Goal: Task Accomplishment & Management: Manage account settings

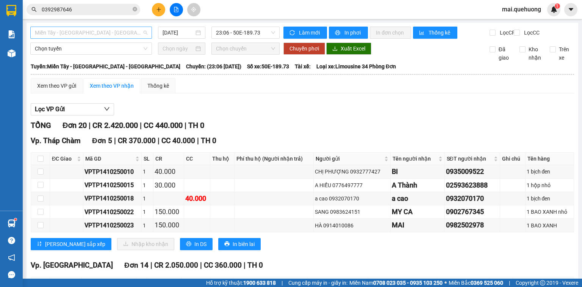
click at [123, 31] on span "Miền Tây - Phan Rang - Ninh Sơn" at bounding box center [91, 32] width 113 height 11
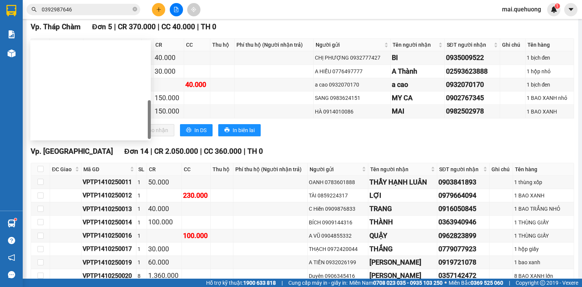
scroll to position [121, 0]
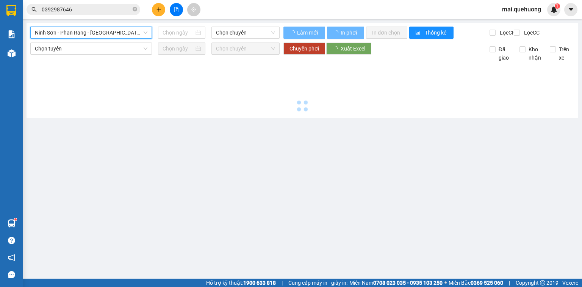
scroll to position [0, 0]
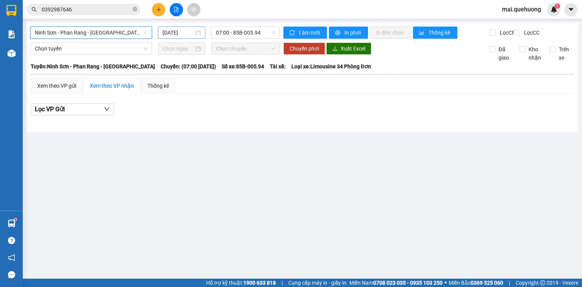
click at [180, 33] on input "15/10/2025" at bounding box center [178, 32] width 31 height 8
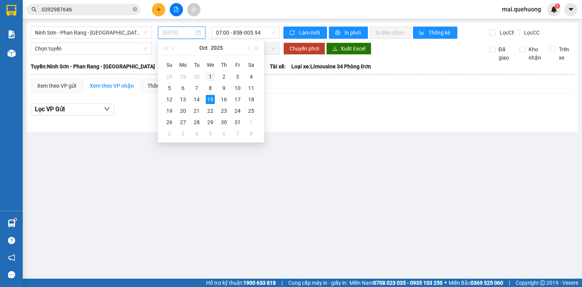
click at [209, 79] on div "1" at bounding box center [210, 76] width 9 height 9
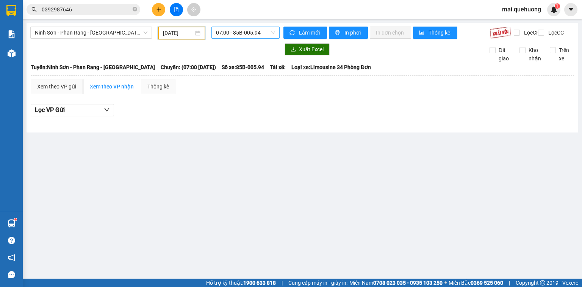
click at [242, 33] on span "07:00 - 85B-005.94" at bounding box center [246, 32] width 60 height 11
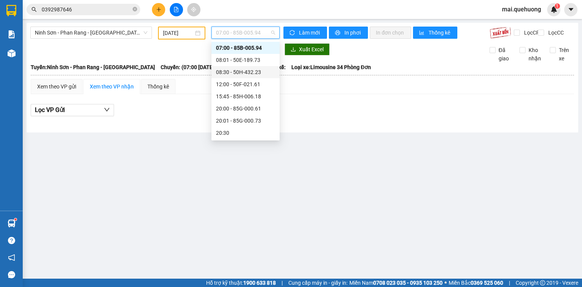
click at [251, 74] on div "08:30 - 50H-432.23" at bounding box center [245, 72] width 59 height 8
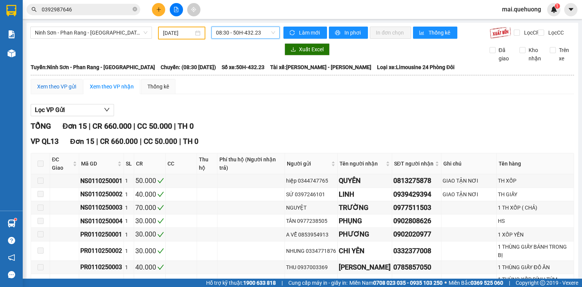
click at [68, 89] on div "Xem theo VP gửi" at bounding box center [56, 86] width 39 height 8
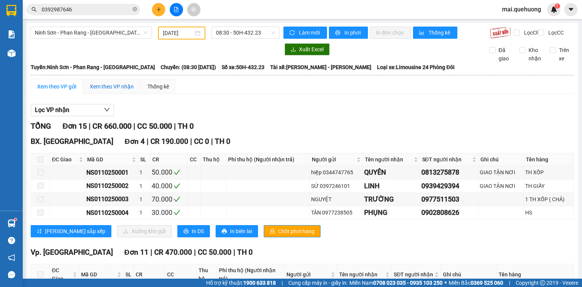
click at [102, 91] on div "Xem theo VP nhận" at bounding box center [112, 86] width 44 height 8
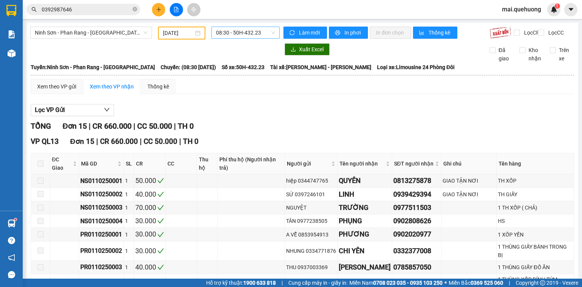
click at [239, 32] on span "08:30 - 50H-432.23" at bounding box center [246, 32] width 60 height 11
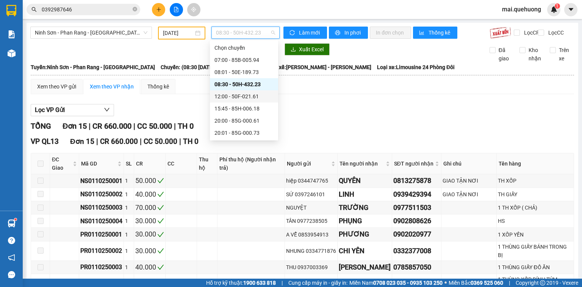
click at [242, 98] on div "12:00 - 50F-021.61" at bounding box center [244, 96] width 59 height 8
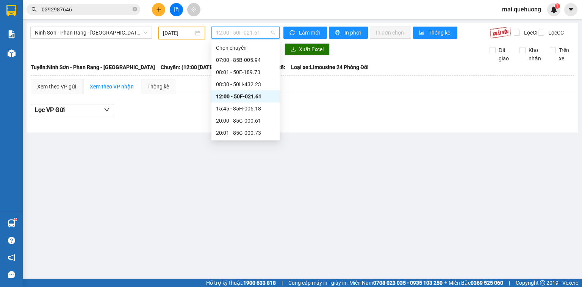
click at [224, 33] on span "12:00 - 50F-021.61" at bounding box center [246, 32] width 60 height 11
click at [238, 31] on span "12:00 - 50F-021.61" at bounding box center [246, 32] width 60 height 11
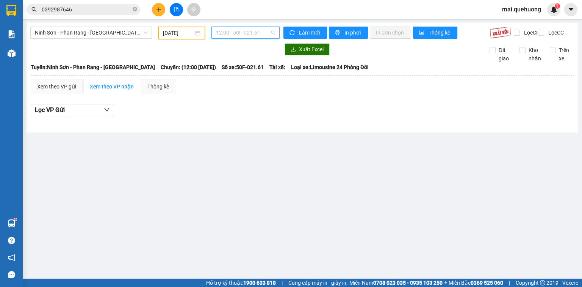
click at [238, 30] on span "12:00 - 50F-021.61" at bounding box center [246, 32] width 60 height 11
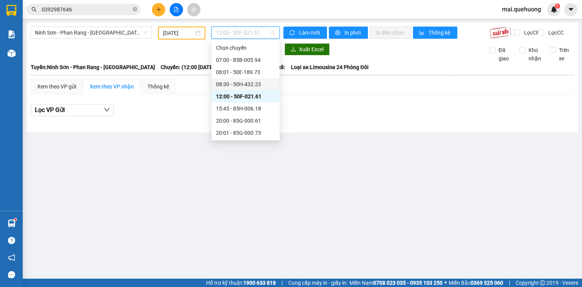
click at [256, 85] on div "08:30 - 50H-432.23" at bounding box center [245, 84] width 59 height 8
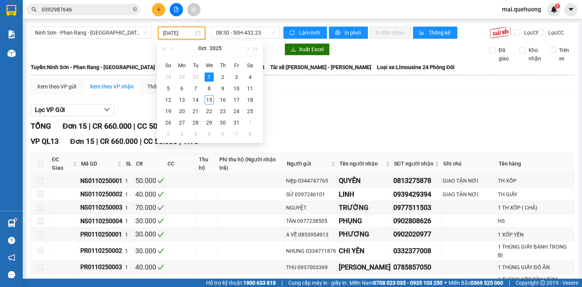
click at [182, 34] on input "01/10/2025" at bounding box center [178, 33] width 30 height 8
click at [234, 78] on div "3" at bounding box center [236, 76] width 9 height 9
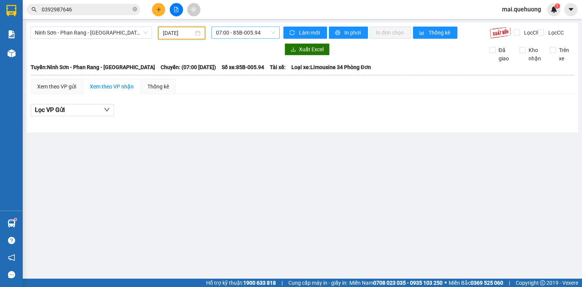
click at [230, 36] on span "07:00 - 85B-005.94" at bounding box center [246, 32] width 60 height 11
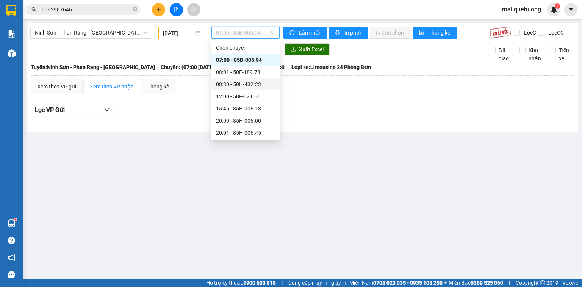
click at [247, 86] on div "08:30 - 50H-432.23" at bounding box center [245, 84] width 59 height 8
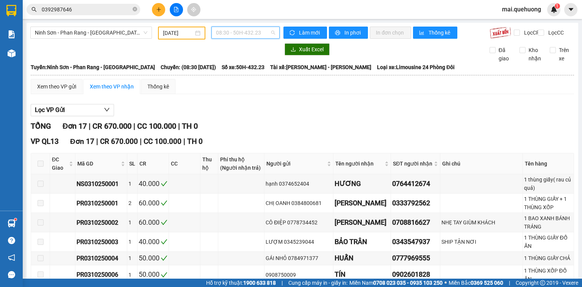
click at [245, 28] on span "08:30 - 50H-432.23" at bounding box center [246, 32] width 60 height 11
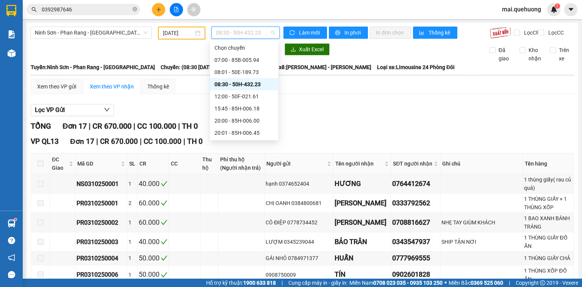
click at [173, 36] on input "03/10/2025" at bounding box center [178, 33] width 30 height 8
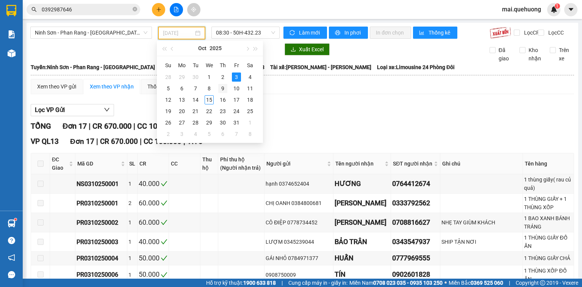
click at [224, 88] on div "9" at bounding box center [222, 88] width 9 height 9
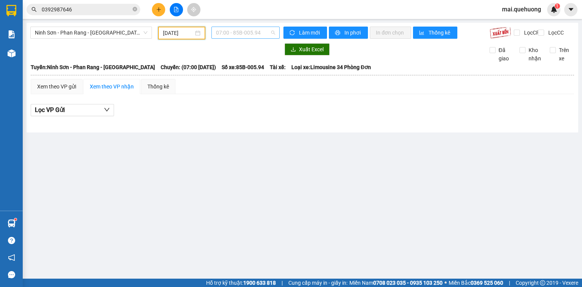
click at [255, 32] on span "07:00 - 85B-005.94" at bounding box center [246, 32] width 60 height 11
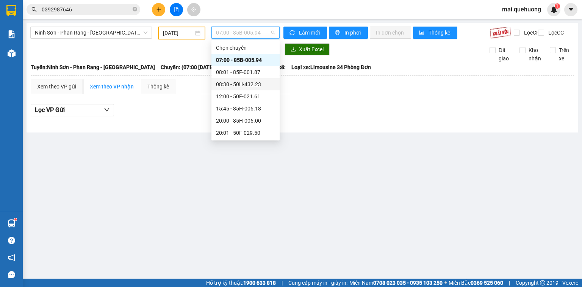
click at [252, 85] on div "08:30 - 50H-432.23" at bounding box center [245, 84] width 59 height 8
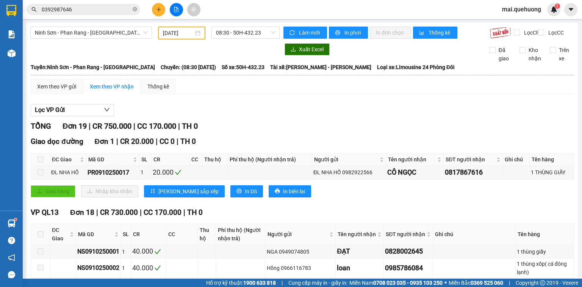
click at [255, 39] on div "Ninh Sơn - Phan Rang - Miền Tây 09/10/2025 08:30 - 50H-432.23" at bounding box center [154, 33] width 249 height 13
click at [248, 33] on span "08:30 - 50H-432.23" at bounding box center [246, 32] width 60 height 11
click at [187, 27] on div "09/10/2025" at bounding box center [181, 33] width 47 height 13
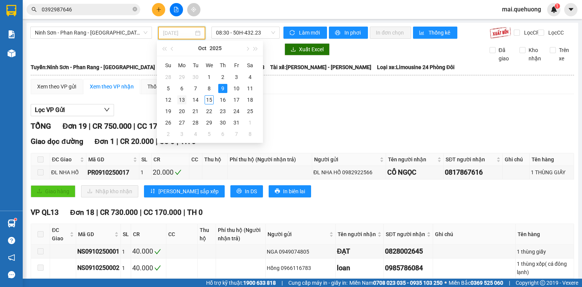
click at [185, 98] on div "13" at bounding box center [181, 99] width 9 height 9
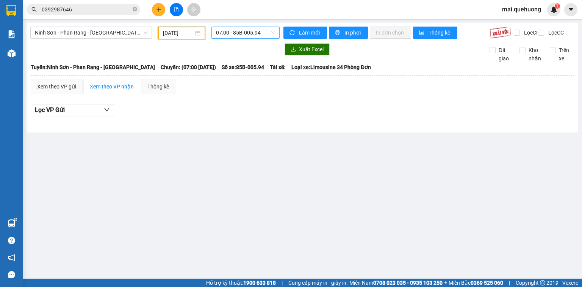
click at [253, 32] on span "07:00 - 85B-005.94" at bounding box center [246, 32] width 60 height 11
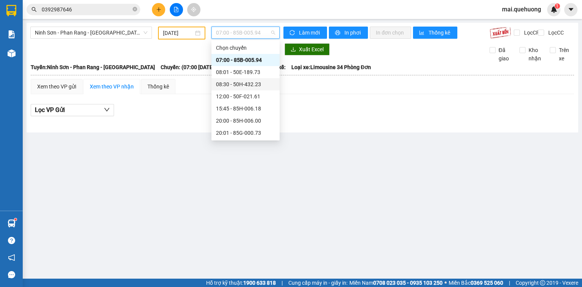
click at [260, 85] on div "08:30 - 50H-432.23" at bounding box center [245, 84] width 59 height 8
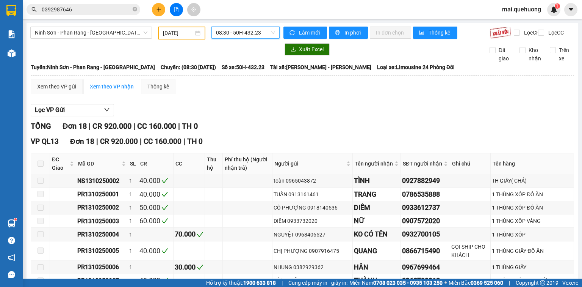
click at [254, 35] on span "08:30 - 50H-432.23" at bounding box center [246, 32] width 60 height 11
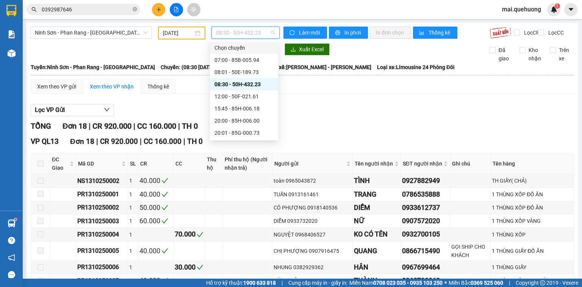
click at [247, 30] on span "08:30 - 50H-432.23" at bounding box center [246, 32] width 60 height 11
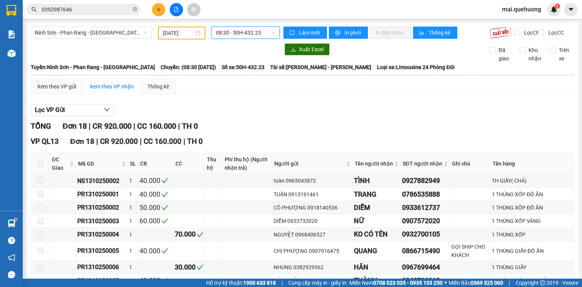
click at [174, 34] on input "13/10/2025" at bounding box center [178, 33] width 30 height 8
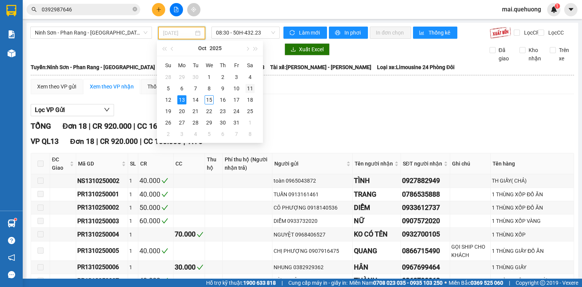
click at [247, 89] on div "11" at bounding box center [250, 88] width 9 height 9
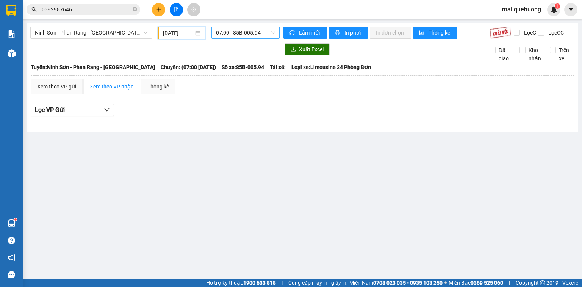
click at [255, 33] on span "07:00 - 85B-005.94" at bounding box center [246, 32] width 60 height 11
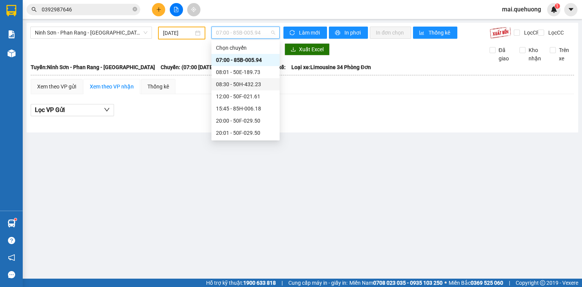
click at [255, 83] on div "08:30 - 50H-432.23" at bounding box center [245, 84] width 59 height 8
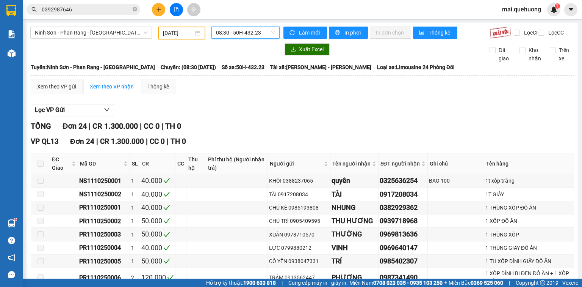
click at [252, 36] on span "08:30 - 50H-432.23" at bounding box center [246, 32] width 60 height 11
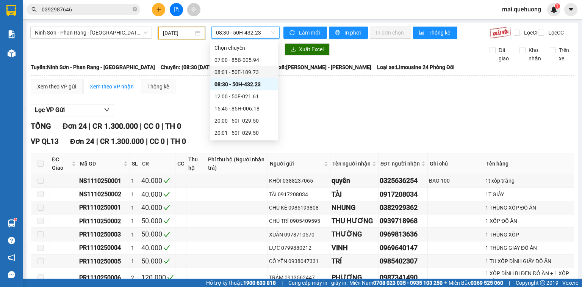
click at [188, 30] on input "11/10/2025" at bounding box center [178, 33] width 30 height 8
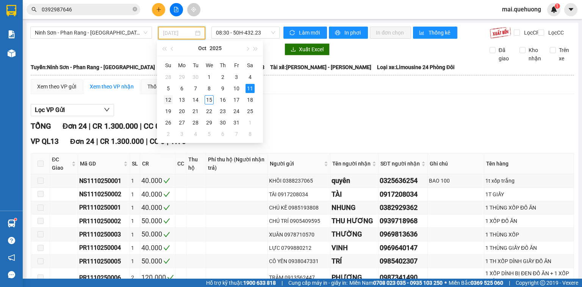
click at [170, 99] on div "12" at bounding box center [168, 99] width 9 height 9
type input "12/10/2025"
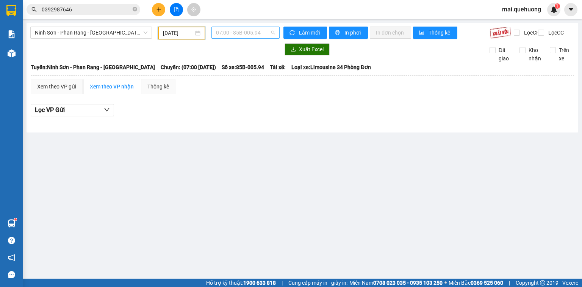
click at [238, 31] on span "07:00 - 85B-005.94" at bounding box center [246, 32] width 60 height 11
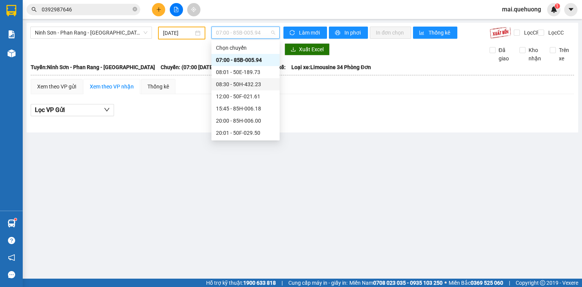
click at [239, 89] on div "08:30 - 50H-432.23" at bounding box center [246, 84] width 68 height 12
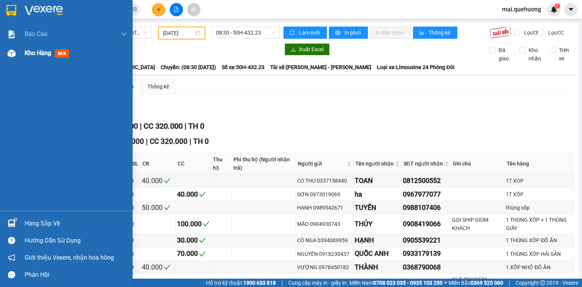
click at [23, 54] on div "Kho hàng mới" at bounding box center [66, 53] width 133 height 19
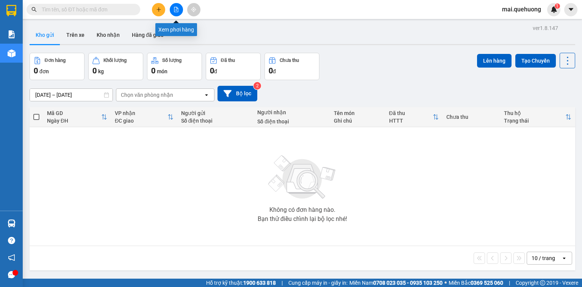
click at [180, 11] on button at bounding box center [176, 9] width 13 height 13
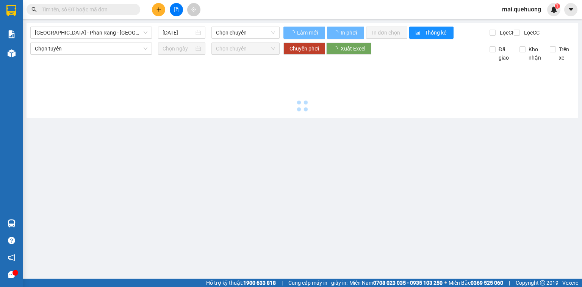
type input "[DATE]"
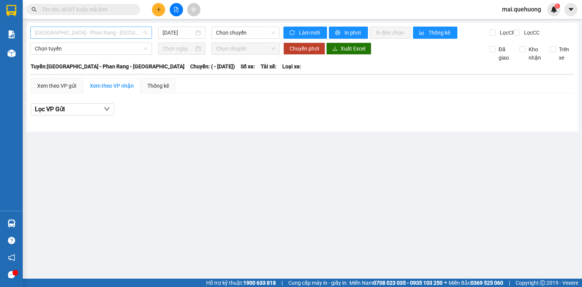
click at [134, 31] on span "Sài Gòn - Phan Rang - Ninh Sơn" at bounding box center [91, 32] width 113 height 11
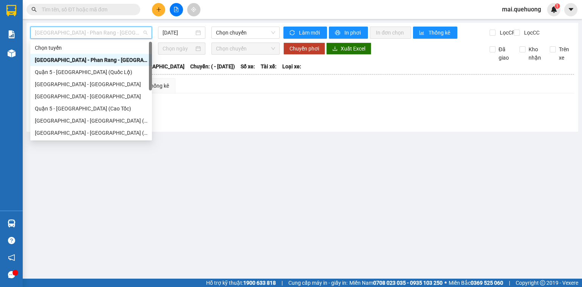
scroll to position [61, 0]
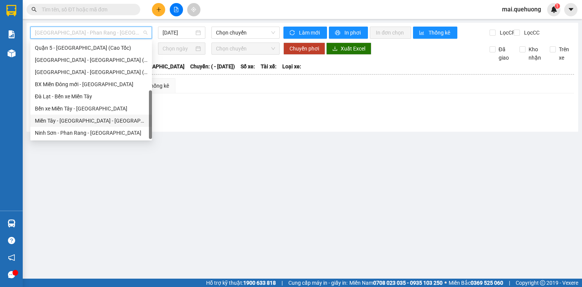
click at [105, 122] on div "[PERSON_NAME][GEOGRAPHIC_DATA] - [GEOGRAPHIC_DATA]" at bounding box center [91, 120] width 113 height 8
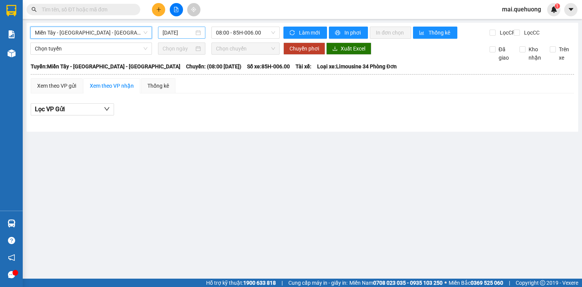
click at [176, 34] on input "15/10/2025" at bounding box center [178, 32] width 31 height 8
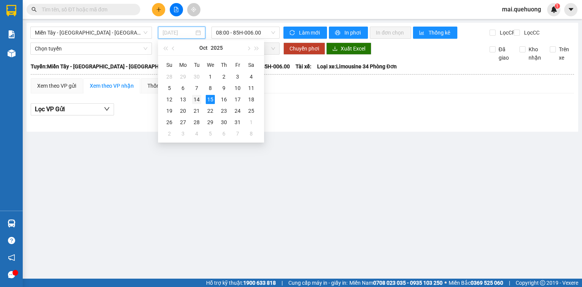
click at [194, 100] on div "14" at bounding box center [196, 99] width 9 height 9
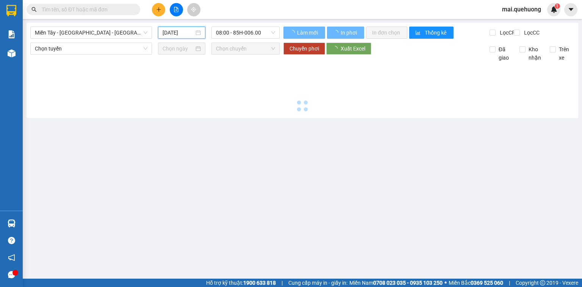
type input "14/10/2025"
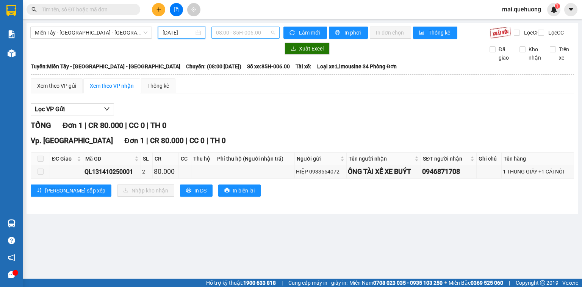
click at [254, 35] on span "08:00 - 85H-006.00" at bounding box center [246, 32] width 60 height 11
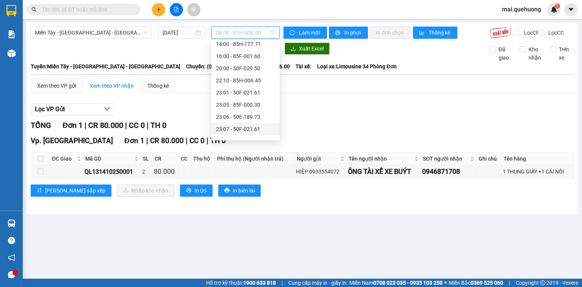
scroll to position [42, 0]
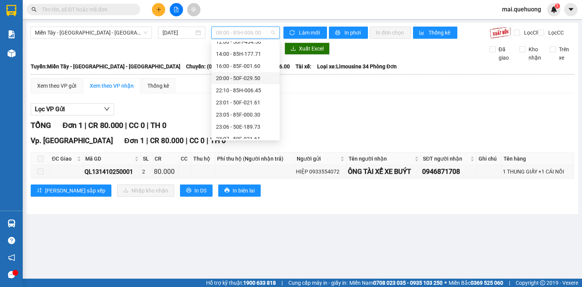
click at [252, 76] on div "20:00 - 50F-029.50" at bounding box center [245, 78] width 59 height 8
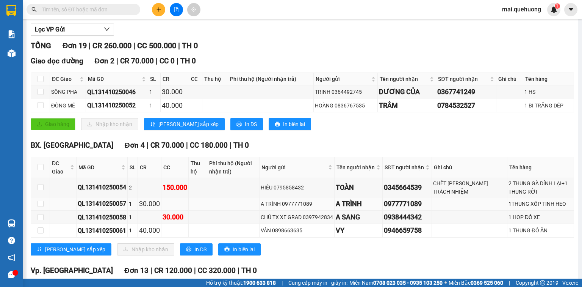
scroll to position [152, 0]
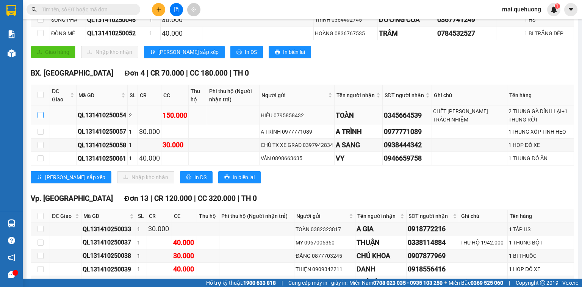
click at [40, 118] on input "checkbox" at bounding box center [41, 115] width 6 height 6
checkbox input "true"
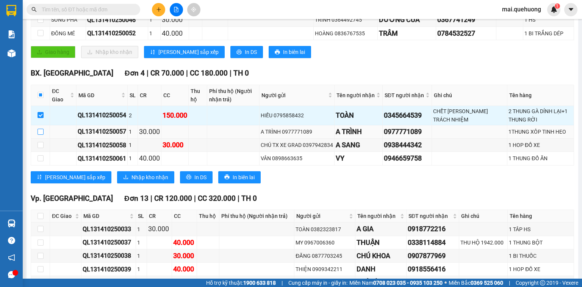
click at [42, 135] on input "checkbox" at bounding box center [41, 132] width 6 height 6
checkbox input "true"
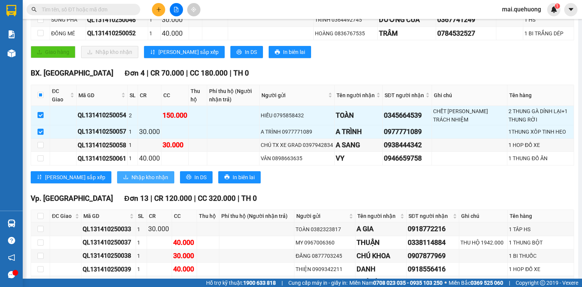
click at [132, 181] on span "Nhập kho nhận" at bounding box center [150, 177] width 37 height 8
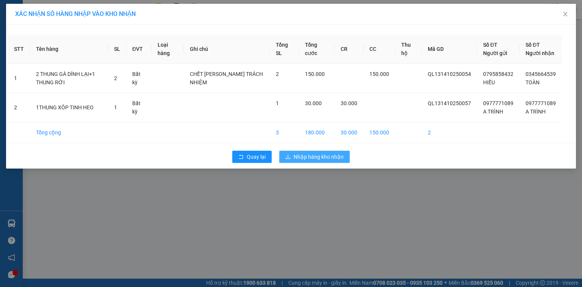
click at [326, 161] on span "Nhập hàng kho nhận" at bounding box center [319, 156] width 50 height 8
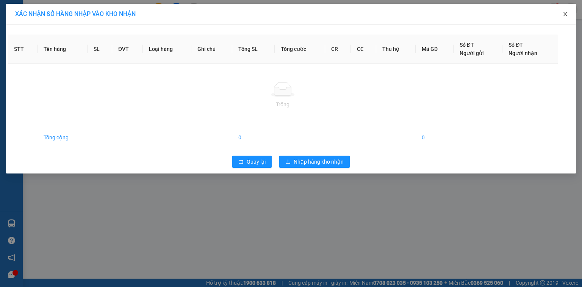
click at [563, 14] on icon "close" at bounding box center [566, 14] width 6 height 6
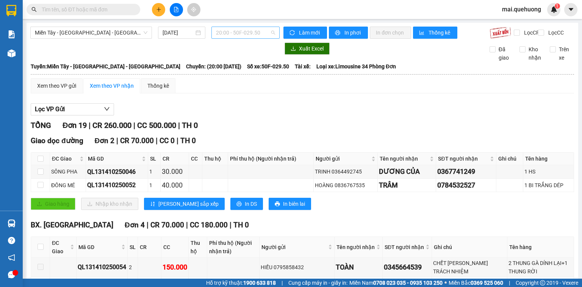
click at [264, 34] on span "20:00 - 50F-029.50" at bounding box center [246, 32] width 60 height 11
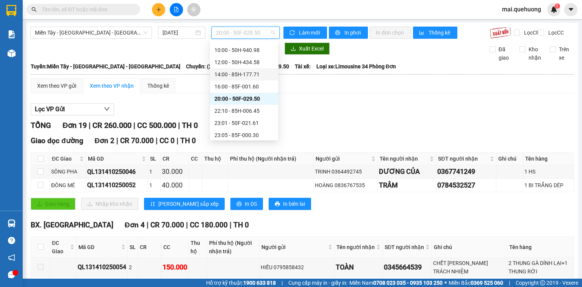
scroll to position [61, 0]
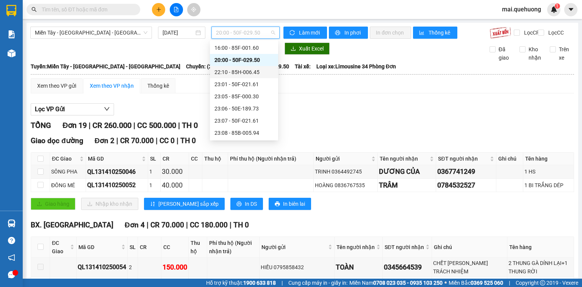
click at [249, 72] on div "22:10 - 85H-006.45" at bounding box center [244, 72] width 59 height 8
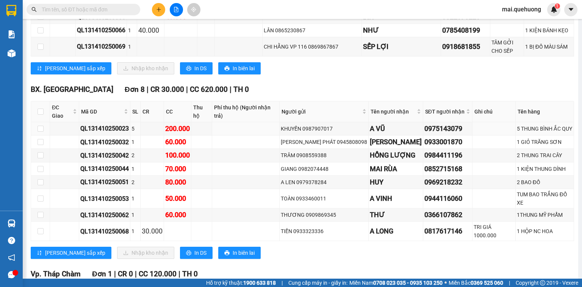
scroll to position [425, 0]
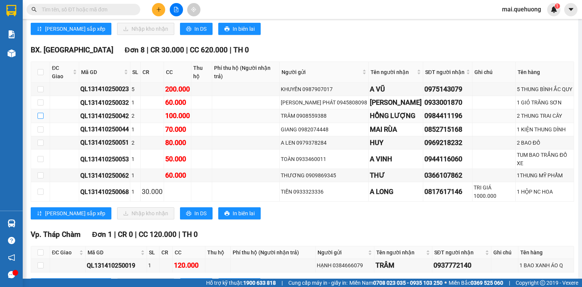
click at [38, 113] on input "checkbox" at bounding box center [41, 116] width 6 height 6
checkbox input "true"
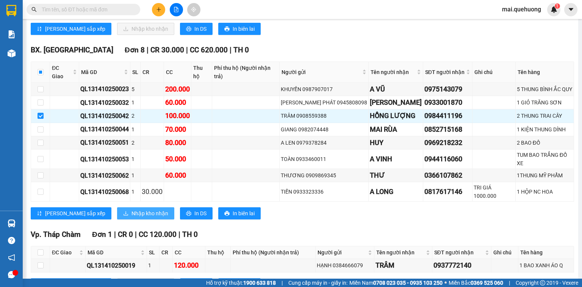
click at [132, 209] on span "Nhập kho nhận" at bounding box center [150, 213] width 37 height 8
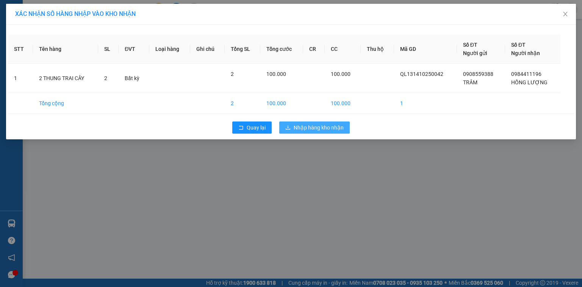
click at [321, 127] on span "Nhập hàng kho nhận" at bounding box center [319, 127] width 50 height 8
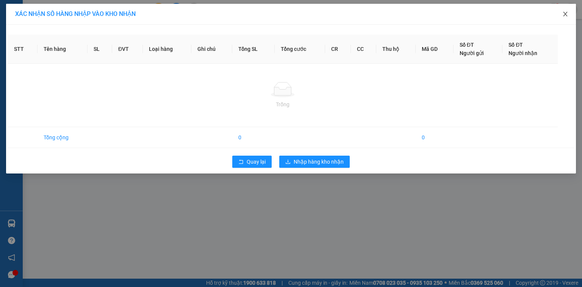
click at [565, 13] on icon "close" at bounding box center [566, 14] width 6 height 6
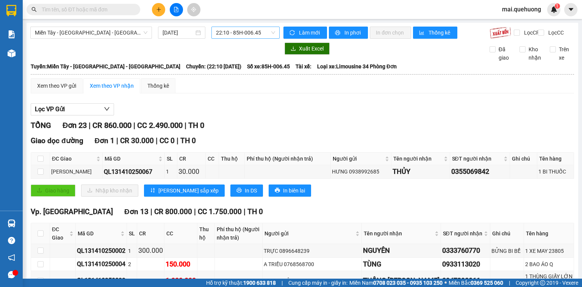
click at [254, 29] on span "22:10 - 85H-006.45" at bounding box center [246, 32] width 60 height 11
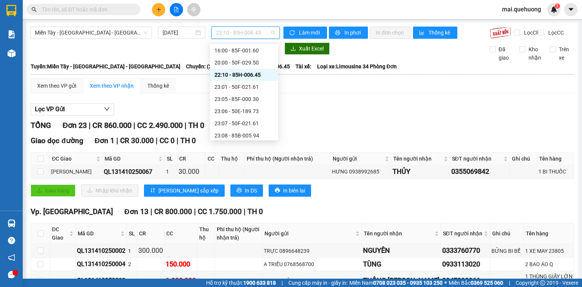
scroll to position [61, 0]
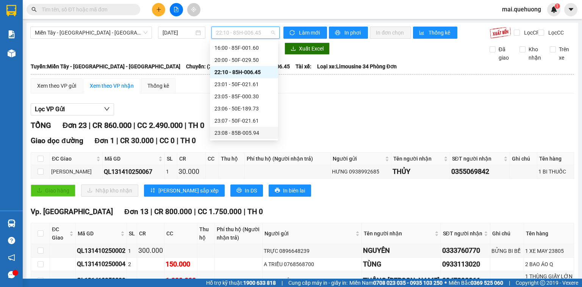
click at [254, 131] on div "23:08 - 85B-005.94" at bounding box center [244, 133] width 59 height 8
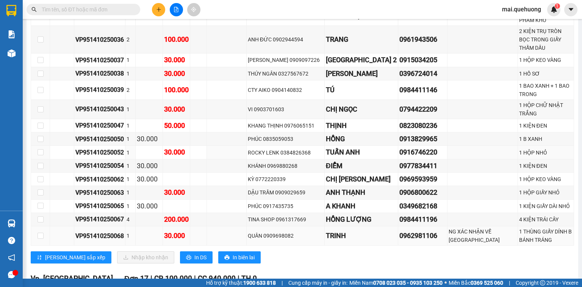
scroll to position [607, 0]
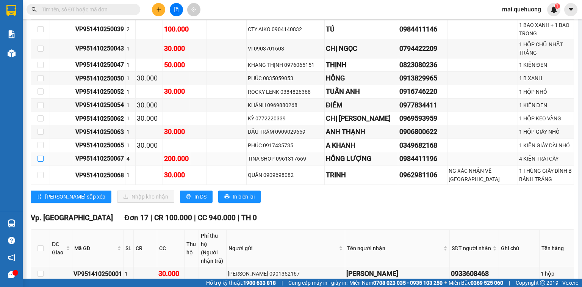
click at [38, 155] on input "checkbox" at bounding box center [41, 158] width 6 height 6
checkbox input "true"
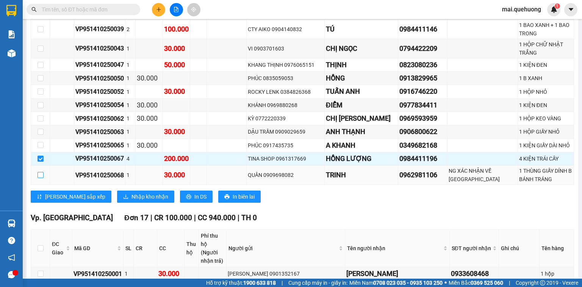
click at [41, 172] on input "checkbox" at bounding box center [41, 175] width 6 height 6
checkbox input "true"
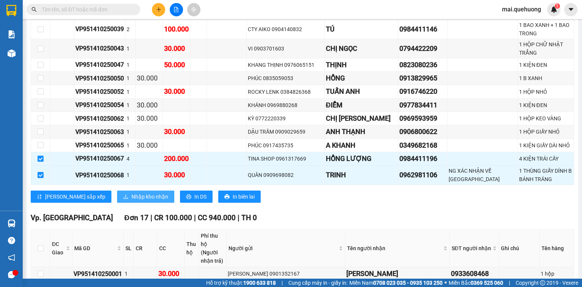
click at [132, 192] on span "Nhập kho nhận" at bounding box center [150, 196] width 37 height 8
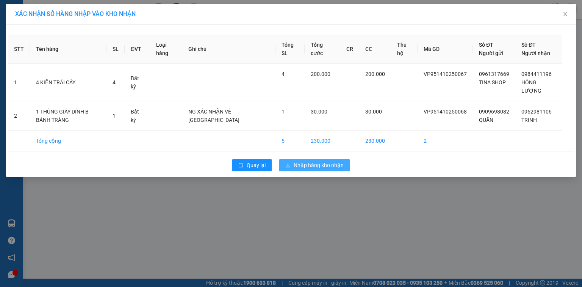
click at [323, 166] on span "Nhập hàng kho nhận" at bounding box center [319, 165] width 50 height 8
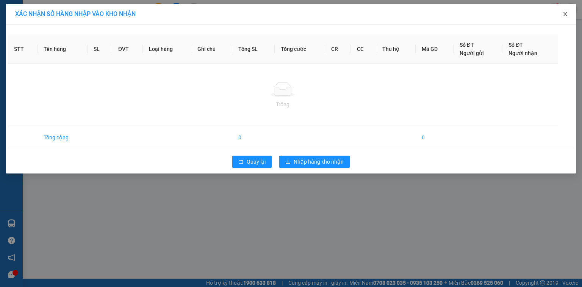
click at [568, 14] on icon "close" at bounding box center [566, 14] width 6 height 6
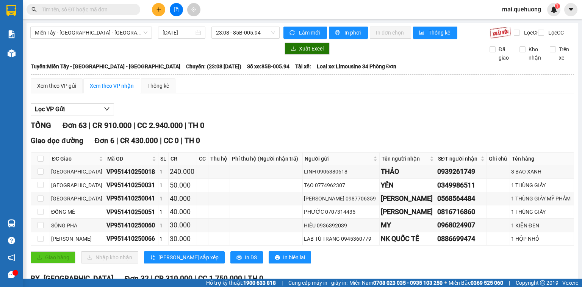
click at [161, 7] on button at bounding box center [158, 9] width 13 height 13
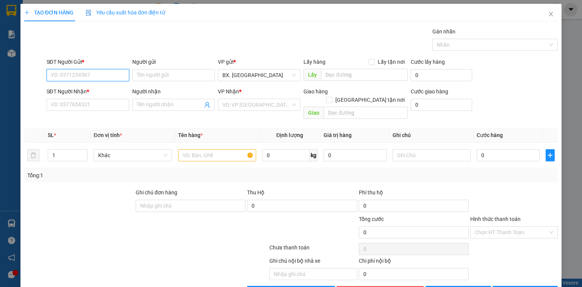
click at [103, 78] on input "SĐT Người Gửi *" at bounding box center [88, 75] width 83 height 12
type input "0329389979"
click at [101, 86] on div "0329389979 - CHỊ THỦY" at bounding box center [87, 90] width 73 height 8
type input "CHỊ THỦY"
type input "0785153357"
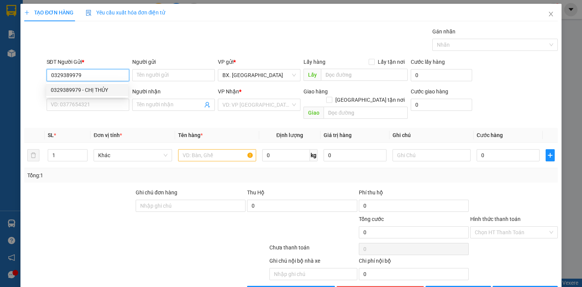
type input "QUANG"
type input "100.000"
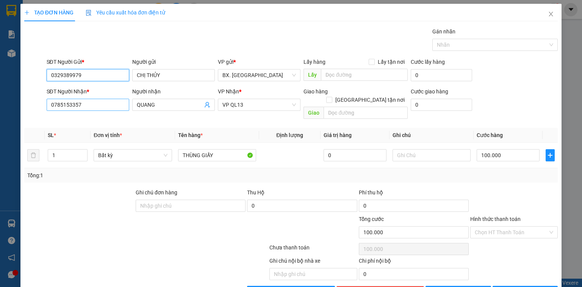
type input "0329389979"
click at [92, 103] on input "0785153357" at bounding box center [88, 105] width 83 height 12
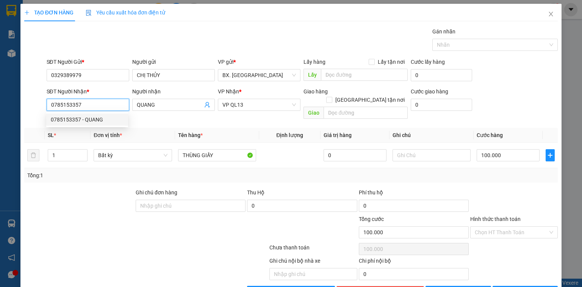
click at [94, 101] on input "0785153357" at bounding box center [88, 105] width 83 height 12
click at [75, 105] on input "0859619592" at bounding box center [88, 105] width 83 height 12
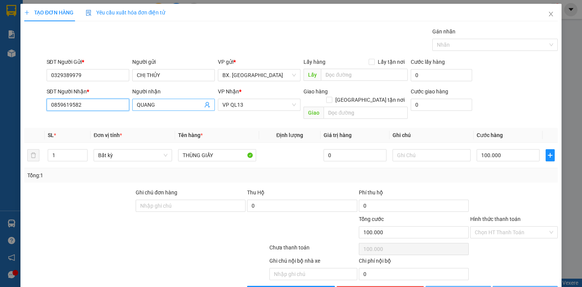
type input "0859619582"
click at [165, 103] on input "QUANG" at bounding box center [170, 104] width 66 height 8
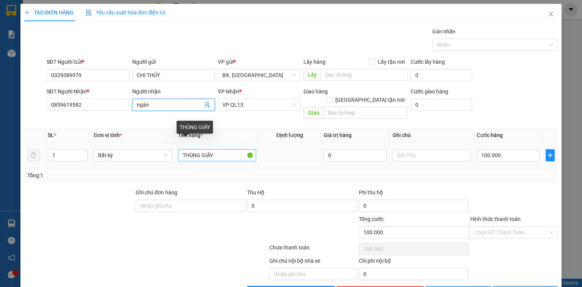
type input "ngân"
click at [215, 149] on input "THÙNG GIẤY" at bounding box center [217, 155] width 78 height 12
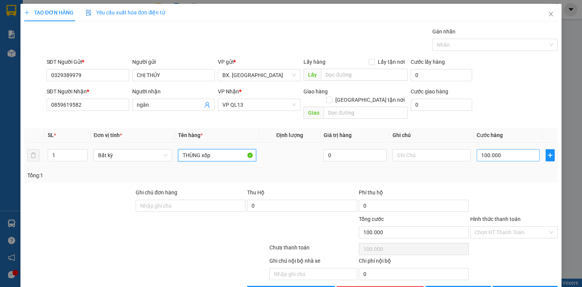
type input "THÙNG xốp"
type input "5"
type input "50"
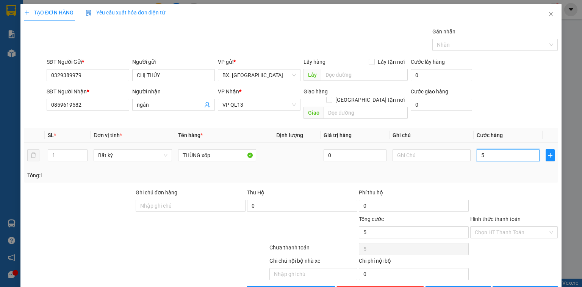
type input "50"
type input "500"
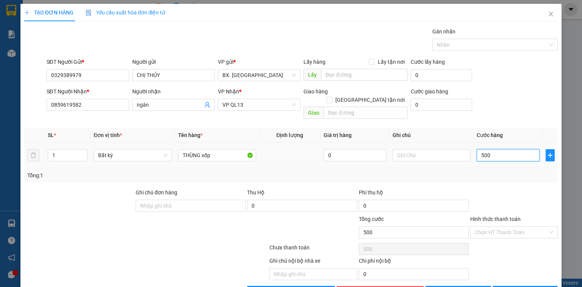
type input "5.000"
type input "50.000"
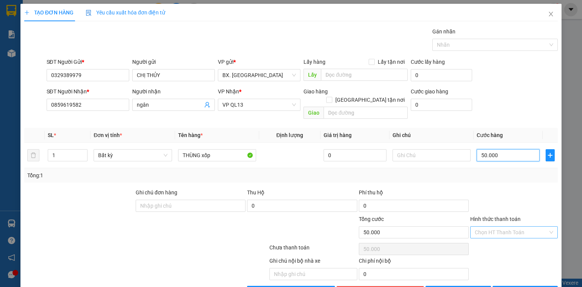
type input "50.000"
click at [510, 227] on input "Hình thức thanh toán" at bounding box center [511, 231] width 73 height 11
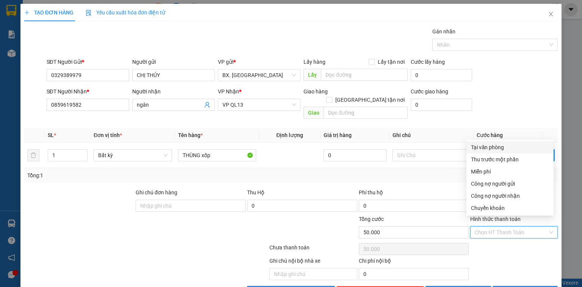
click at [482, 149] on div "Tại văn phòng" at bounding box center [510, 147] width 78 height 8
type input "0"
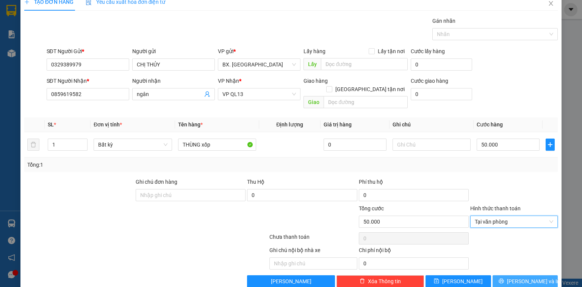
scroll to position [17, 0]
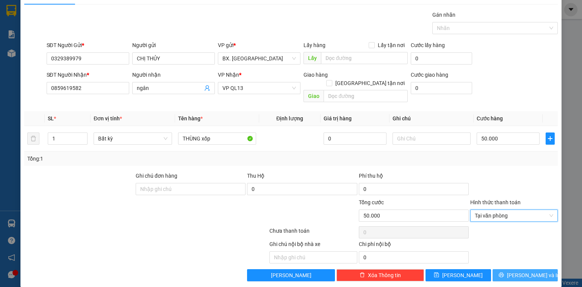
click at [516, 271] on span "Lưu và In" at bounding box center [533, 275] width 53 height 8
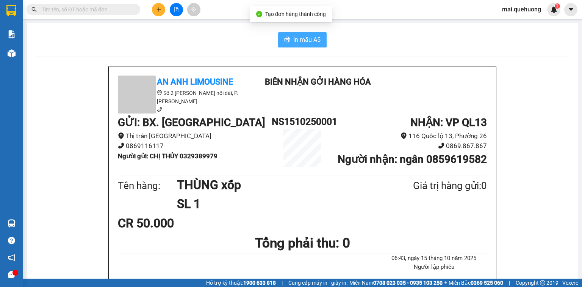
click at [306, 36] on span "In mẫu A5" at bounding box center [306, 39] width 27 height 9
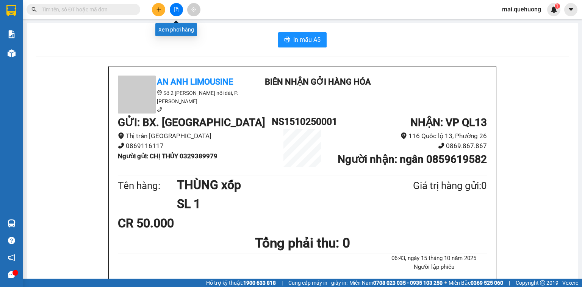
click at [179, 8] on button at bounding box center [176, 9] width 13 height 13
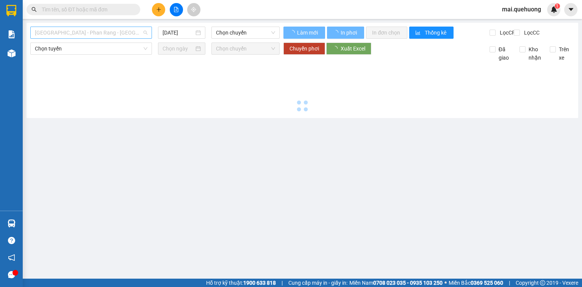
click at [78, 34] on span "Sài Gòn - Phan Rang - Ninh Sơn" at bounding box center [91, 32] width 113 height 11
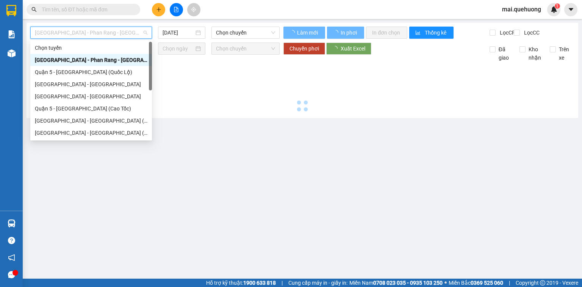
scroll to position [61, 0]
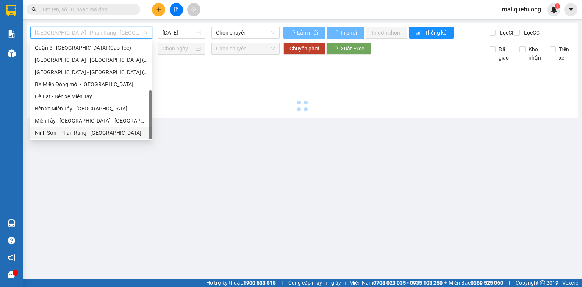
type input "15/10/2025"
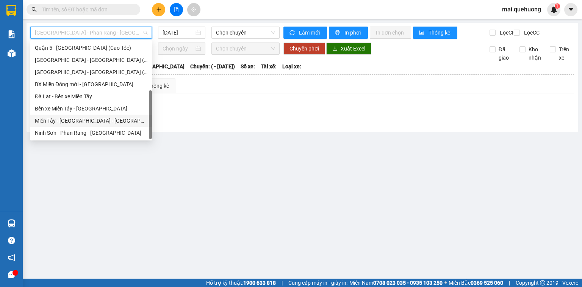
click at [87, 121] on div "Miền Tây - Phan Rang - Ninh Sơn" at bounding box center [91, 120] width 113 height 8
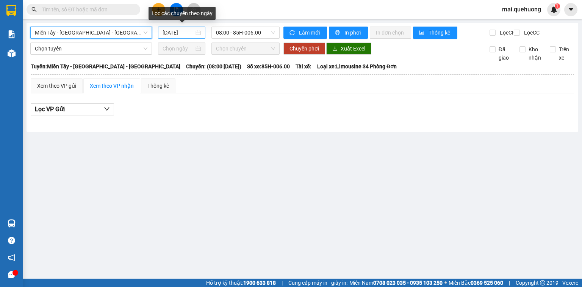
click at [184, 35] on input "15/10/2025" at bounding box center [178, 32] width 31 height 8
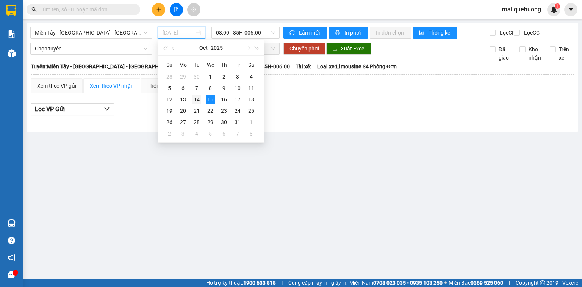
click at [197, 99] on div "14" at bounding box center [196, 99] width 9 height 9
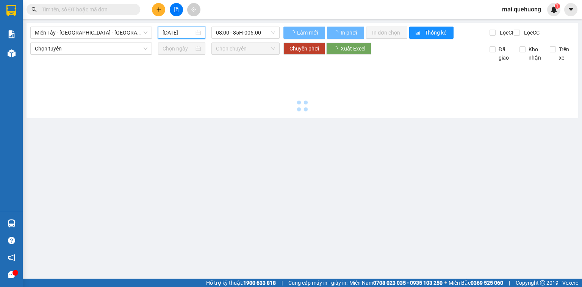
type input "14/10/2025"
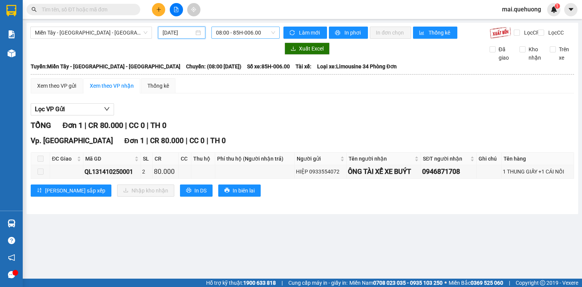
click at [240, 33] on span "08:00 - 85H-006.00" at bounding box center [246, 32] width 60 height 11
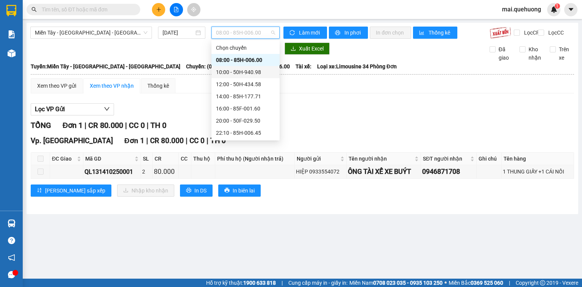
click at [252, 75] on div "10:00 - 50H-940.98" at bounding box center [245, 72] width 59 height 8
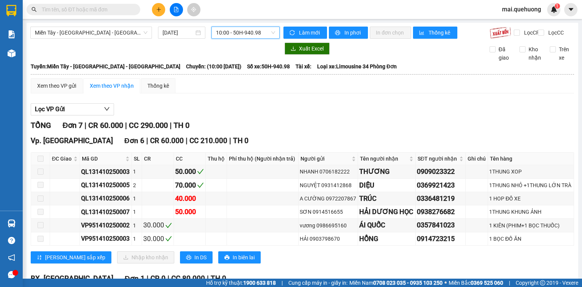
click at [249, 23] on div "Miền Tây - Phan Rang - Ninh Sơn 14/10/2025 10:00 10:00 - 50H-940.98 Làm mới In …" at bounding box center [303, 187] width 552 height 328
click at [251, 29] on span "10:00 - 50H-940.98" at bounding box center [246, 32] width 60 height 11
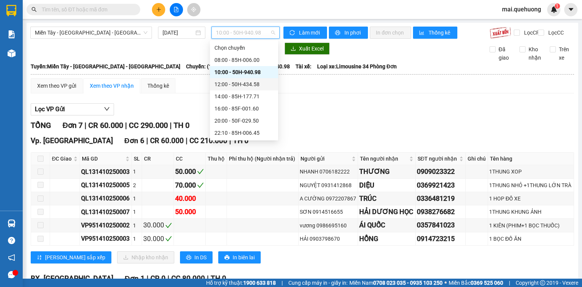
click at [254, 85] on div "12:00 - 50H-434.58" at bounding box center [244, 84] width 59 height 8
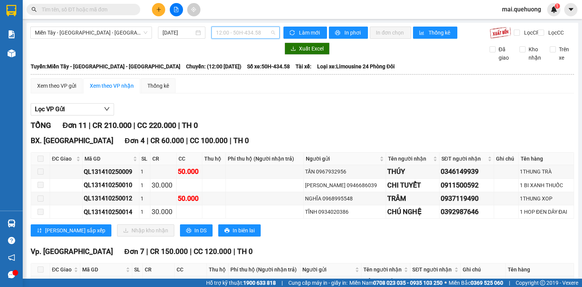
click at [243, 35] on span "12:00 - 50H-434.58" at bounding box center [246, 32] width 60 height 11
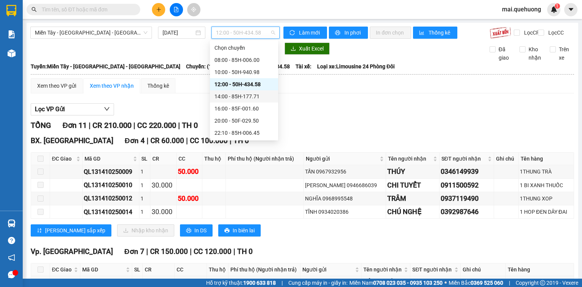
click at [240, 96] on div "14:00 - 85H-177.71" at bounding box center [244, 96] width 59 height 8
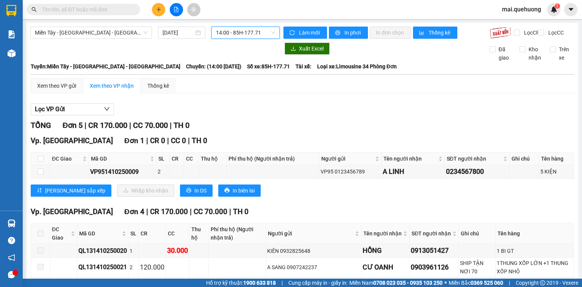
click at [243, 33] on span "14:00 - 85H-177.71" at bounding box center [246, 32] width 60 height 11
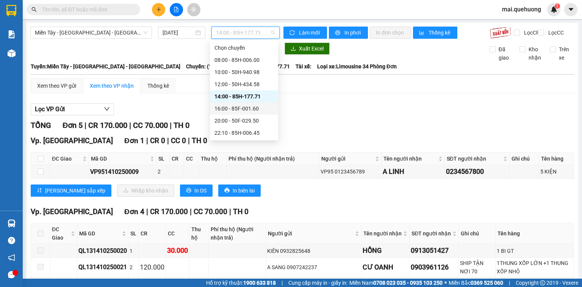
click at [247, 106] on div "16:00 - 85F-001.60" at bounding box center [244, 108] width 59 height 8
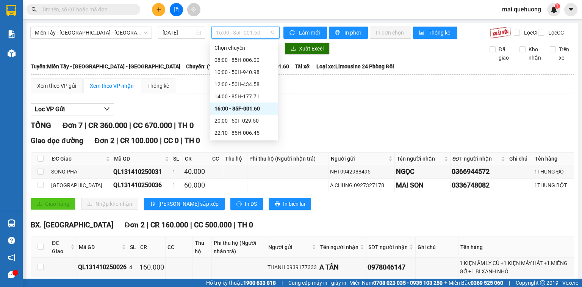
click at [259, 35] on span "16:00 - 85F-001.60" at bounding box center [246, 32] width 60 height 11
click at [258, 120] on div "20:00 - 50F-029.50" at bounding box center [244, 120] width 59 height 8
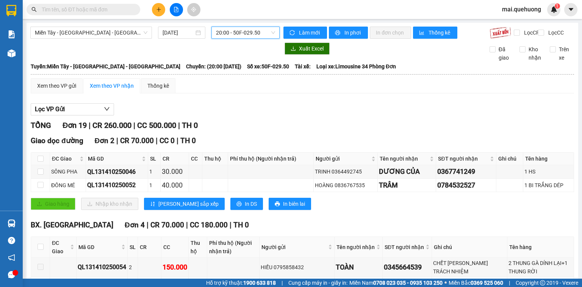
click at [247, 32] on span "20:00 - 50F-029.50" at bounding box center [246, 32] width 60 height 11
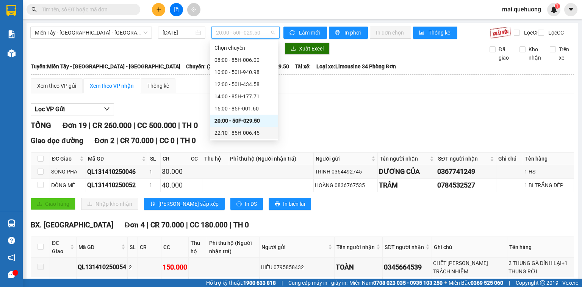
click at [254, 133] on div "22:10 - 85H-006.45" at bounding box center [244, 133] width 59 height 8
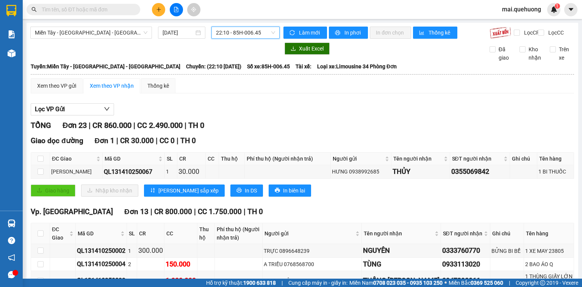
click at [255, 32] on span "22:10 - 85H-006.45" at bounding box center [246, 32] width 60 height 11
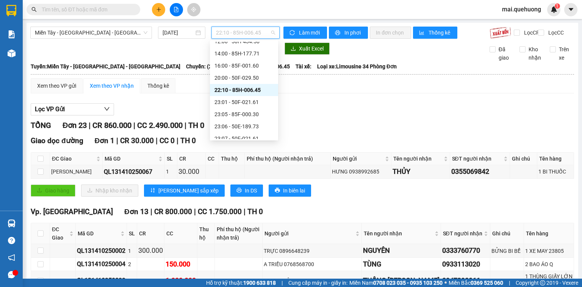
scroll to position [61, 0]
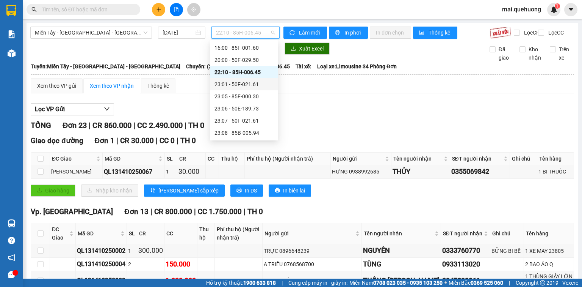
click at [251, 86] on div "23:01 - 50F-021.61" at bounding box center [244, 84] width 59 height 8
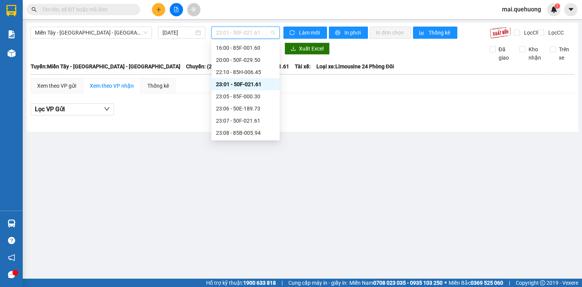
click at [252, 35] on span "23:01 - 50F-021.61" at bounding box center [246, 32] width 60 height 11
click at [250, 96] on div "23:05 - 85F-000.30" at bounding box center [245, 96] width 59 height 8
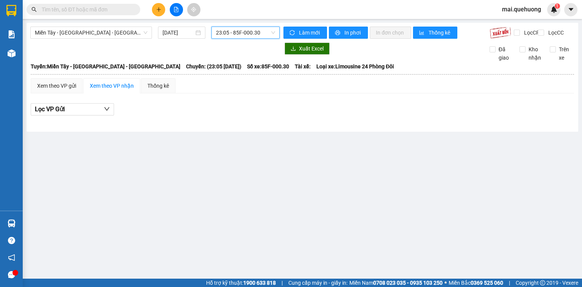
click at [254, 35] on span "23:05 - 85F-000.30" at bounding box center [246, 32] width 60 height 11
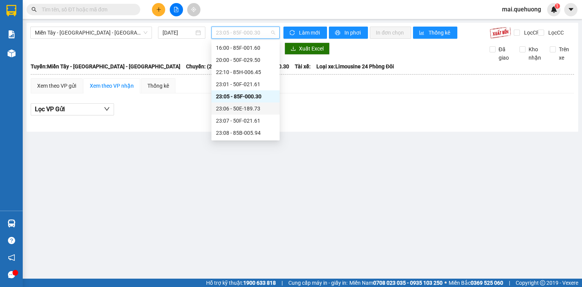
click at [252, 109] on div "23:06 - 50E-189.73" at bounding box center [245, 108] width 59 height 8
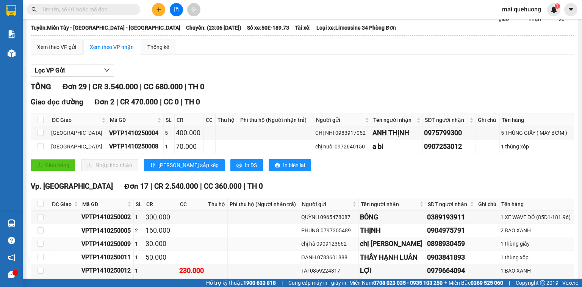
scroll to position [61, 0]
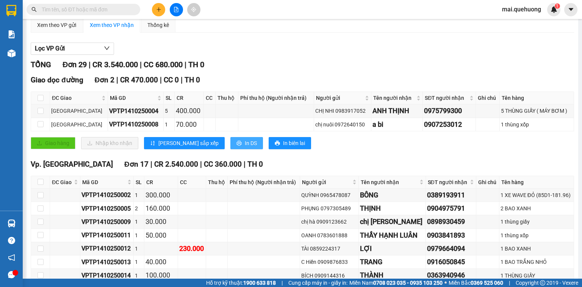
click at [245, 147] on span "In DS" at bounding box center [251, 143] width 12 height 8
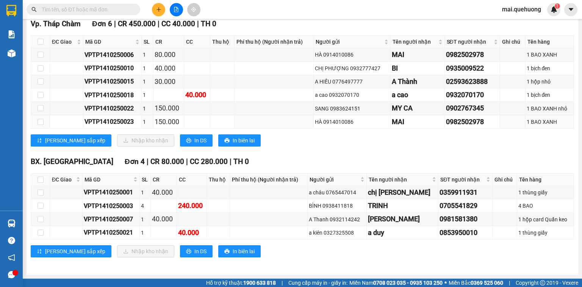
scroll to position [488, 0]
click at [194, 252] on span "In DS" at bounding box center [200, 251] width 12 height 8
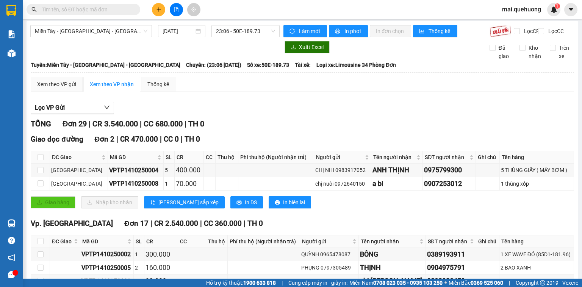
scroll to position [0, 0]
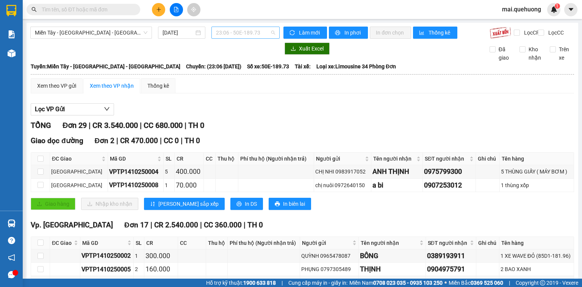
click at [254, 30] on span "23:06 - 50E-189.73" at bounding box center [246, 32] width 60 height 11
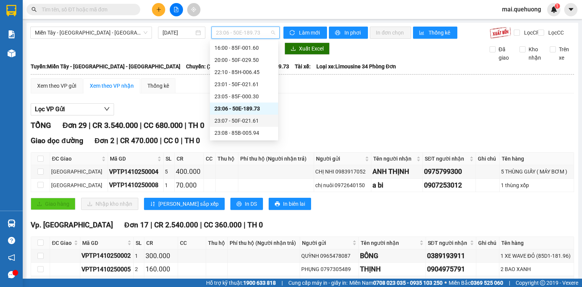
click at [249, 119] on div "23:07 - 50F-021.61" at bounding box center [244, 120] width 59 height 8
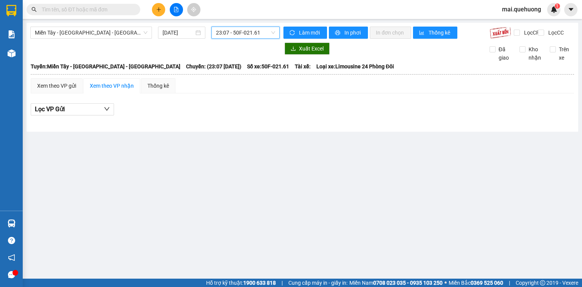
click at [257, 34] on span "23:07 - 50F-021.61" at bounding box center [246, 32] width 60 height 11
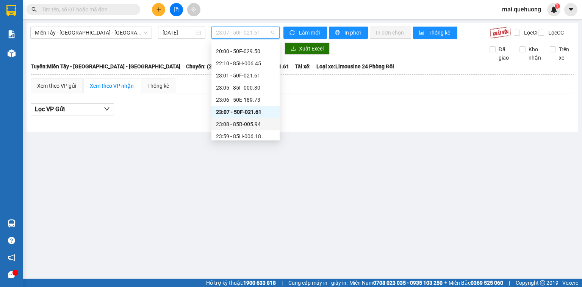
scroll to position [73, 0]
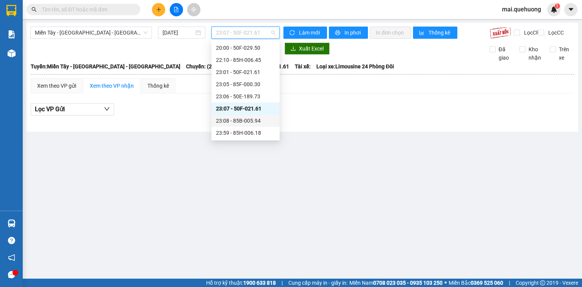
click at [252, 120] on div "23:08 - 85B-005.94" at bounding box center [245, 120] width 59 height 8
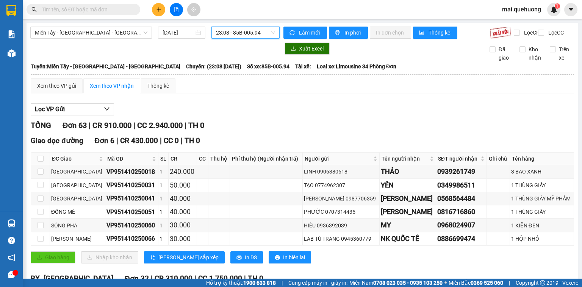
click at [242, 34] on span "23:08 - 85B-005.94" at bounding box center [246, 32] width 60 height 11
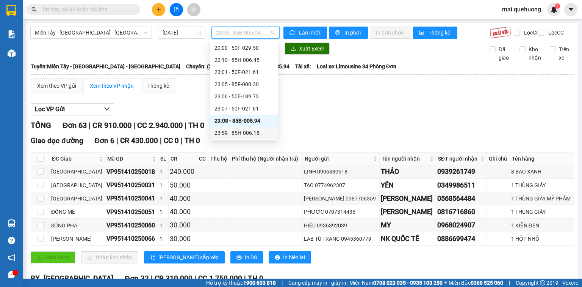
click at [255, 130] on div "23:59 - 85H-006.18" at bounding box center [244, 133] width 59 height 8
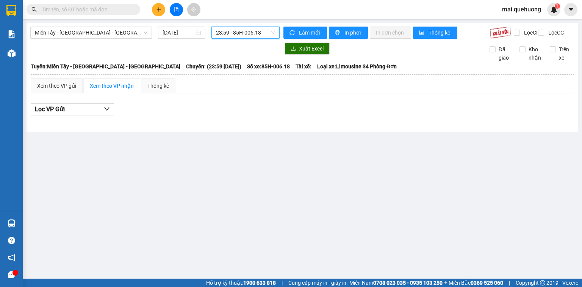
click at [160, 8] on icon "plus" at bounding box center [158, 9] width 5 height 5
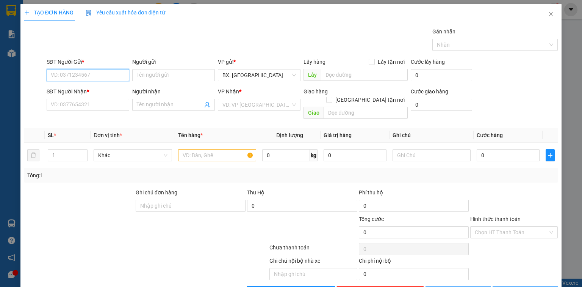
click at [85, 76] on input "SĐT Người Gửi *" at bounding box center [88, 75] width 83 height 12
click at [105, 73] on input "SĐT Người Gửi *" at bounding box center [88, 75] width 83 height 12
click at [77, 76] on input "SĐT Người Gửi *" at bounding box center [88, 75] width 83 height 12
type input "0869673751"
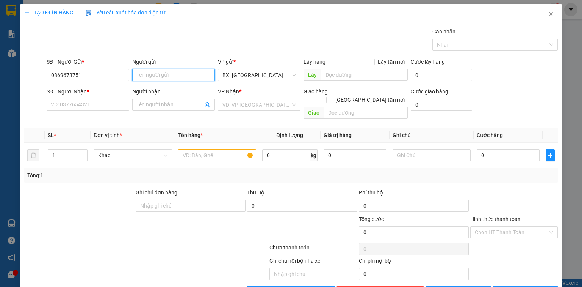
click at [166, 80] on input "Người gửi" at bounding box center [173, 75] width 83 height 12
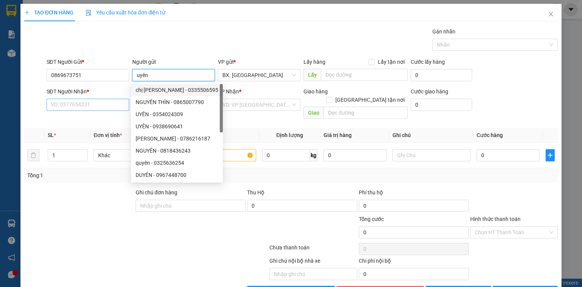
type input "uyên"
click at [93, 103] on input "SĐT Người Nhận *" at bounding box center [88, 105] width 83 height 12
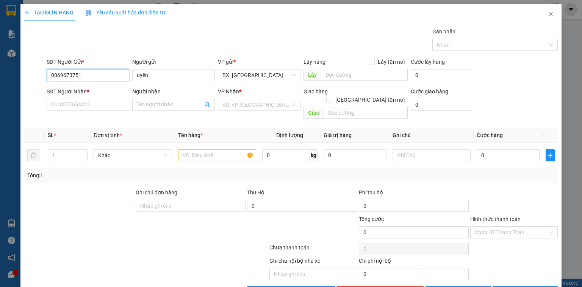
click at [97, 75] on input "0869673751" at bounding box center [88, 75] width 83 height 12
click at [91, 107] on input "SĐT Người Nhận *" at bounding box center [88, 105] width 83 height 12
paste input "0869673751"
type input "0869673751"
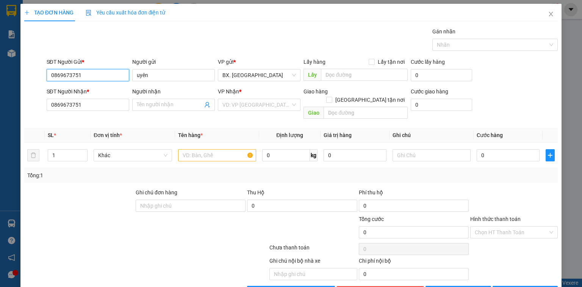
click at [86, 76] on input "0869673751" at bounding box center [88, 75] width 83 height 12
type input "0981401976"
click at [97, 88] on div "0981401976 - UYÊN" at bounding box center [87, 90] width 73 height 8
type input "UYÊN"
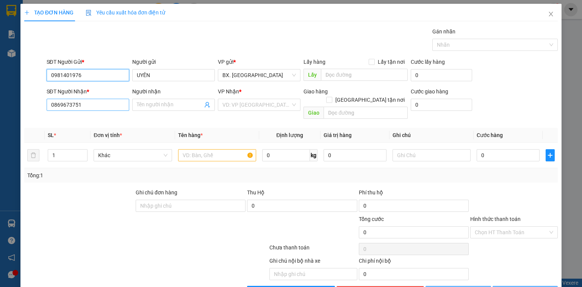
type input "0981401976"
click at [92, 107] on input "0869673751" at bounding box center [88, 105] width 83 height 12
type input "100.000"
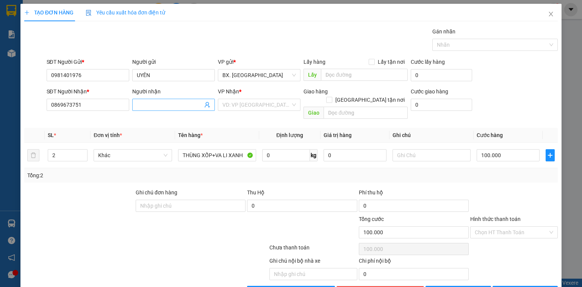
click at [145, 102] on input "Người nhận" at bounding box center [170, 104] width 66 height 8
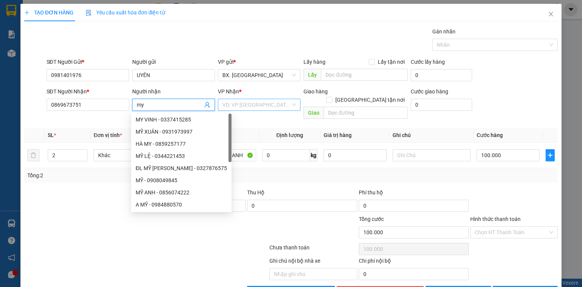
type input "my"
click at [244, 104] on input "search" at bounding box center [257, 104] width 68 height 11
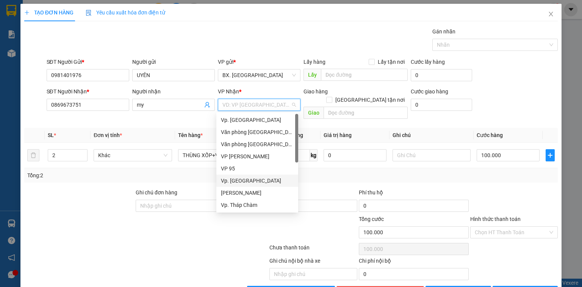
scroll to position [58, 0]
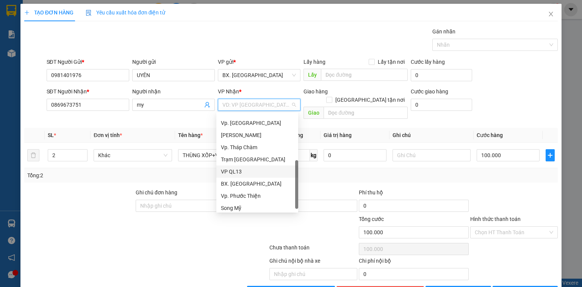
click at [244, 169] on div "VP QL13" at bounding box center [257, 171] width 73 height 8
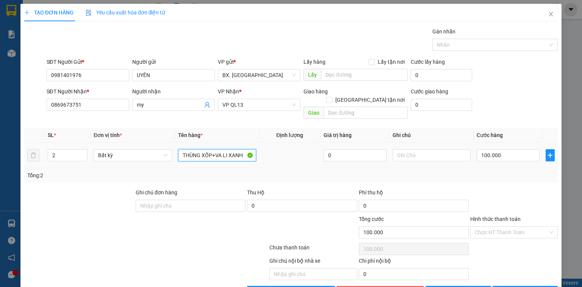
drag, startPoint x: 212, startPoint y: 149, endPoint x: 279, endPoint y: 151, distance: 67.5
click at [279, 151] on tr "2 Bất kỳ THÙNG XỐP+VA LI XANH 0 100.000" at bounding box center [291, 155] width 534 height 25
click at [211, 149] on input "THÙNG XỐP dính đen" at bounding box center [217, 155] width 78 height 12
click at [224, 149] on input "THÙNG XỐP dính đen" at bounding box center [217, 155] width 78 height 12
type input "THÙNG XỐP dính bi đen"
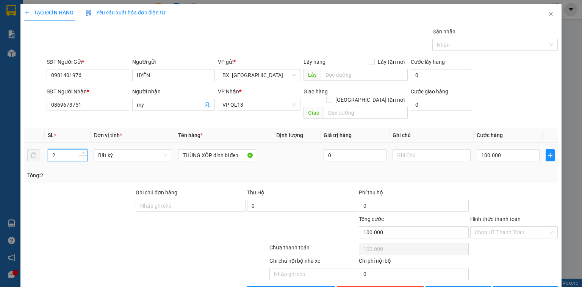
drag, startPoint x: 60, startPoint y: 146, endPoint x: 32, endPoint y: 153, distance: 29.0
click at [32, 153] on tr "2 Bất kỳ THÙNG XỐP dính bi đen 0 100.000" at bounding box center [291, 155] width 534 height 25
type input "1"
click at [509, 149] on input "100.000" at bounding box center [508, 155] width 63 height 12
type input "0"
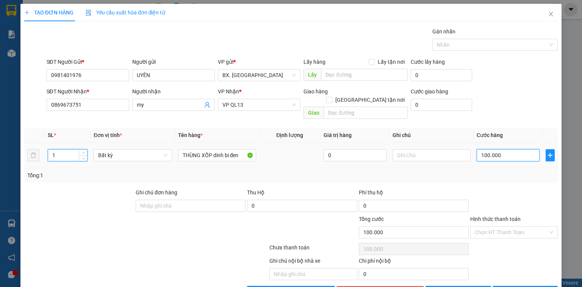
type input "0"
type input "5"
type input "05"
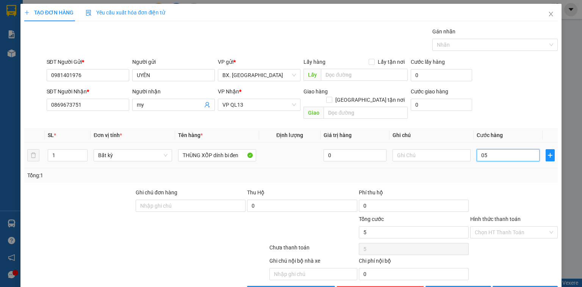
type input "50"
type input "050"
type input "500"
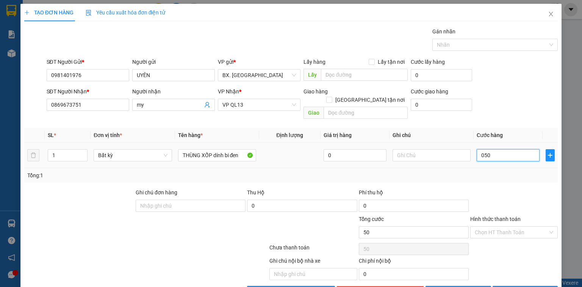
type input "0.500"
type input "5.000"
type input "05.000"
type input "50.000"
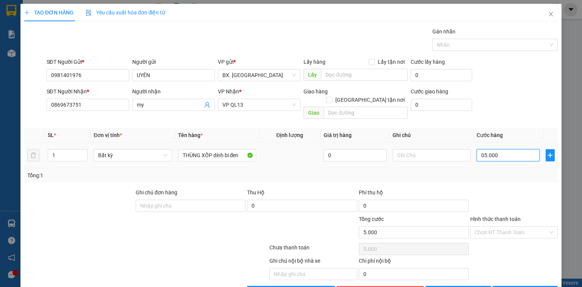
type input "50.000"
click at [512, 285] on button "Lưu và In" at bounding box center [526, 291] width 66 height 12
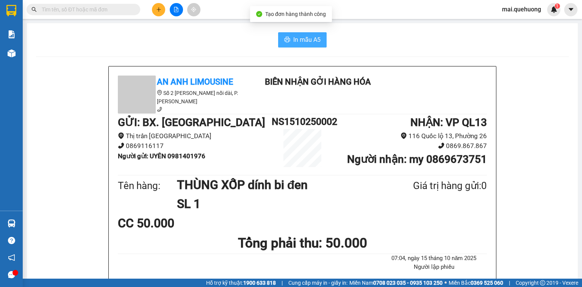
click at [308, 40] on span "In mẫu A5" at bounding box center [306, 39] width 27 height 9
click at [306, 44] on span "In mẫu A5" at bounding box center [306, 39] width 27 height 9
click at [155, 35] on div "In mẫu A5" at bounding box center [302, 39] width 533 height 15
click at [161, 7] on icon "plus" at bounding box center [158, 9] width 5 height 5
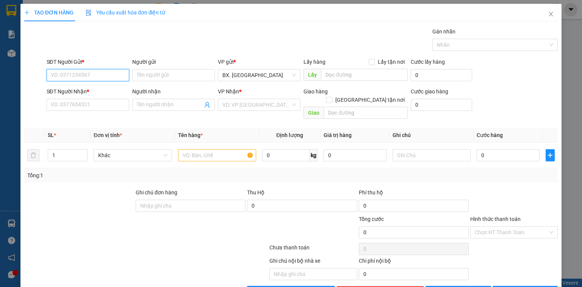
click at [96, 74] on input "SĐT Người Gửi *" at bounding box center [88, 75] width 83 height 12
type input "0835573067"
click at [101, 92] on div "0835573067 - A TẮC" at bounding box center [87, 90] width 73 height 8
type input "A TẮC"
type input "0979999802"
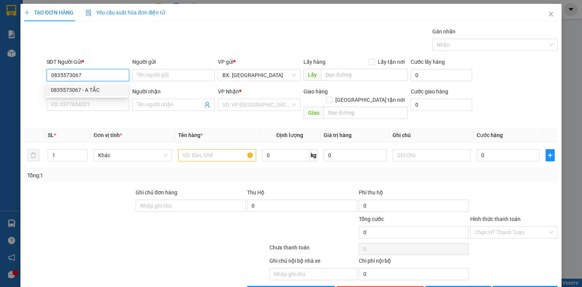
type input "BẢO"
type input "30.000"
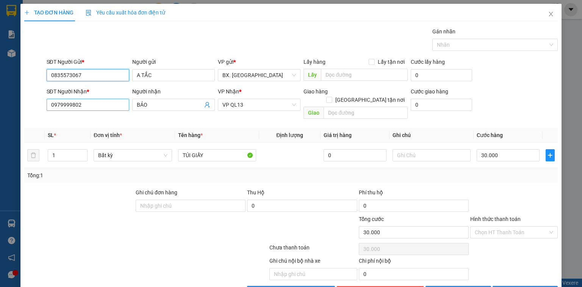
type input "0835573067"
click at [98, 99] on input "0979999802" at bounding box center [88, 105] width 83 height 12
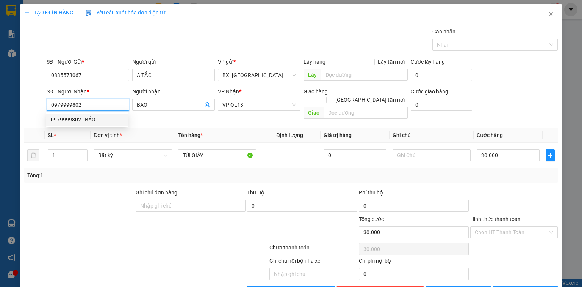
click at [101, 103] on input "0979999802" at bounding box center [88, 105] width 83 height 12
click at [77, 221] on div at bounding box center [102, 228] width 156 height 27
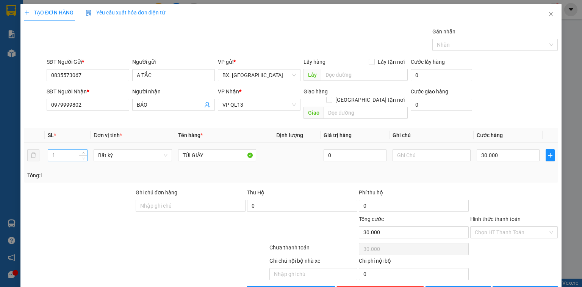
click at [68, 149] on input "1" at bounding box center [67, 154] width 39 height 11
click at [68, 149] on input "13" at bounding box center [67, 154] width 39 height 11
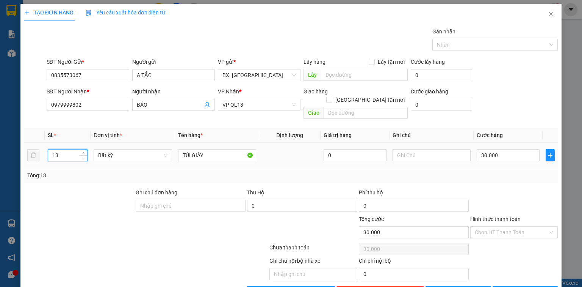
drag, startPoint x: 68, startPoint y: 149, endPoint x: 42, endPoint y: 155, distance: 26.2
click at [42, 155] on tr "13 Bất kỳ TÚI GIẤY 0 30.000" at bounding box center [291, 155] width 534 height 25
type input "3"
type input "0"
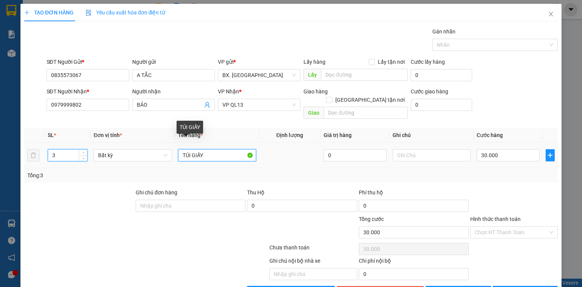
type input "0"
drag, startPoint x: 211, startPoint y: 144, endPoint x: 166, endPoint y: 155, distance: 46.2
click at [166, 155] on tr "3 Bất kỳ TÚI GIẤY 0 0" at bounding box center [291, 155] width 534 height 25
type input "3 thùng dưa"
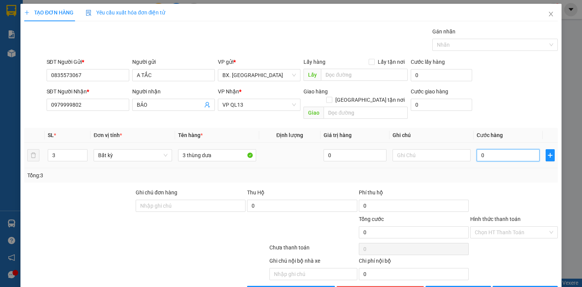
click at [490, 150] on input "0" at bounding box center [508, 155] width 63 height 12
type input "1"
type input "12"
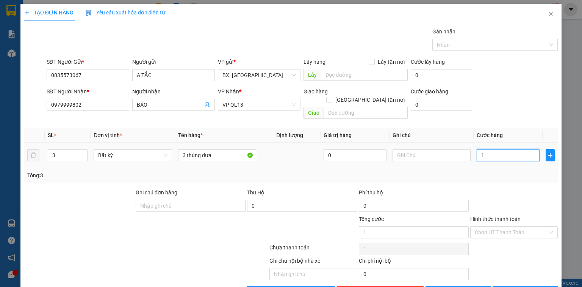
type input "12"
type input "120"
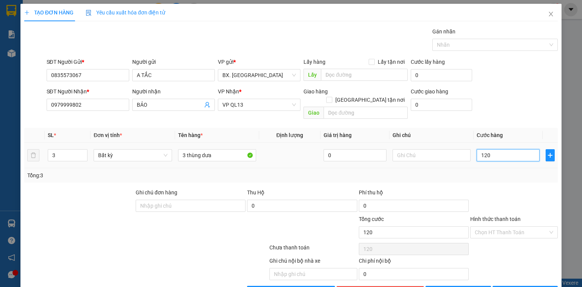
type input "1.200"
type input "12.000"
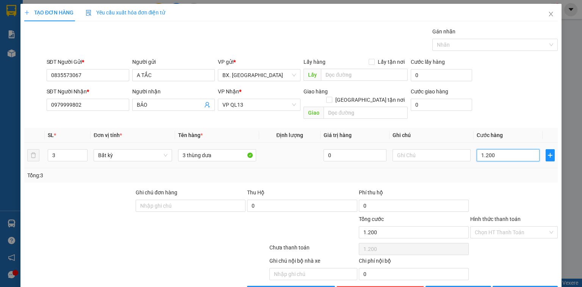
type input "12.000"
type input "120.000"
click at [508, 226] on input "Hình thức thanh toán" at bounding box center [511, 231] width 73 height 11
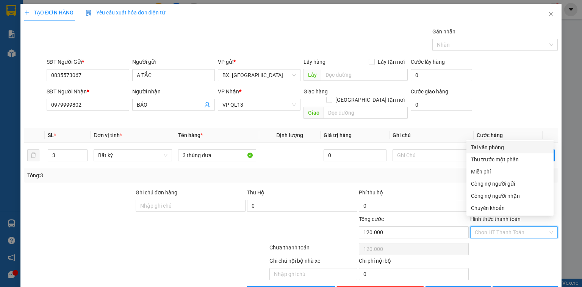
click at [490, 149] on div "Tại văn phòng" at bounding box center [510, 147] width 78 height 8
type input "0"
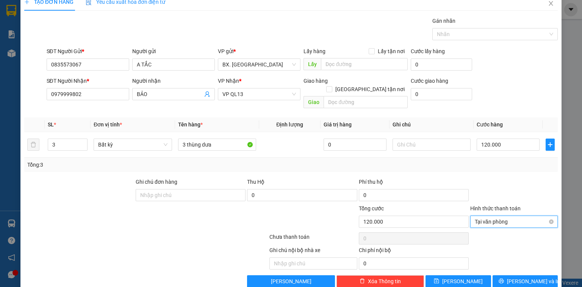
scroll to position [17, 0]
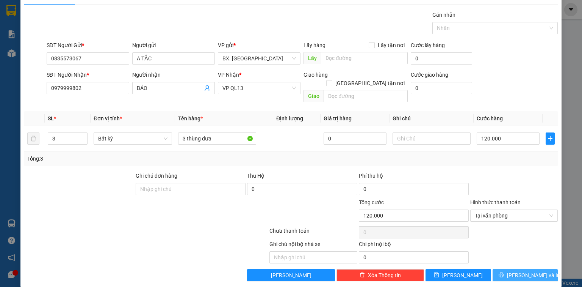
click at [516, 271] on span "Lưu và In" at bounding box center [533, 275] width 53 height 8
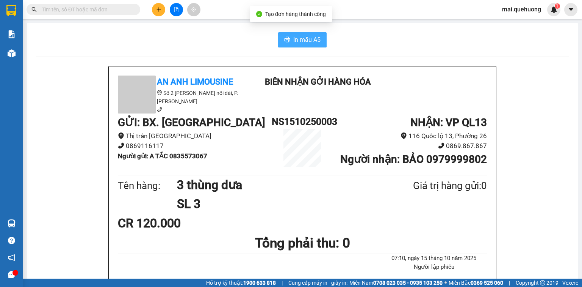
click at [299, 42] on span "In mẫu A5" at bounding box center [306, 39] width 27 height 9
click at [295, 36] on span "In mẫu A5" at bounding box center [306, 39] width 27 height 9
click at [101, 9] on input "text" at bounding box center [86, 9] width 89 height 8
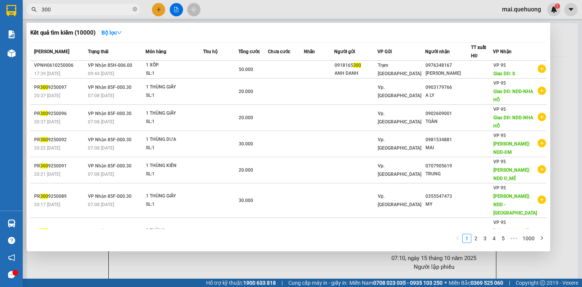
click at [59, 8] on input "300" at bounding box center [86, 9] width 89 height 8
click at [45, 10] on input "300" at bounding box center [86, 9] width 89 height 8
click at [41, 9] on span "300" at bounding box center [84, 9] width 114 height 11
click at [42, 8] on input "300" at bounding box center [86, 9] width 89 height 8
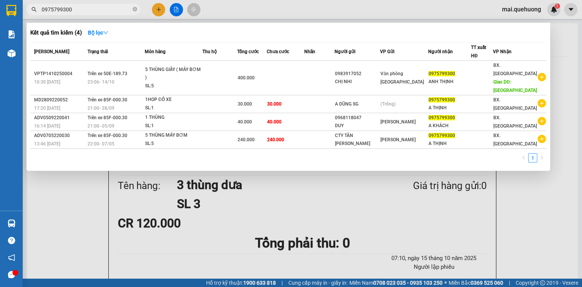
click at [90, 9] on input "0975799300" at bounding box center [86, 9] width 89 height 8
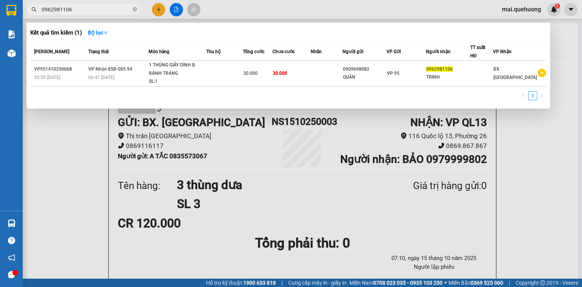
click at [85, 9] on input "0962981106" at bounding box center [86, 9] width 89 height 8
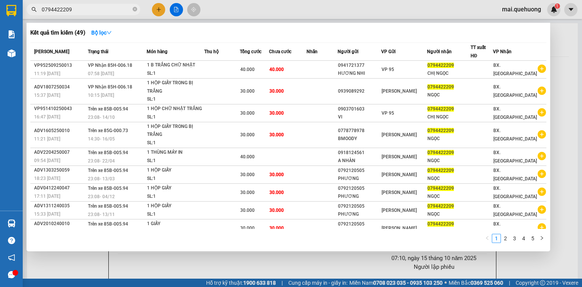
type input "0794422209"
click at [157, 8] on div at bounding box center [291, 143] width 582 height 287
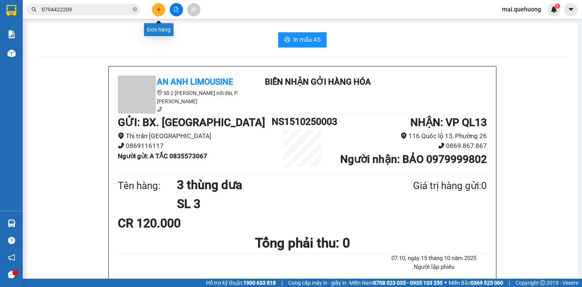
click at [158, 13] on button at bounding box center [158, 9] width 13 height 13
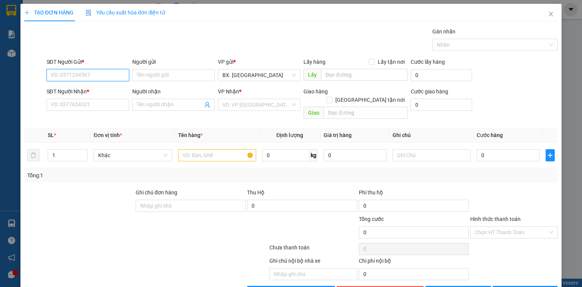
click at [96, 77] on input "SĐT Người Gửi *" at bounding box center [88, 75] width 83 height 12
click at [79, 102] on input "SĐT Người Nhận *" at bounding box center [88, 105] width 83 height 12
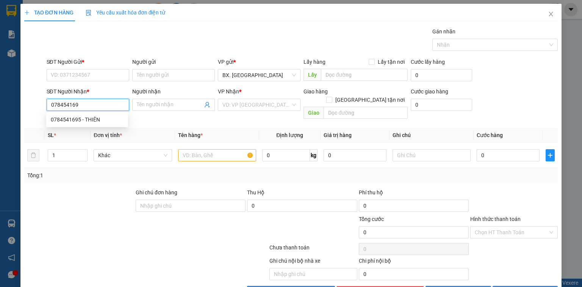
type input "0784541695"
click at [108, 122] on div "0784541695 - THIÊN" at bounding box center [87, 119] width 73 height 8
type input "THIÊN"
type input "40.000"
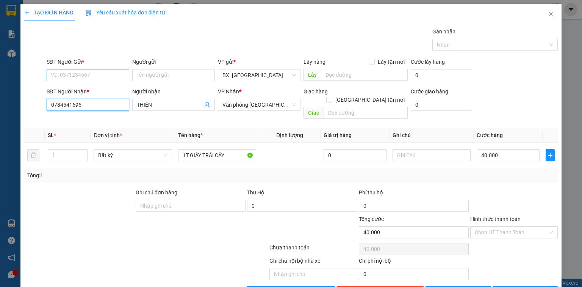
type input "0784541695"
click at [92, 71] on input "SĐT Người Gửi *" at bounding box center [88, 75] width 83 height 12
type input "0812369423"
click at [155, 73] on input "Người gửi" at bounding box center [173, 75] width 83 height 12
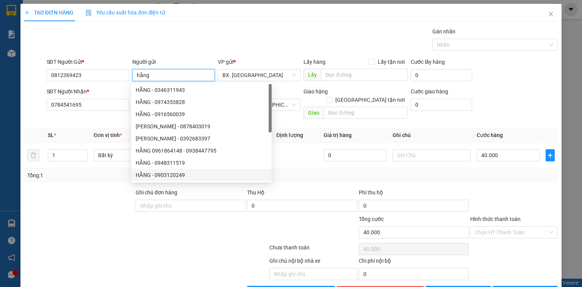
type input "hằng"
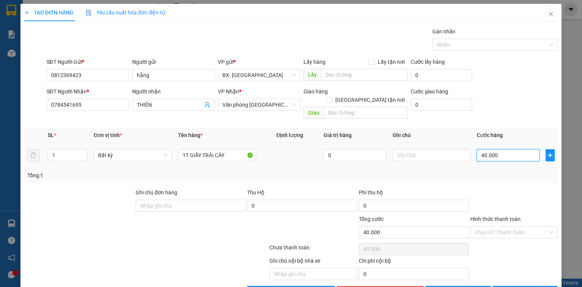
click at [503, 149] on input "40.000" at bounding box center [508, 155] width 63 height 12
type input "3"
type input "30"
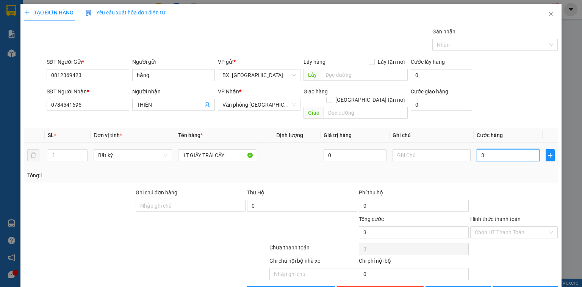
type input "30"
type input "300"
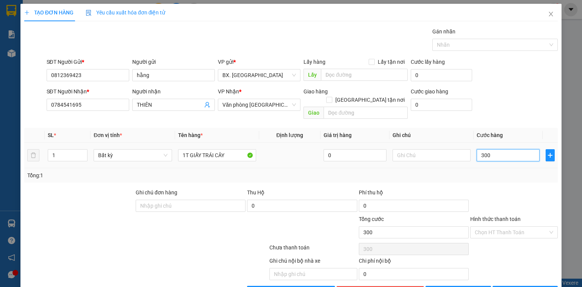
type input "3.000"
type input "30.000"
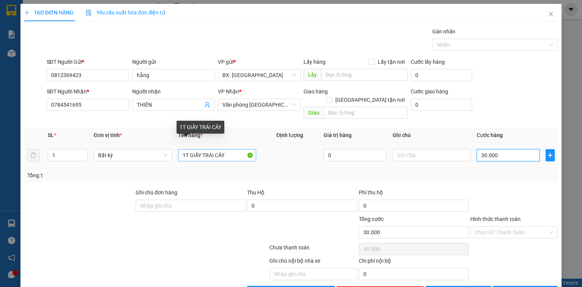
type input "30.000"
drag, startPoint x: 229, startPoint y: 147, endPoint x: 190, endPoint y: 151, distance: 39.9
click at [190, 151] on input "1T GIẤY TRÁI CÂY" at bounding box center [217, 155] width 78 height 12
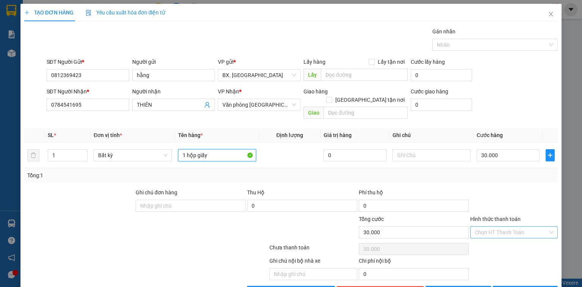
type input "1 hộp giấy"
click at [500, 226] on input "Hình thức thanh toán" at bounding box center [511, 231] width 73 height 11
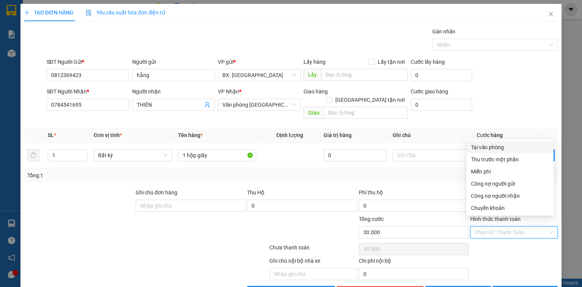
click at [490, 148] on div "Tại văn phòng" at bounding box center [510, 147] width 78 height 8
type input "0"
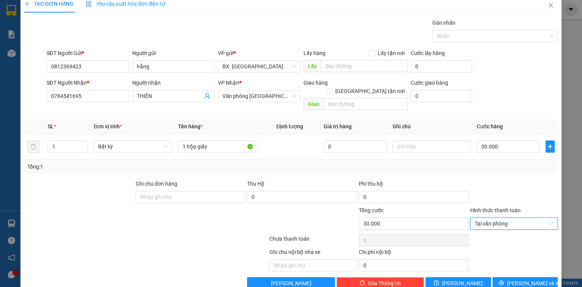
scroll to position [17, 0]
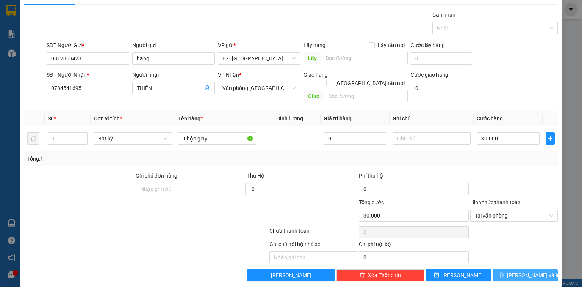
click at [513, 269] on button "Lưu và In" at bounding box center [526, 275] width 66 height 12
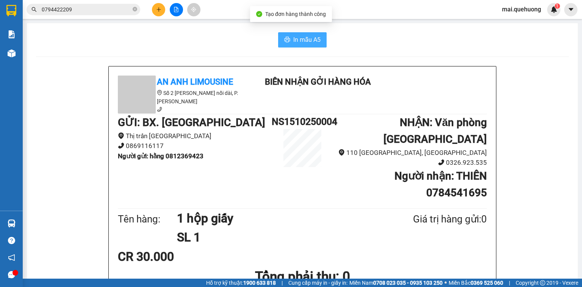
click at [319, 38] on button "In mẫu A5" at bounding box center [302, 39] width 49 height 15
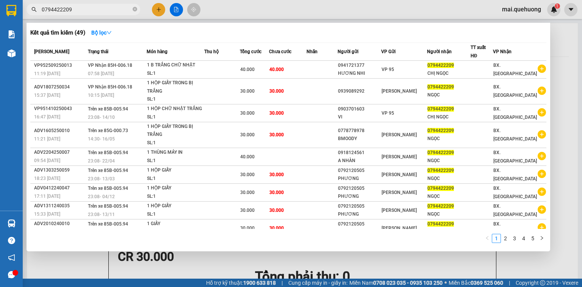
click at [97, 13] on input "0794422209" at bounding box center [86, 9] width 89 height 8
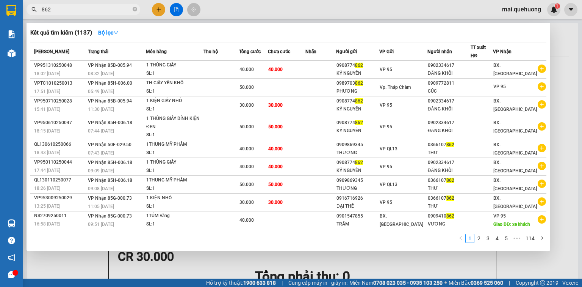
click at [65, 7] on input "862" at bounding box center [86, 9] width 89 height 8
click at [42, 6] on input "862" at bounding box center [86, 9] width 89 height 8
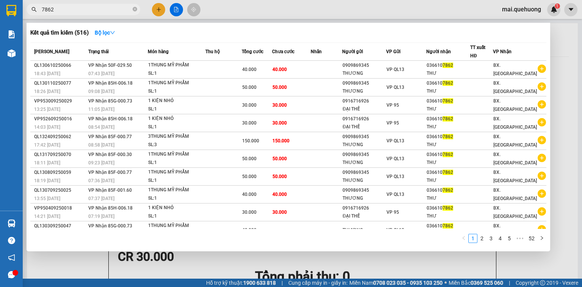
click at [107, 10] on input "7862" at bounding box center [86, 9] width 89 height 8
paste input "0909068951"
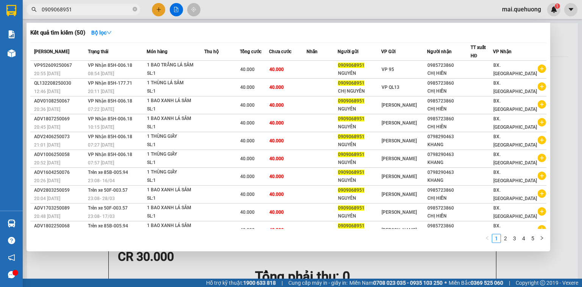
type input "0909068951"
click at [554, 35] on div at bounding box center [291, 143] width 582 height 287
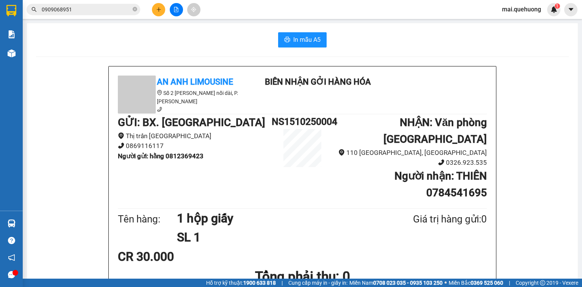
click at [159, 5] on button at bounding box center [158, 9] width 13 height 13
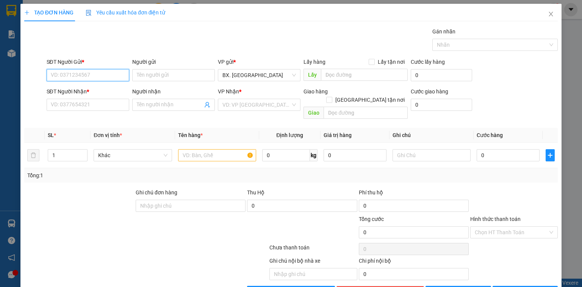
click at [117, 74] on input "SĐT Người Gửi *" at bounding box center [88, 75] width 83 height 12
click at [94, 73] on input "SĐT Người Gửi *" at bounding box center [88, 75] width 83 height 12
click at [88, 79] on input "SĐT Người Gửi *" at bounding box center [88, 75] width 83 height 12
type input "0869897079"
click at [141, 74] on input "Người gửi" at bounding box center [173, 75] width 83 height 12
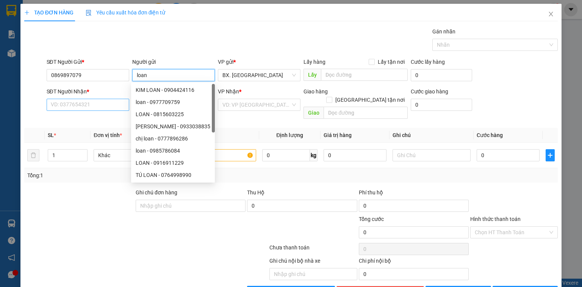
type input "loan"
click at [104, 103] on input "SĐT Người Nhận *" at bounding box center [88, 105] width 83 height 12
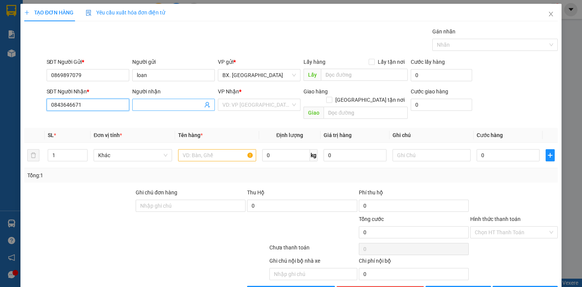
type input "0843646671"
click at [149, 108] on input "Người nhận" at bounding box center [170, 104] width 66 height 8
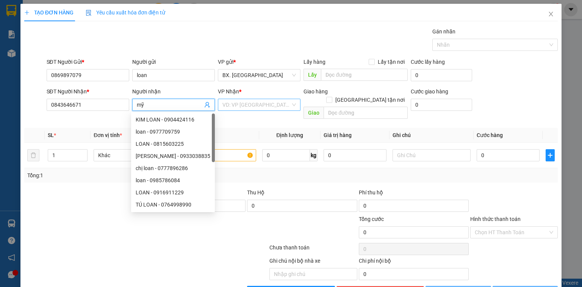
type input "mỹ"
click at [232, 102] on input "search" at bounding box center [257, 104] width 68 height 11
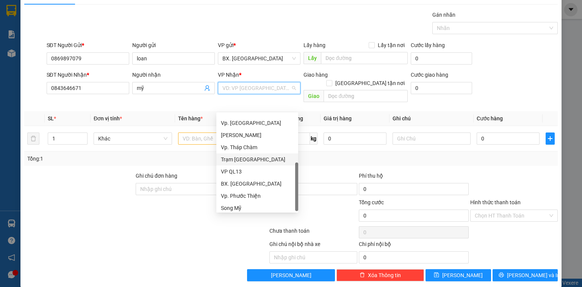
scroll to position [61, 0]
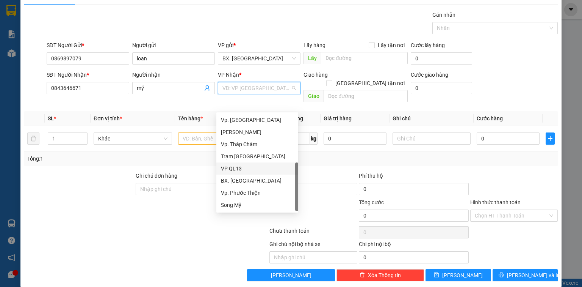
click at [240, 166] on div "VP QL13" at bounding box center [257, 168] width 73 height 8
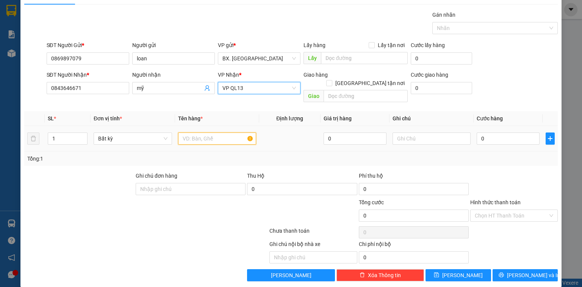
click at [200, 132] on input "text" at bounding box center [217, 138] width 78 height 12
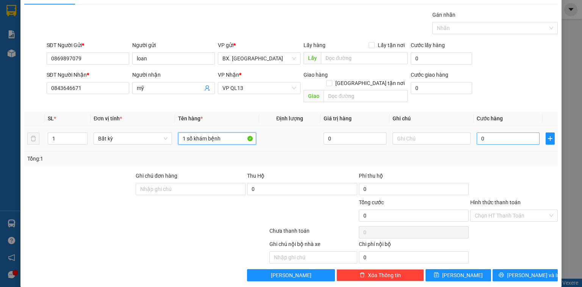
type input "1 sổ khám bệnh"
click at [501, 132] on input "0" at bounding box center [508, 138] width 63 height 12
type input "3"
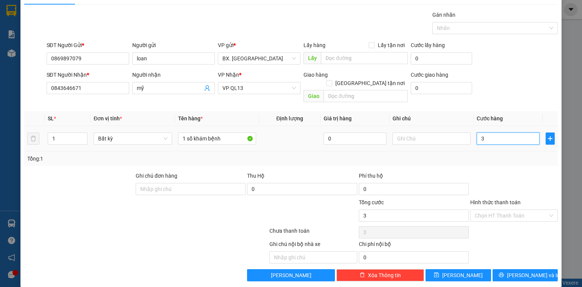
type input "30"
type input "300"
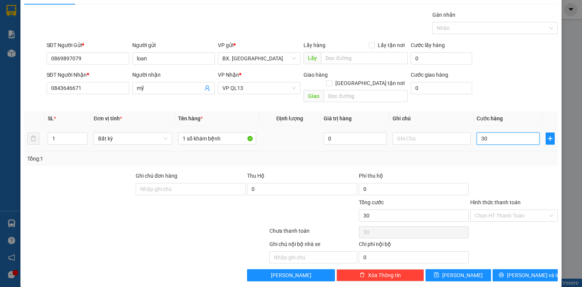
type input "300"
type input "3.000"
type input "30.000"
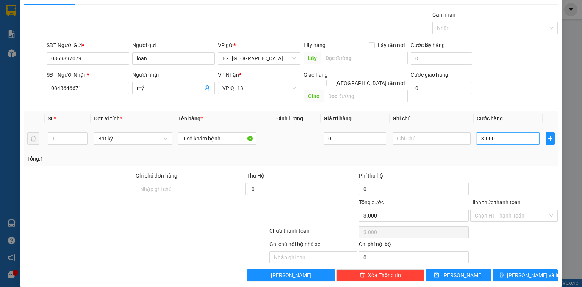
type input "30.000"
click at [503, 210] on input "Hình thức thanh toán" at bounding box center [511, 215] width 73 height 11
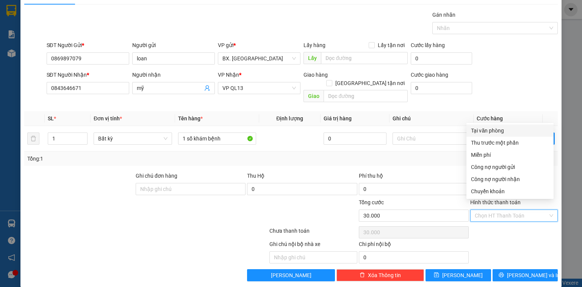
click at [500, 130] on div "Tại văn phòng" at bounding box center [510, 130] width 78 height 8
type input "0"
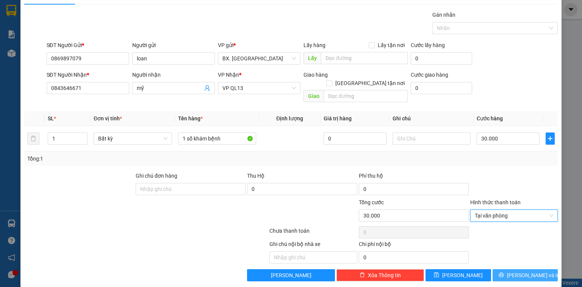
click at [516, 271] on span "Lưu và In" at bounding box center [533, 275] width 53 height 8
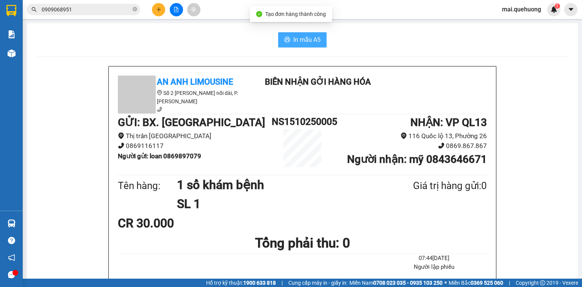
click at [296, 39] on span "In mẫu A5" at bounding box center [306, 39] width 27 height 9
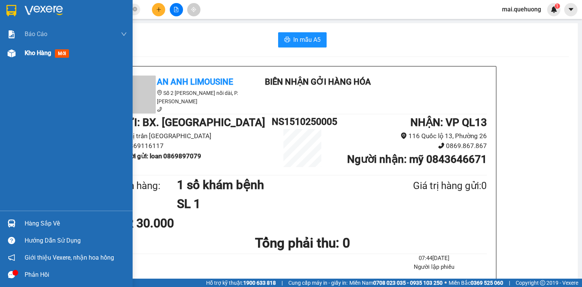
click at [35, 55] on span "Kho hàng" at bounding box center [38, 52] width 27 height 7
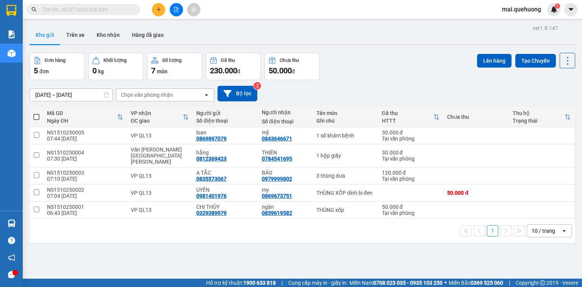
click at [91, 6] on input "text" at bounding box center [86, 9] width 89 height 8
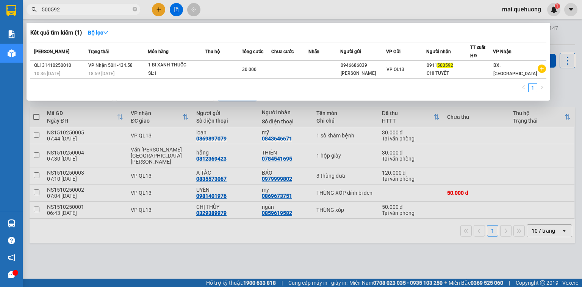
type input "500592"
click at [158, 13] on div at bounding box center [291, 143] width 582 height 287
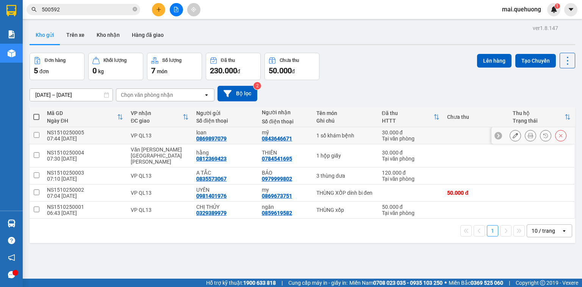
click at [37, 135] on input "checkbox" at bounding box center [37, 135] width 6 height 6
checkbox input "true"
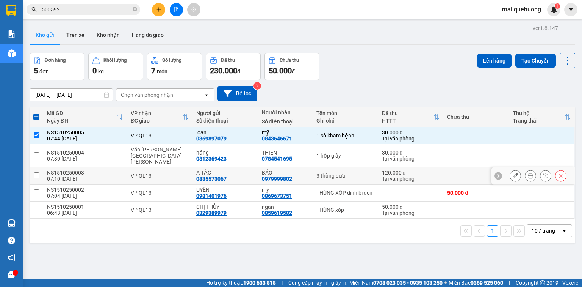
click at [36, 172] on input "checkbox" at bounding box center [37, 175] width 6 height 6
checkbox input "true"
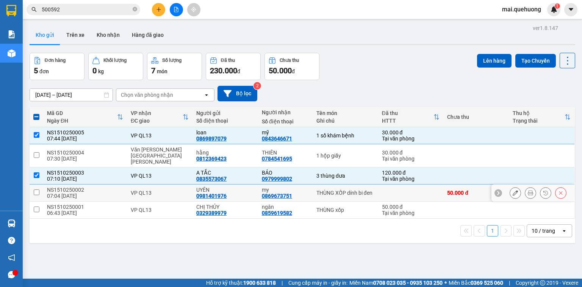
click at [38, 189] on input "checkbox" at bounding box center [37, 192] width 6 height 6
checkbox input "true"
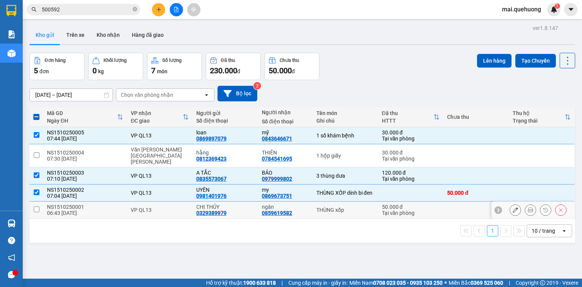
click at [33, 201] on td at bounding box center [37, 209] width 14 height 17
checkbox input "true"
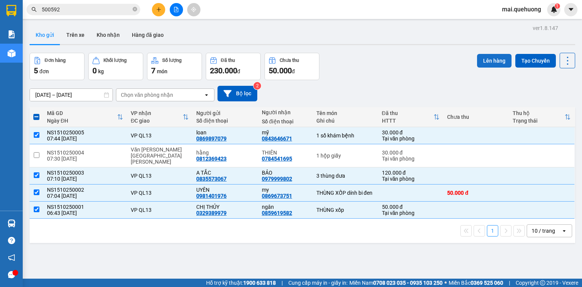
click at [488, 61] on button "Lên hàng" at bounding box center [494, 61] width 34 height 14
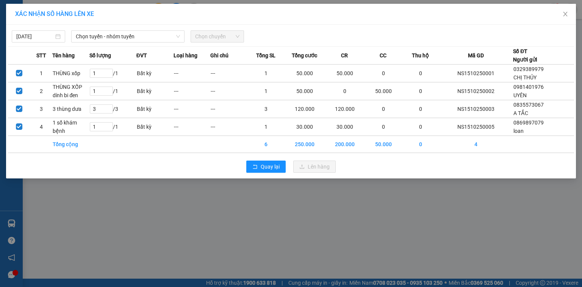
click at [225, 34] on span "Chọn chuyến" at bounding box center [217, 36] width 44 height 11
click at [124, 36] on span "Chọn tuyến - nhóm tuyến" at bounding box center [128, 36] width 104 height 11
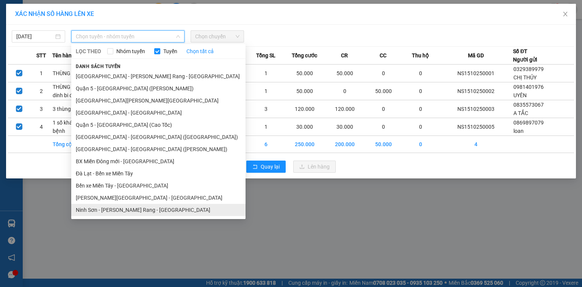
click at [143, 210] on li "Ninh Sơn - Phan Rang - Miền Tây" at bounding box center [158, 210] width 174 height 12
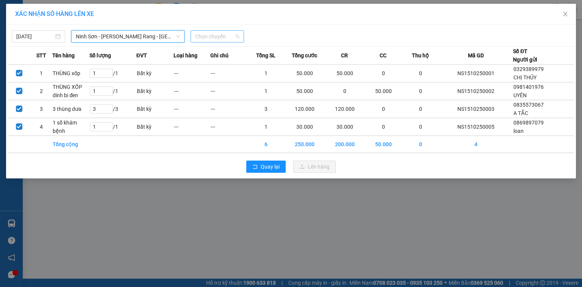
click at [213, 33] on span "Chọn chuyến" at bounding box center [217, 36] width 44 height 11
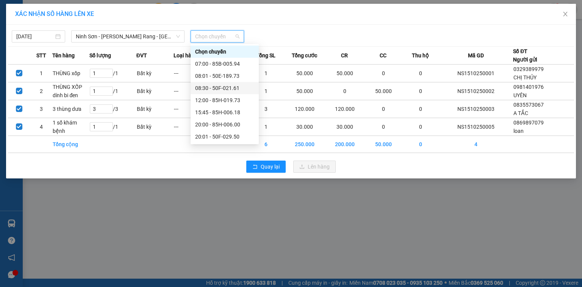
click at [237, 88] on div "08:30 - 50F-021.61" at bounding box center [224, 88] width 59 height 8
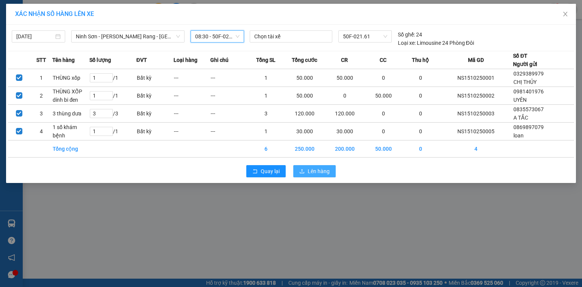
click at [316, 170] on span "Lên hàng" at bounding box center [319, 171] width 22 height 8
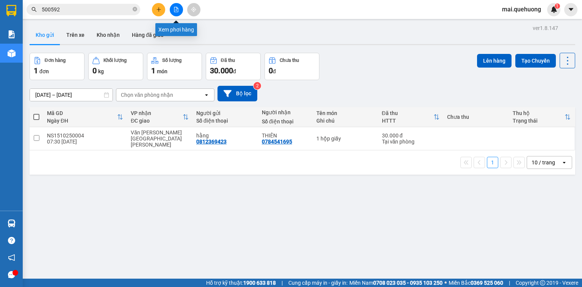
click at [175, 7] on icon "file-add" at bounding box center [176, 9] width 4 height 5
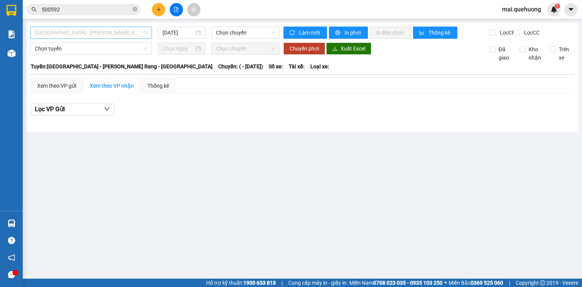
click at [116, 31] on span "Sài Gòn - Phan Rang - Ninh Sơn" at bounding box center [91, 32] width 113 height 11
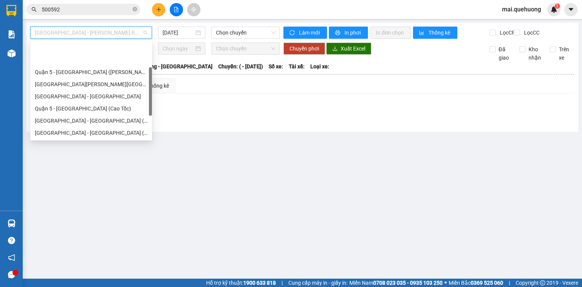
scroll to position [61, 0]
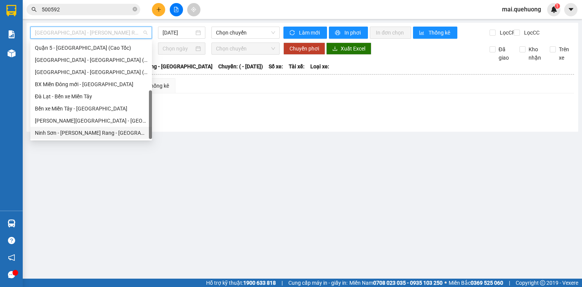
click at [99, 133] on div "Ninh Sơn - Phan Rang - Miền Tây" at bounding box center [91, 133] width 113 height 8
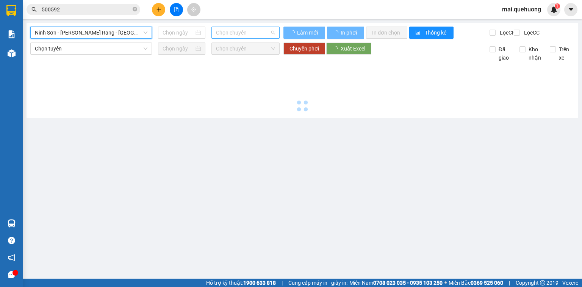
click at [229, 32] on span "Chọn chuyến" at bounding box center [246, 32] width 60 height 11
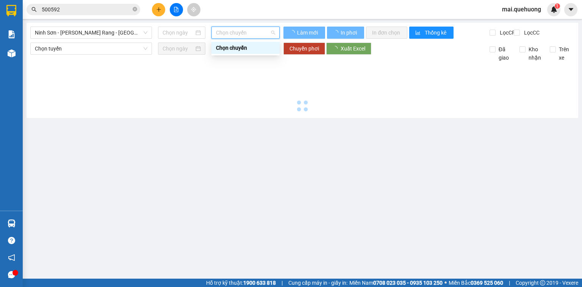
type input "15/10/2025"
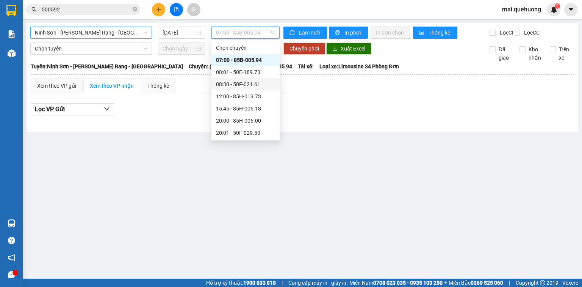
click at [70, 29] on span "Ninh Sơn - Phan Rang - Miền Tây" at bounding box center [91, 32] width 113 height 11
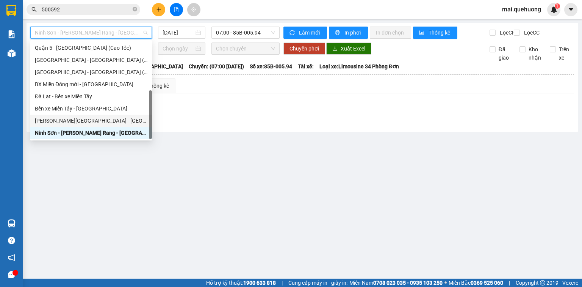
click at [89, 118] on div "Miền Tây - Phan Rang - Ninh Sơn" at bounding box center [91, 120] width 113 height 8
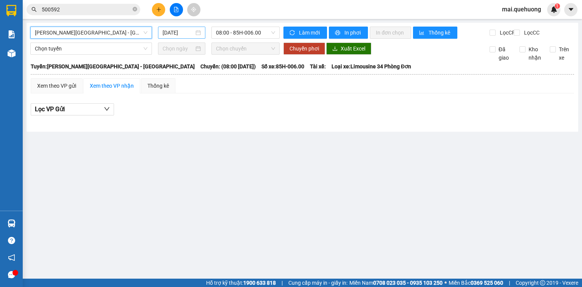
click at [185, 29] on input "15/10/2025" at bounding box center [178, 32] width 31 height 8
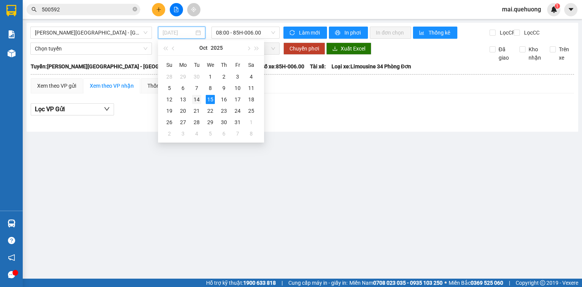
click at [200, 97] on div "14" at bounding box center [196, 99] width 9 height 9
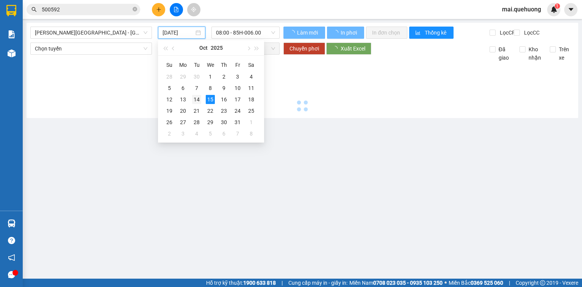
type input "14/10/2025"
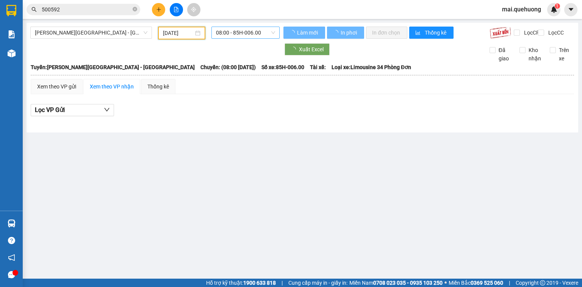
click at [252, 34] on span "08:00 - 85H-006.00" at bounding box center [246, 32] width 60 height 11
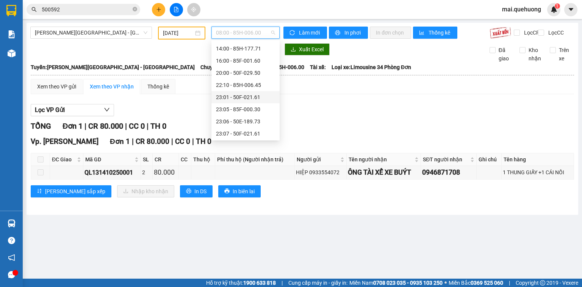
scroll to position [73, 0]
click at [253, 130] on div "23:59 - 85H-006.18" at bounding box center [245, 133] width 59 height 8
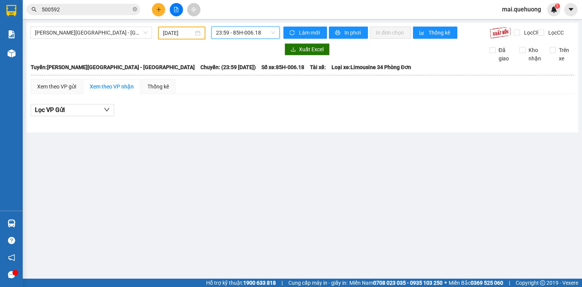
click at [247, 28] on span "23:59 - 85H-006.18" at bounding box center [246, 32] width 60 height 11
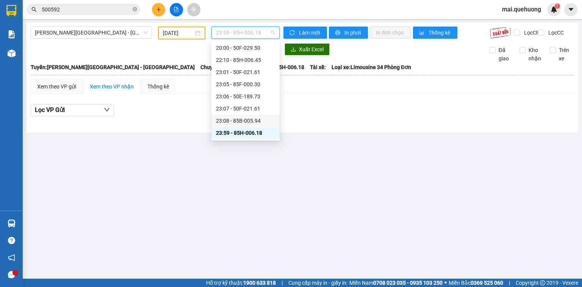
click at [255, 122] on div "23:08 - 85B-005.94" at bounding box center [245, 120] width 59 height 8
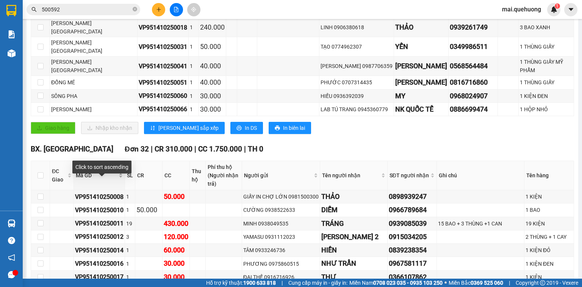
scroll to position [212, 0]
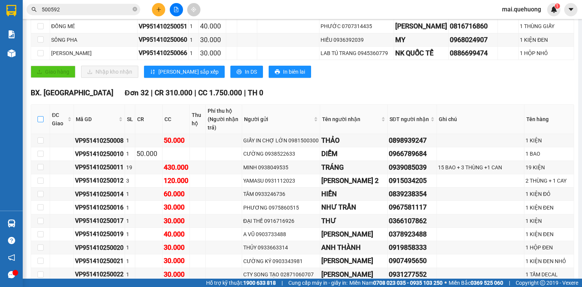
click at [39, 116] on input "checkbox" at bounding box center [41, 119] width 6 height 6
checkbox input "true"
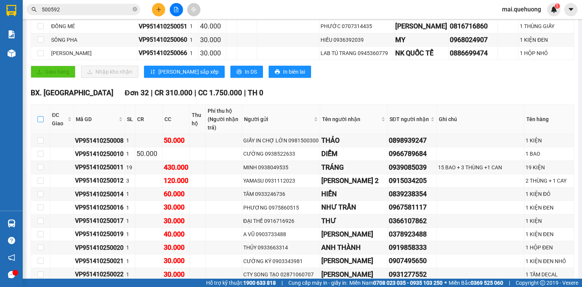
checkbox input "true"
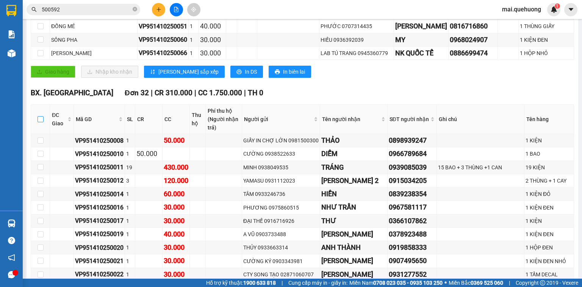
checkbox input "true"
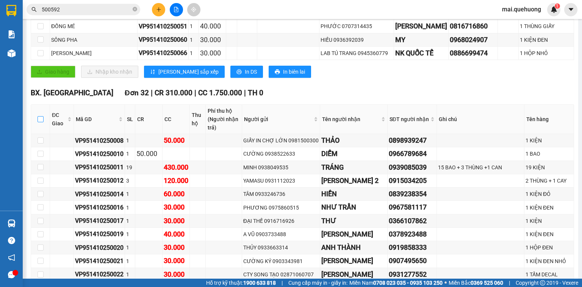
checkbox input "true"
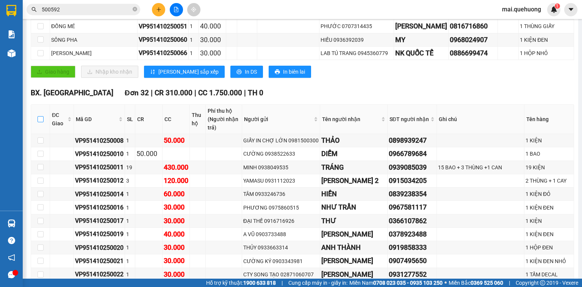
checkbox input "true"
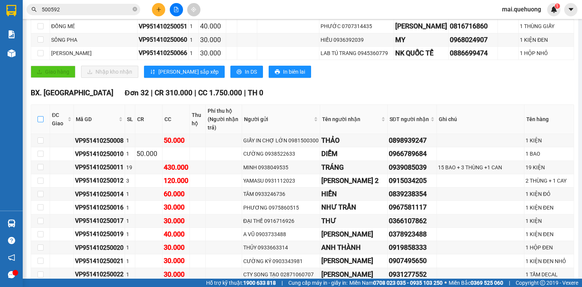
checkbox input "true"
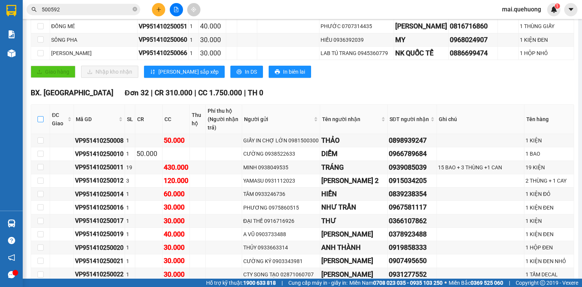
checkbox input "true"
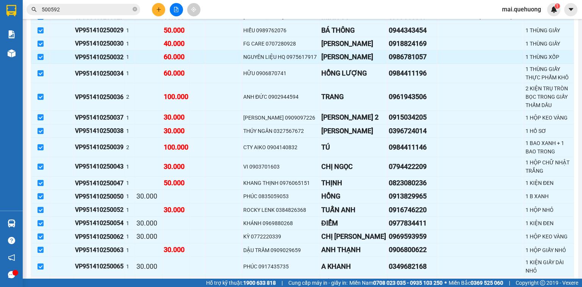
scroll to position [667, 0]
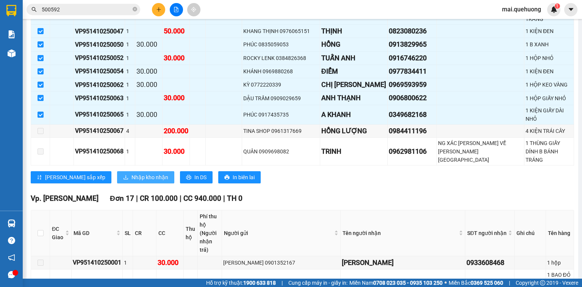
click at [132, 173] on span "Nhập kho nhận" at bounding box center [150, 177] width 37 height 8
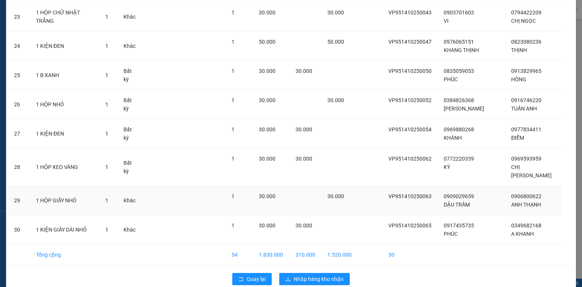
scroll to position [755, 0]
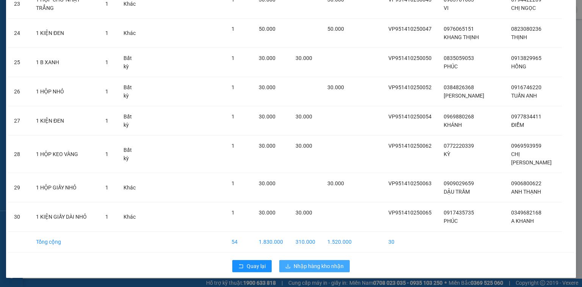
click at [326, 265] on span "Nhập hàng kho nhận" at bounding box center [319, 266] width 50 height 8
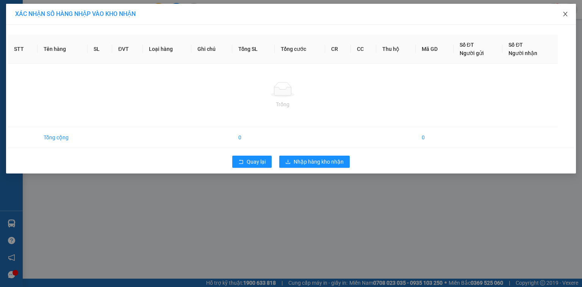
click at [564, 15] on icon "close" at bounding box center [566, 14] width 6 height 6
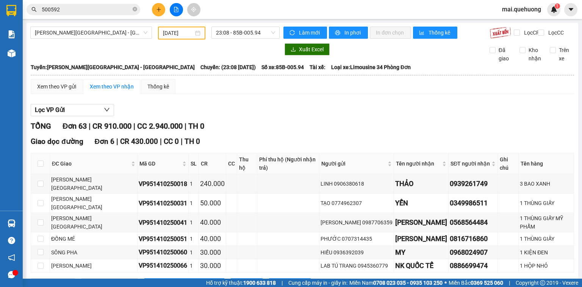
click at [250, 31] on span "23:08 - 85B-005.94" at bounding box center [246, 32] width 60 height 11
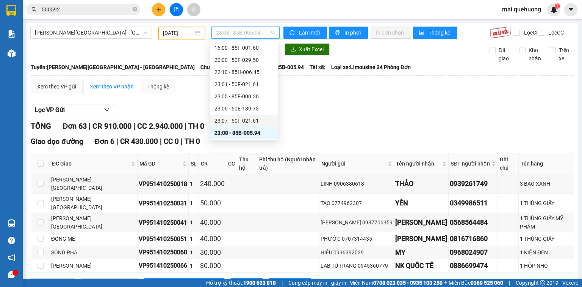
click at [250, 119] on div "23:07 - 50F-021.61" at bounding box center [244, 120] width 59 height 8
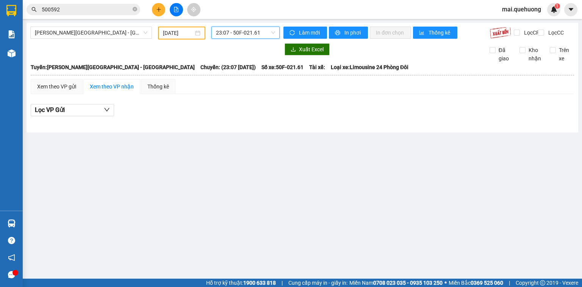
click at [250, 30] on span "23:07 - 50F-021.61" at bounding box center [246, 32] width 60 height 11
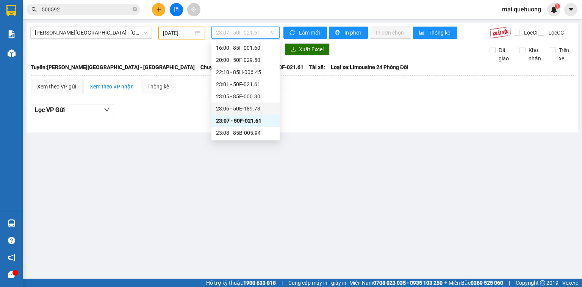
click at [249, 109] on div "23:06 - 50E-189.73" at bounding box center [245, 108] width 59 height 8
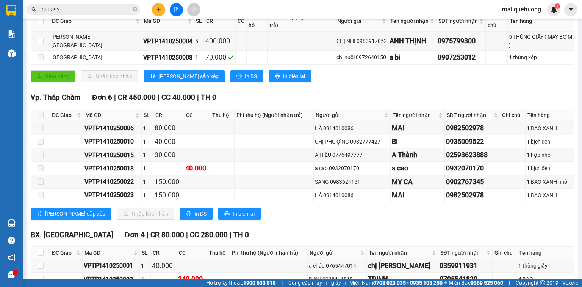
scroll to position [243, 0]
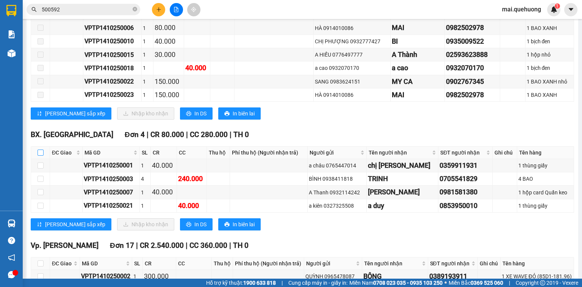
click at [41, 148] on label at bounding box center [41, 152] width 6 height 8
click at [41, 149] on input "checkbox" at bounding box center [41, 152] width 6 height 6
checkbox input "true"
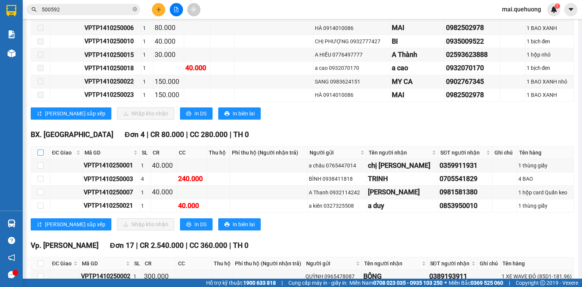
checkbox input "true"
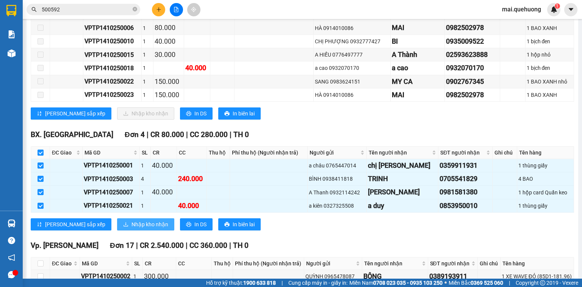
click at [132, 220] on span "Nhập kho nhận" at bounding box center [150, 224] width 37 height 8
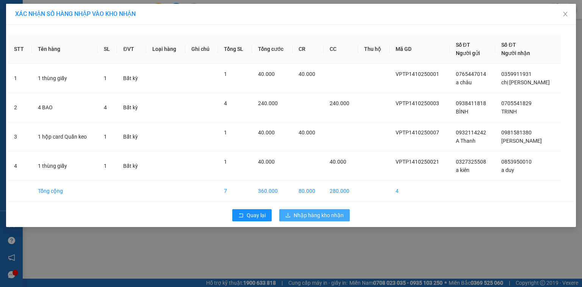
click at [330, 211] on span "Nhập hàng kho nhận" at bounding box center [319, 215] width 50 height 8
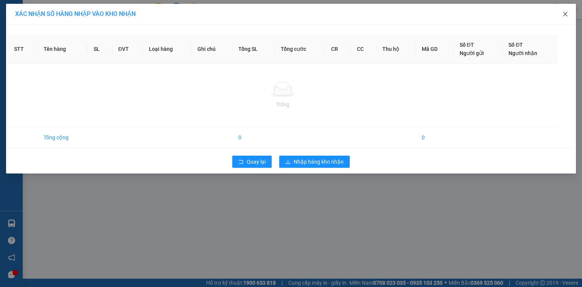
click at [566, 15] on icon "close" at bounding box center [566, 14] width 6 height 6
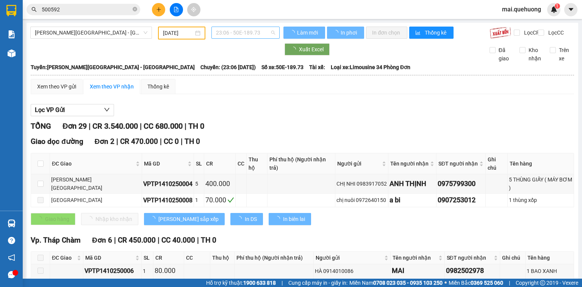
click at [246, 34] on span "23:06 - 50E-189.73" at bounding box center [246, 32] width 60 height 11
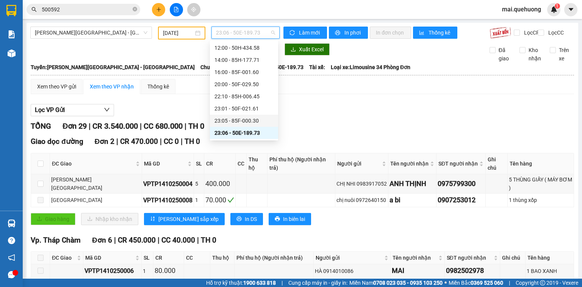
click at [249, 121] on div "23:05 - 85F-000.30" at bounding box center [244, 120] width 59 height 8
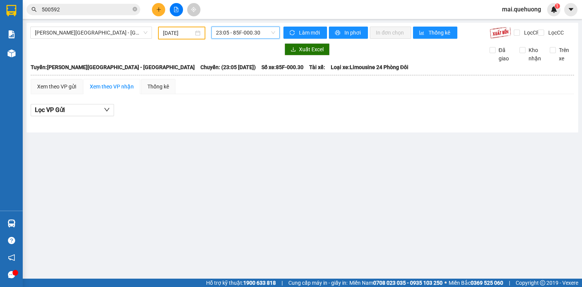
click at [257, 33] on span "23:05 - 85F-000.30" at bounding box center [246, 32] width 60 height 11
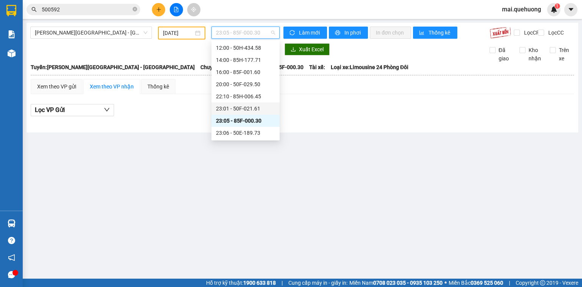
click at [259, 108] on div "23:01 - 50F-021.61" at bounding box center [245, 108] width 59 height 8
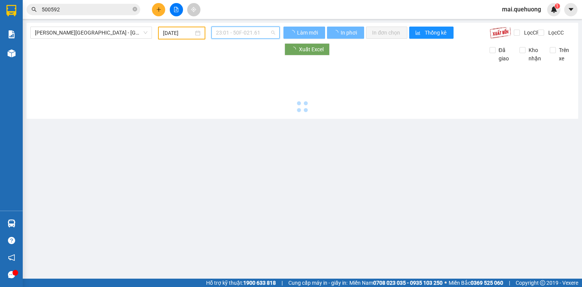
click at [260, 33] on span "23:01 - 50F-021.61" at bounding box center [246, 32] width 60 height 11
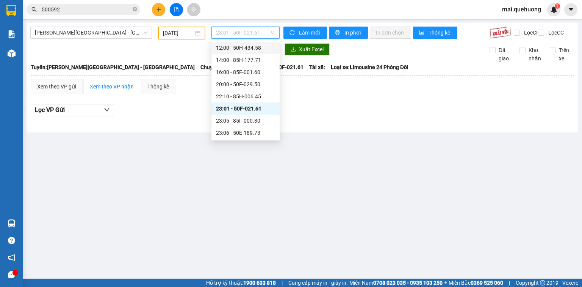
click at [100, 8] on input "500592" at bounding box center [86, 9] width 89 height 8
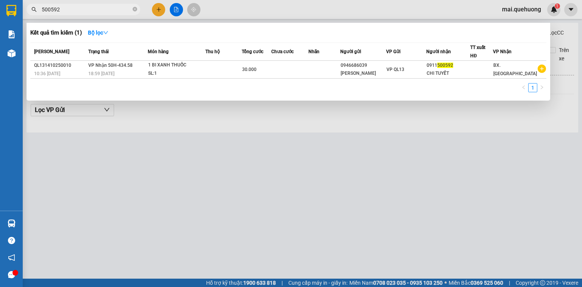
click at [100, 8] on input "500592" at bounding box center [86, 9] width 89 height 8
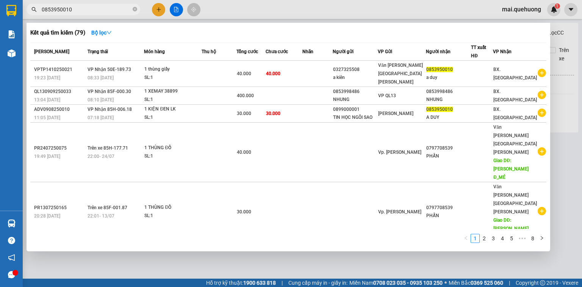
click at [108, 13] on input "0853950010" at bounding box center [86, 9] width 89 height 8
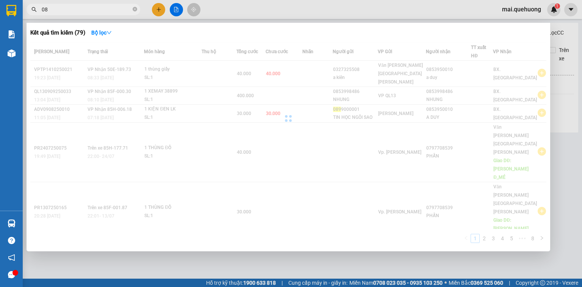
type input "0"
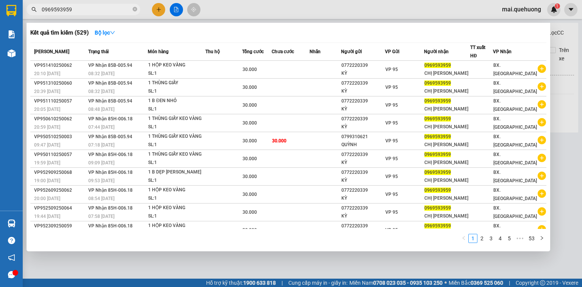
type input "0969593959"
click at [179, 8] on div at bounding box center [291, 143] width 582 height 287
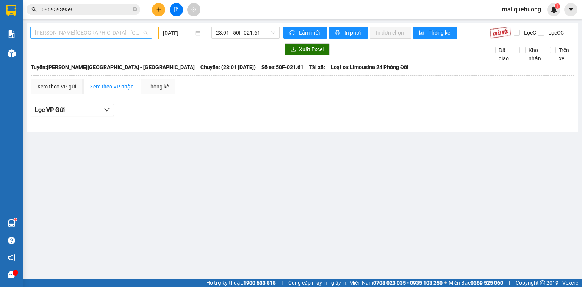
click at [77, 29] on span "Miền Tây - Phan Rang - Ninh Sơn" at bounding box center [91, 32] width 113 height 11
click at [172, 35] on input "14/10/2025" at bounding box center [178, 33] width 30 height 8
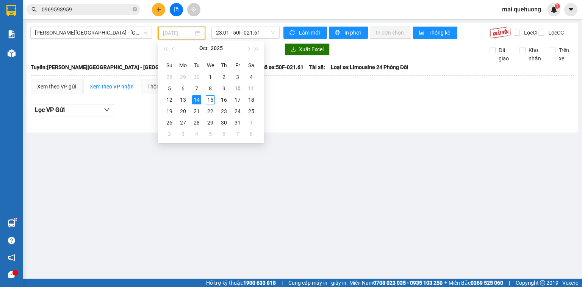
type input "14/10/2025"
click at [198, 100] on div "14" at bounding box center [196, 99] width 9 height 9
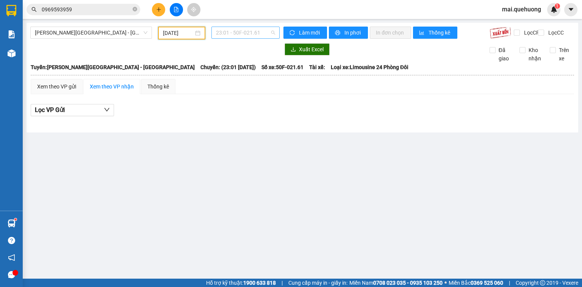
click at [243, 36] on span "23:01 - 50F-021.61" at bounding box center [246, 32] width 60 height 11
click at [230, 32] on span "23:01 - 50F-021.61" at bounding box center [246, 32] width 60 height 11
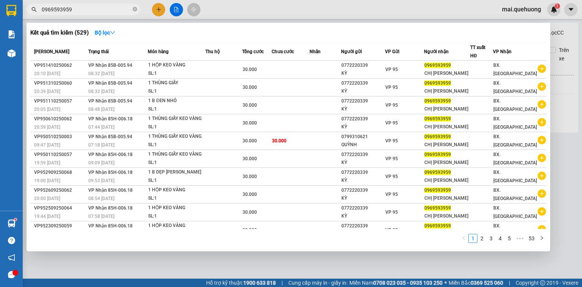
click at [99, 6] on input "0969593959" at bounding box center [86, 9] width 89 height 8
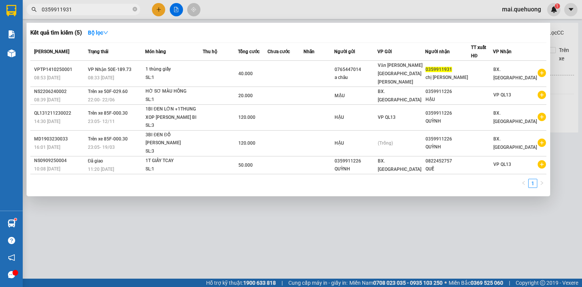
click at [97, 7] on input "0359911931" at bounding box center [86, 9] width 89 height 8
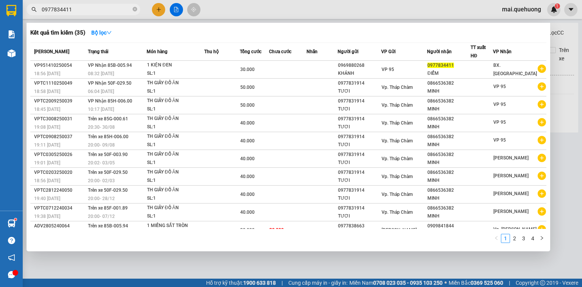
click at [95, 16] on div at bounding box center [291, 143] width 582 height 287
click at [92, 13] on input "0977834411" at bounding box center [86, 9] width 89 height 8
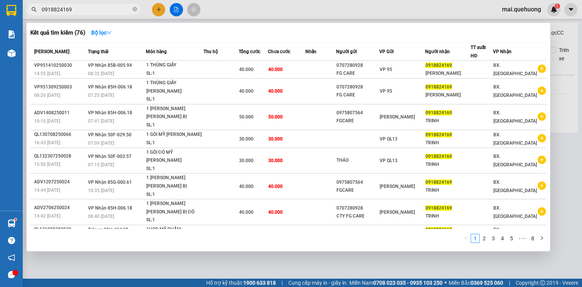
click at [102, 4] on span "0918824169" at bounding box center [84, 9] width 114 height 11
click at [97, 9] on input "0918824169" at bounding box center [86, 9] width 89 height 8
type input "5"
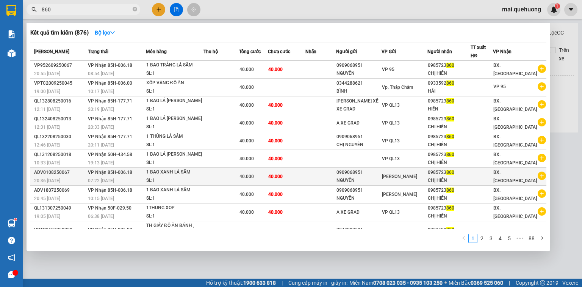
scroll to position [16, 0]
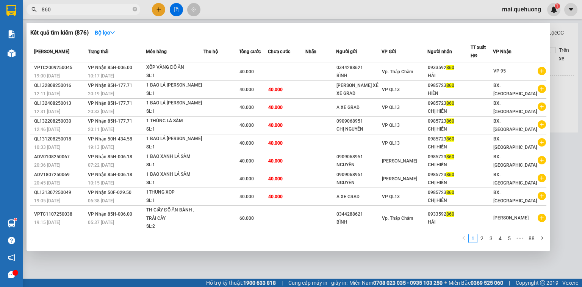
type input "860"
click at [172, 7] on div at bounding box center [291, 143] width 582 height 287
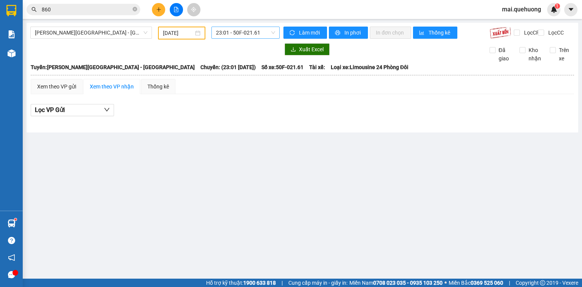
click at [253, 32] on span "23:01 - 50F-021.61" at bounding box center [246, 32] width 60 height 11
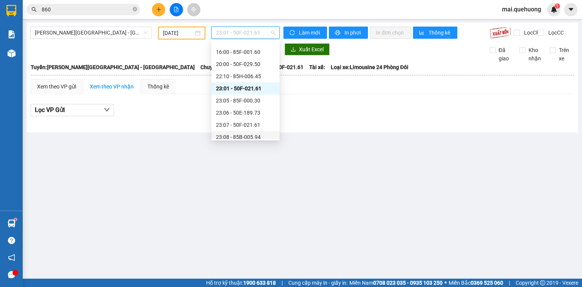
scroll to position [73, 0]
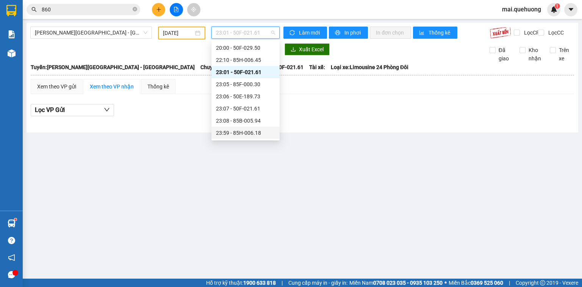
click at [252, 129] on div "23:59 - 85H-006.18" at bounding box center [245, 133] width 59 height 8
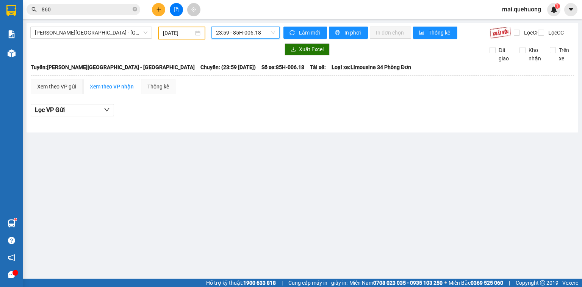
click at [252, 30] on span "23:59 - 85H-006.18" at bounding box center [246, 32] width 60 height 11
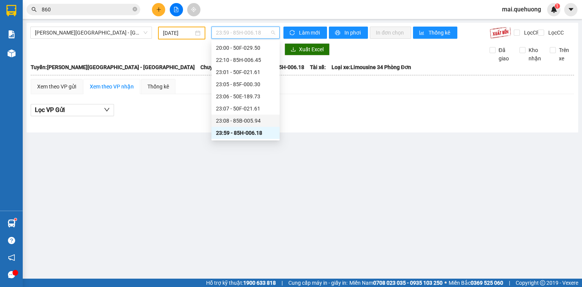
click at [255, 118] on div "23:08 - 85B-005.94" at bounding box center [245, 120] width 59 height 8
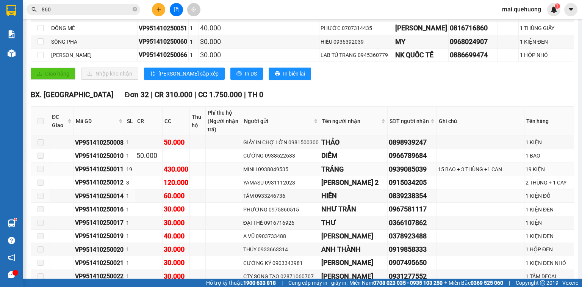
scroll to position [212, 0]
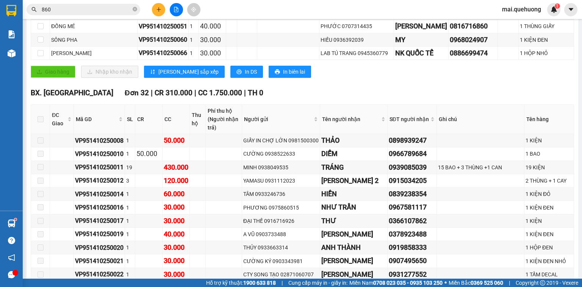
click at [40, 116] on span at bounding box center [41, 119] width 6 height 6
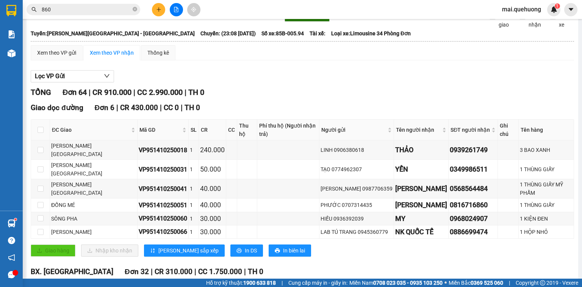
scroll to position [0, 0]
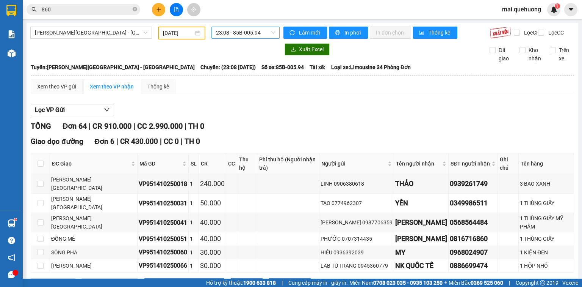
click at [260, 29] on span "23:08 - 85B-005.94" at bounding box center [246, 32] width 60 height 11
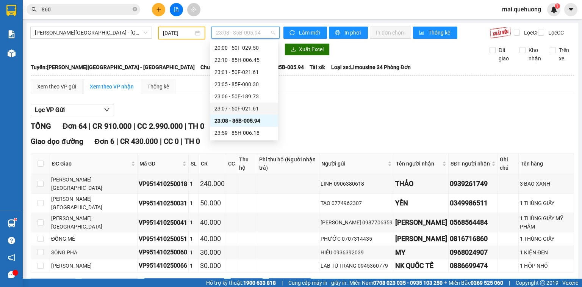
click at [249, 106] on div "23:07 - 50F-021.61" at bounding box center [244, 108] width 59 height 8
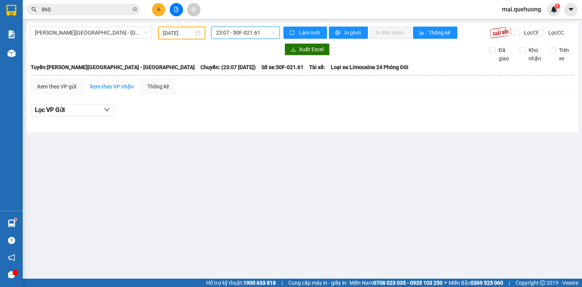
click at [228, 28] on span "23:07 - 50F-021.61" at bounding box center [246, 32] width 60 height 11
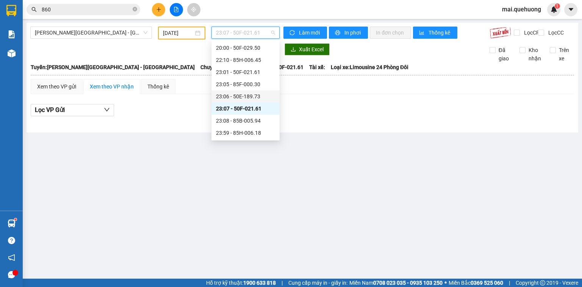
click at [252, 93] on div "23:06 - 50E-189.73" at bounding box center [245, 96] width 59 height 8
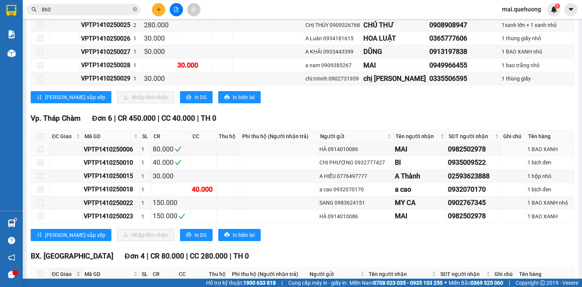
scroll to position [488, 0]
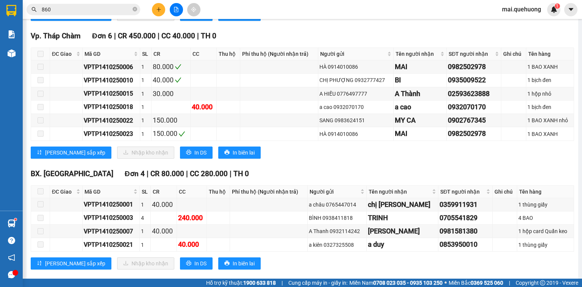
click at [39, 188] on span at bounding box center [41, 191] width 6 height 6
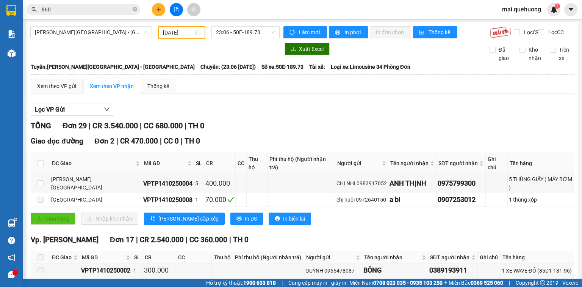
scroll to position [0, 0]
click at [253, 34] on span "23:06 - 50E-189.73" at bounding box center [246, 32] width 60 height 11
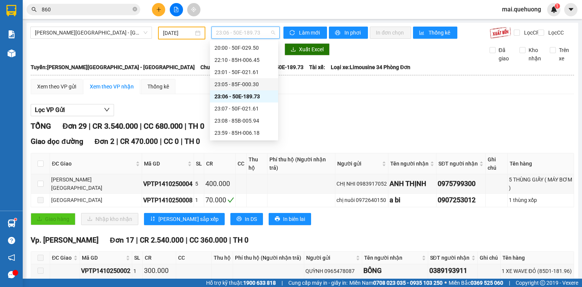
click at [252, 82] on div "23:05 - 85F-000.30" at bounding box center [244, 84] width 59 height 8
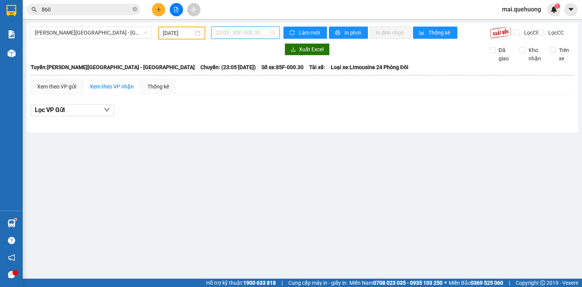
click at [256, 30] on span "23:05 - 85F-000.30" at bounding box center [246, 32] width 60 height 11
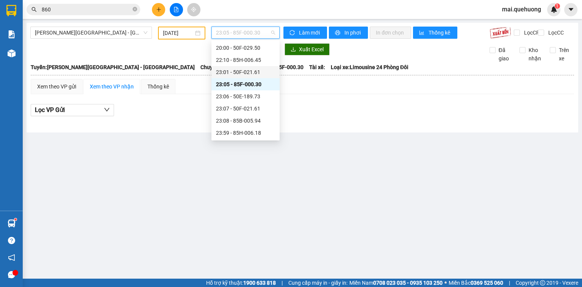
click at [255, 71] on div "23:01 - 50F-021.61" at bounding box center [245, 72] width 59 height 8
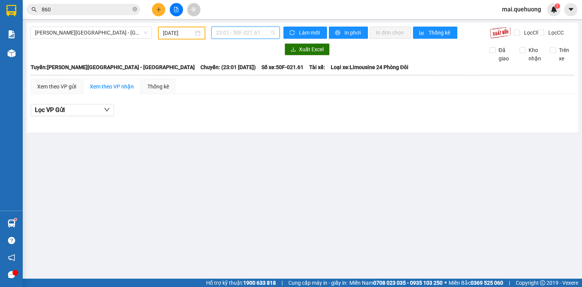
click at [235, 32] on span "23:01 - 50F-021.61" at bounding box center [246, 32] width 60 height 11
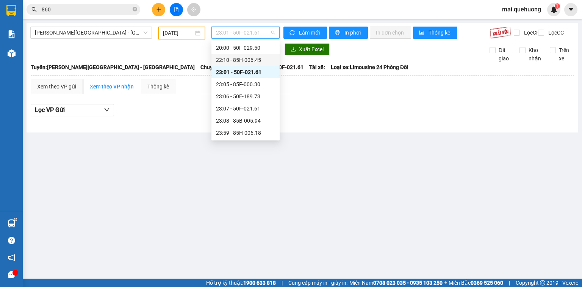
click at [257, 59] on div "22:10 - 85H-006.45" at bounding box center [245, 60] width 59 height 8
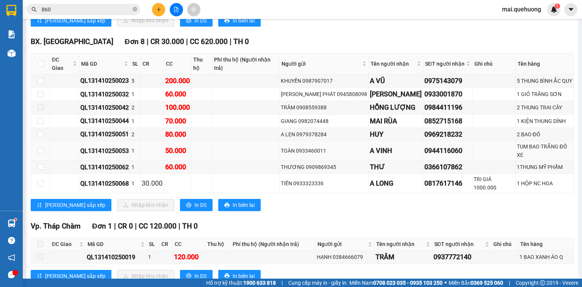
scroll to position [440, 0]
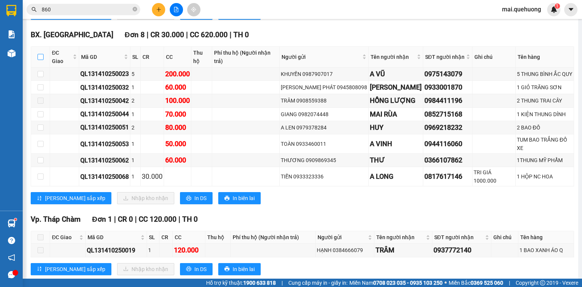
click at [41, 55] on input "checkbox" at bounding box center [41, 57] width 6 height 6
checkbox input "true"
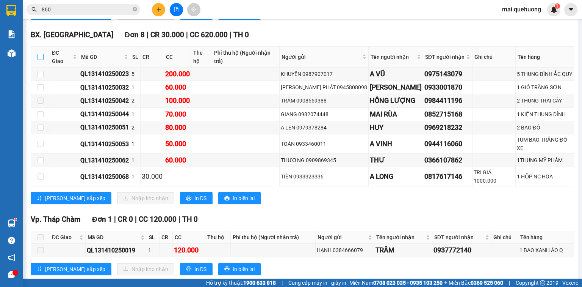
checkbox input "true"
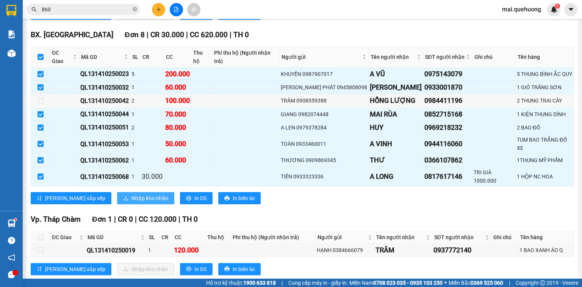
click at [132, 194] on span "Nhập kho nhận" at bounding box center [150, 198] width 37 height 8
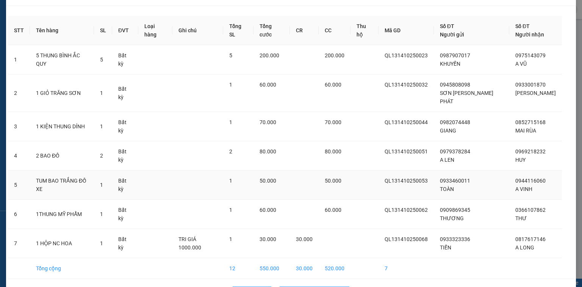
scroll to position [36, 0]
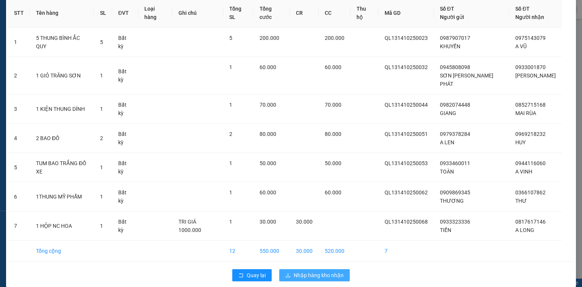
click at [336, 271] on span "Nhập hàng kho nhận" at bounding box center [319, 275] width 50 height 8
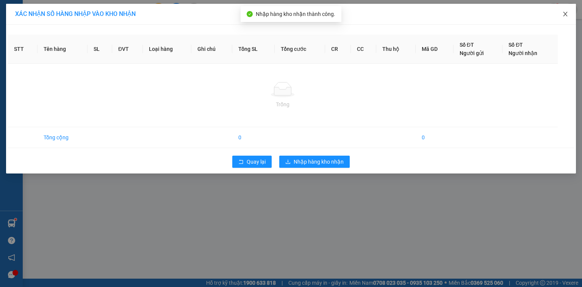
click at [564, 15] on icon "close" at bounding box center [566, 14] width 6 height 6
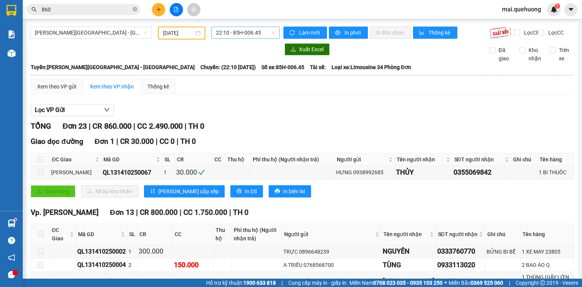
click at [262, 34] on span "22:10 - 85H-006.45" at bounding box center [246, 32] width 60 height 11
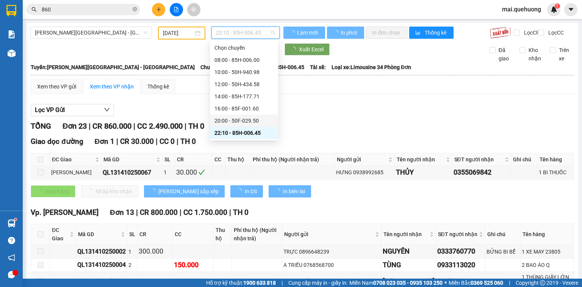
click at [247, 119] on div "20:00 - 50F-029.50" at bounding box center [244, 120] width 59 height 8
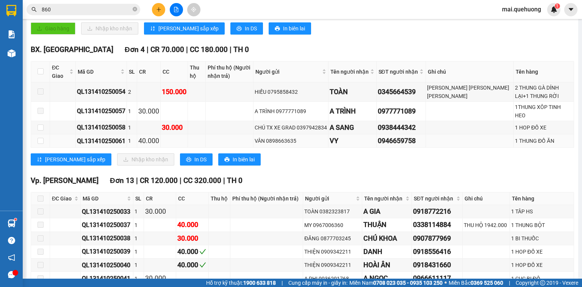
scroll to position [182, 0]
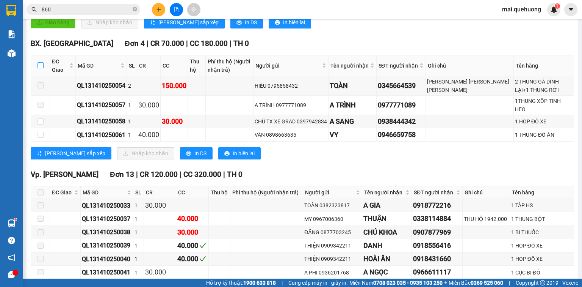
click at [41, 68] on input "checkbox" at bounding box center [41, 65] width 6 height 6
checkbox input "true"
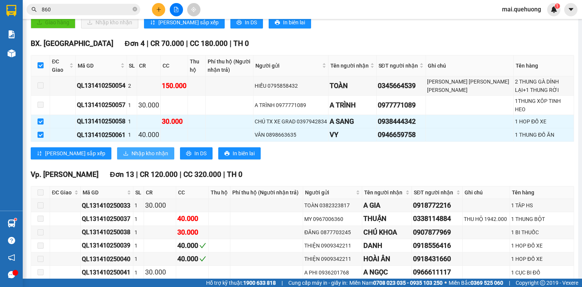
click at [132, 153] on span "Nhập kho nhận" at bounding box center [150, 153] width 37 height 8
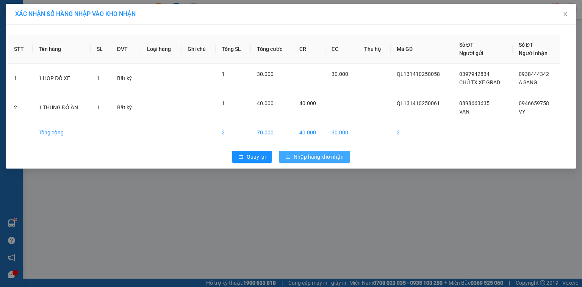
click at [321, 157] on span "Nhập hàng kho nhận" at bounding box center [319, 156] width 50 height 8
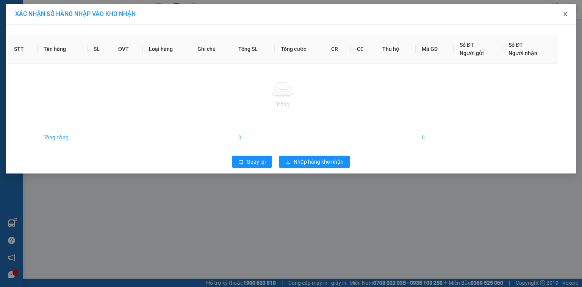
click at [566, 14] on icon "close" at bounding box center [565, 14] width 4 height 5
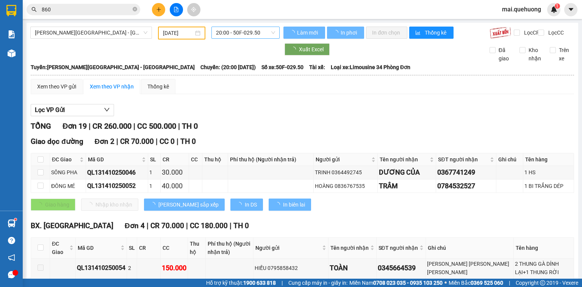
click at [242, 29] on span "20:00 - 50F-029.50" at bounding box center [246, 32] width 60 height 11
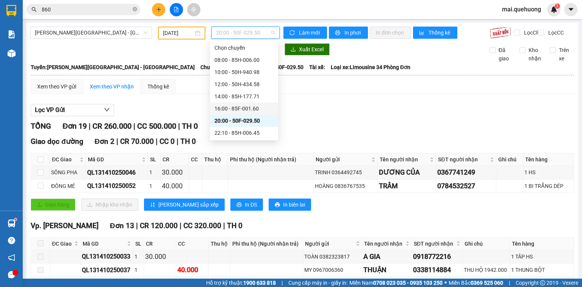
click at [249, 107] on div "16:00 - 85F-001.60" at bounding box center [244, 108] width 59 height 8
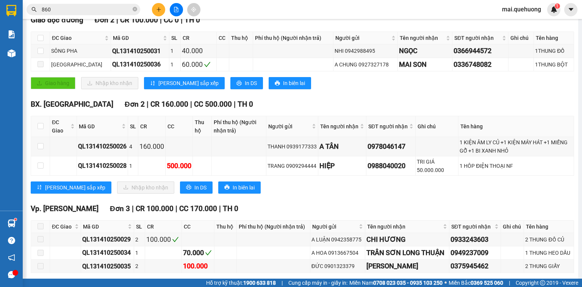
scroll to position [152, 0]
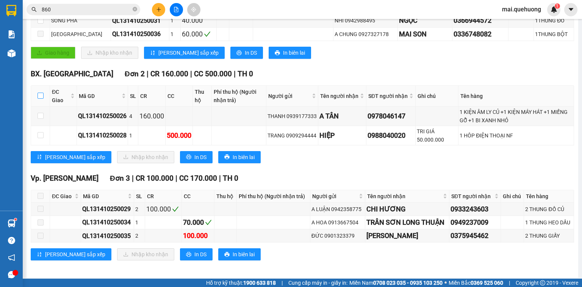
click at [40, 99] on input "checkbox" at bounding box center [41, 95] width 6 height 6
checkbox input "true"
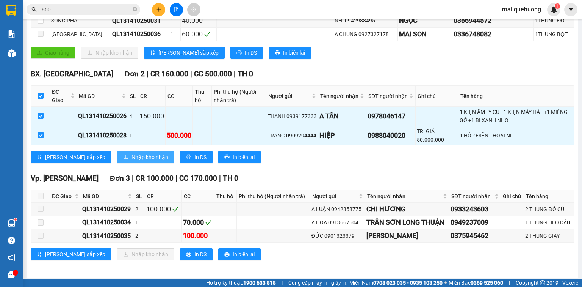
click at [132, 161] on span "Nhập kho nhận" at bounding box center [150, 157] width 37 height 8
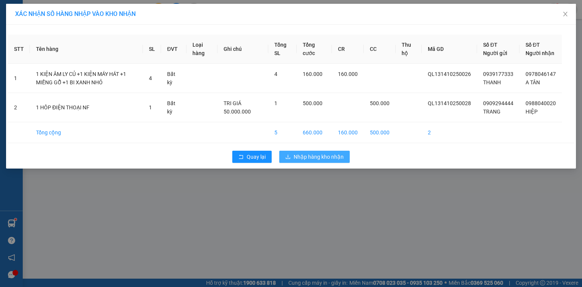
click at [324, 161] on span "Nhập hàng kho nhận" at bounding box center [319, 156] width 50 height 8
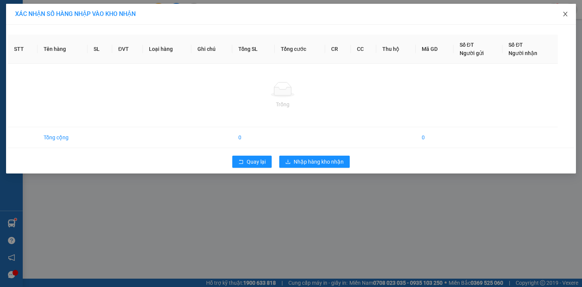
click at [565, 16] on icon "close" at bounding box center [566, 14] width 6 height 6
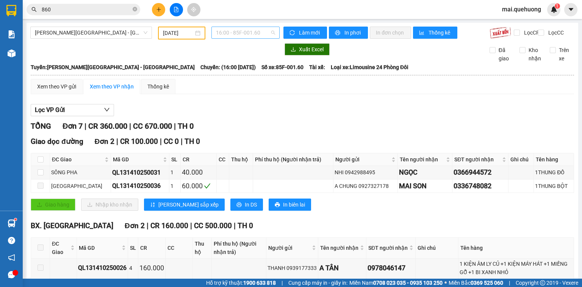
click at [247, 32] on span "16:00 - 85F-001.60" at bounding box center [246, 32] width 60 height 11
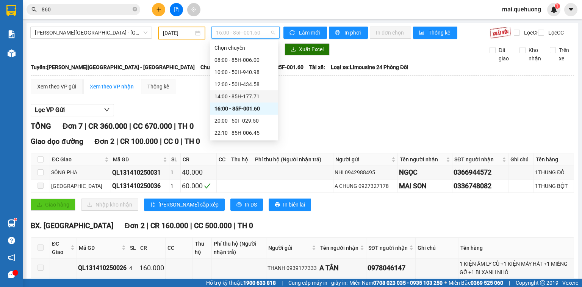
click at [249, 98] on div "14:00 - 85H-177.71" at bounding box center [244, 96] width 59 height 8
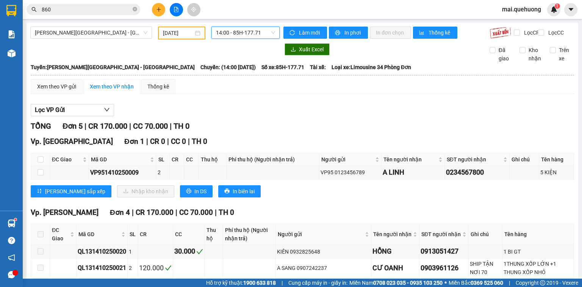
click at [248, 32] on span "14:00 - 85H-177.71" at bounding box center [246, 32] width 60 height 11
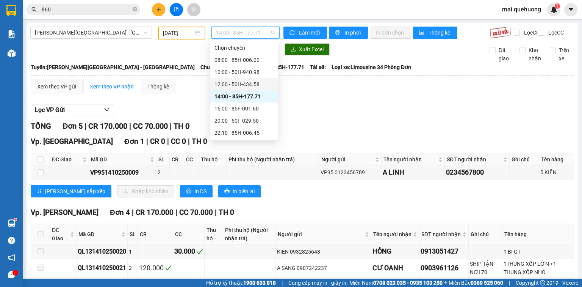
click at [248, 83] on div "12:00 - 50H-434.58" at bounding box center [244, 84] width 59 height 8
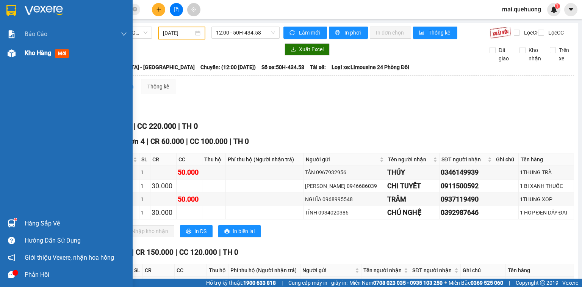
click at [53, 54] on div "Kho hàng mới" at bounding box center [48, 52] width 47 height 9
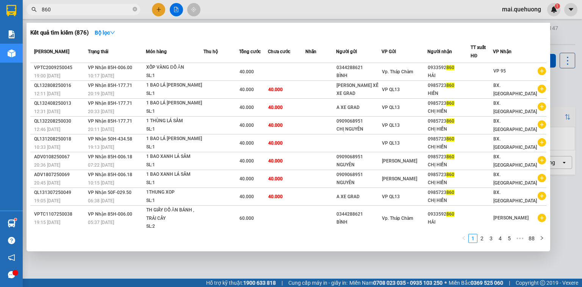
click at [111, 8] on input "860" at bounding box center [86, 9] width 89 height 8
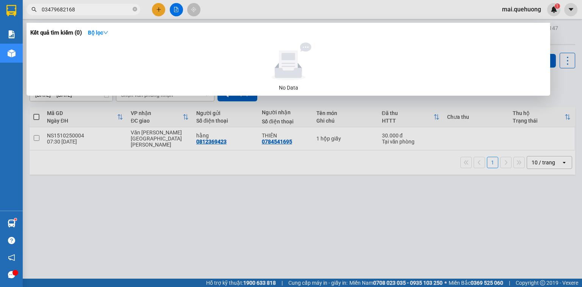
click at [53, 12] on input "03479682168" at bounding box center [86, 9] width 89 height 8
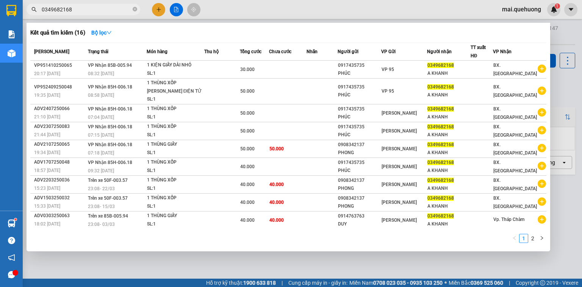
click at [84, 9] on input "0349682168" at bounding box center [86, 9] width 89 height 8
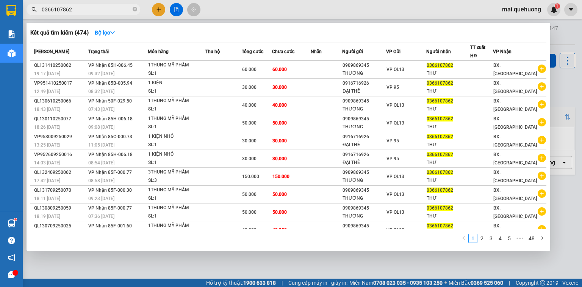
click at [83, 11] on input "0366107862" at bounding box center [86, 9] width 89 height 8
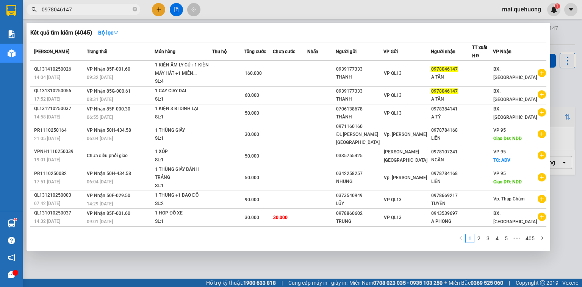
click at [98, 12] on input "0978046147" at bounding box center [86, 9] width 89 height 8
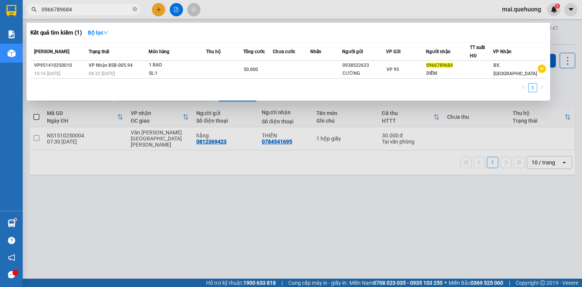
click at [102, 7] on input "0966789684" at bounding box center [86, 9] width 89 height 8
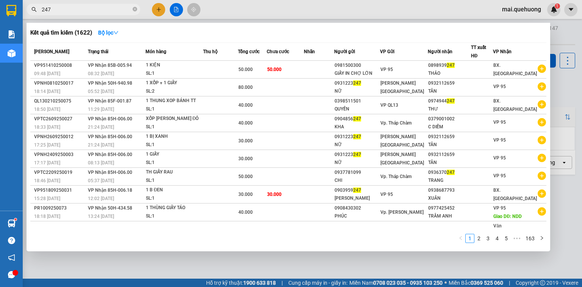
click at [76, 6] on input "247" at bounding box center [86, 9] width 89 height 8
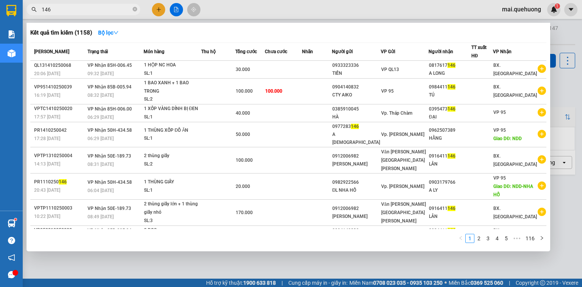
click at [67, 9] on input "146" at bounding box center [86, 9] width 89 height 8
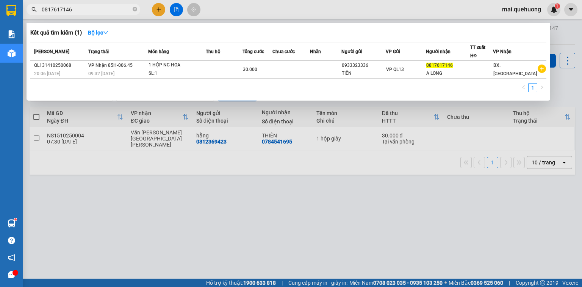
click at [91, 5] on input "0817617146" at bounding box center [86, 9] width 89 height 8
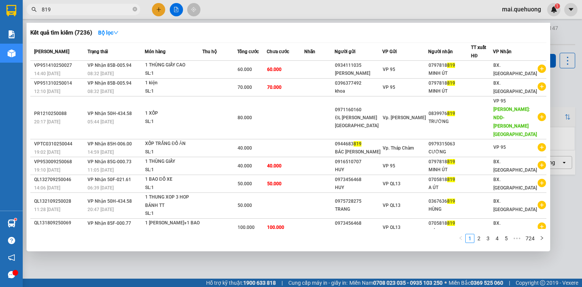
click at [89, 14] on span "819" at bounding box center [84, 9] width 114 height 11
click at [88, 13] on input "819" at bounding box center [86, 9] width 89 height 8
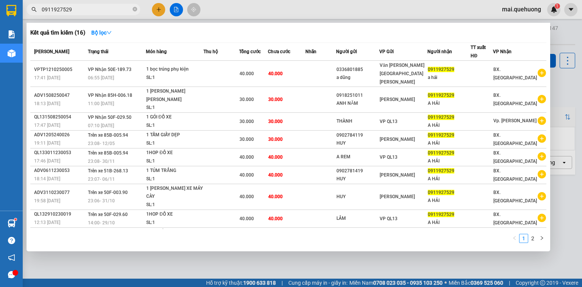
click at [81, 9] on input "0911927529" at bounding box center [86, 9] width 89 height 8
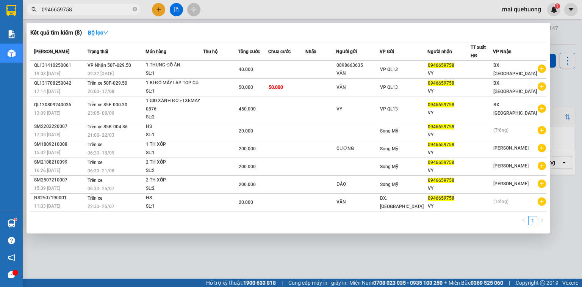
click at [229, 253] on div at bounding box center [291, 143] width 582 height 287
click at [91, 9] on input "0946659758" at bounding box center [86, 9] width 89 height 8
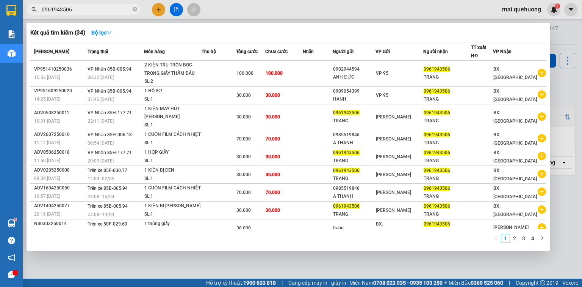
type input "0961943506"
click at [182, 10] on div at bounding box center [291, 143] width 582 height 287
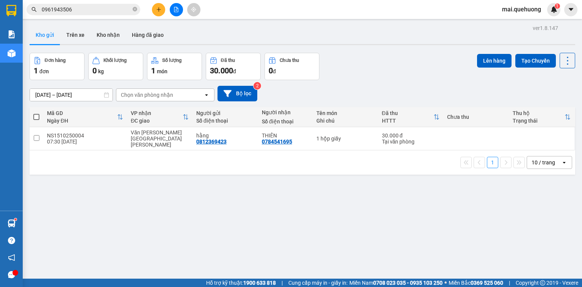
click at [172, 8] on button at bounding box center [176, 9] width 13 height 13
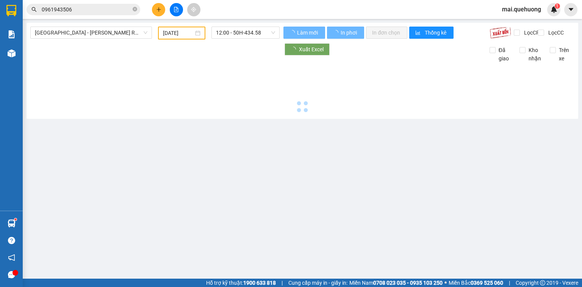
type input "15/10/2025"
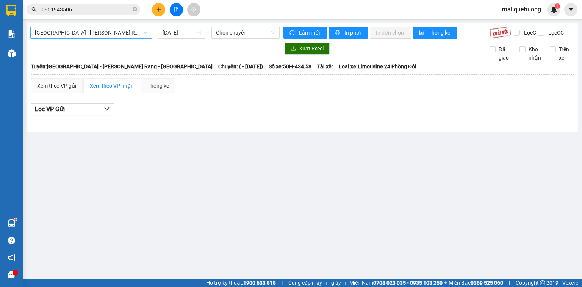
click at [103, 32] on span "Sài Gòn - Phan Rang - Ninh Sơn" at bounding box center [91, 32] width 113 height 11
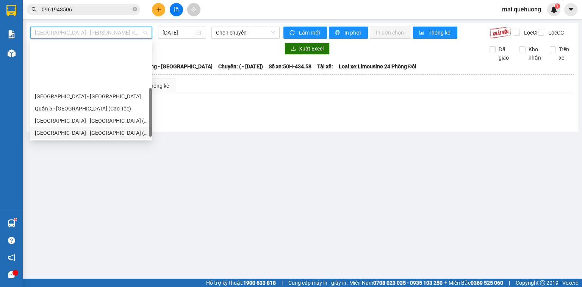
scroll to position [61, 0]
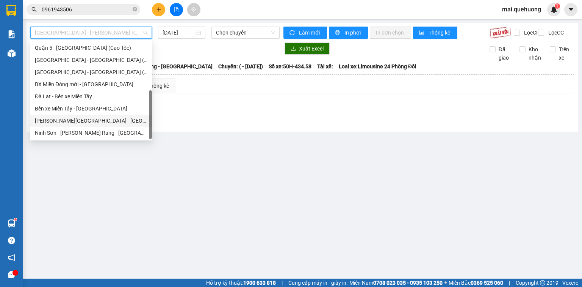
drag, startPoint x: 91, startPoint y: 122, endPoint x: 100, endPoint y: 122, distance: 9.5
click at [92, 123] on div "Miền Tây - Phan Rang - Ninh Sơn" at bounding box center [91, 120] width 113 height 8
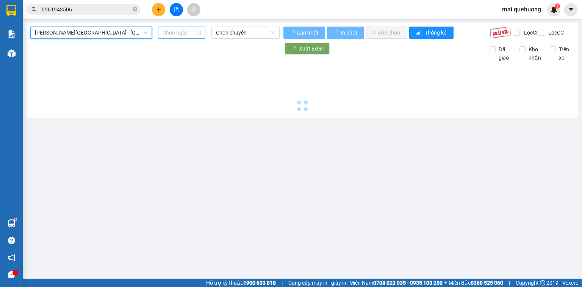
click at [177, 32] on input at bounding box center [178, 32] width 31 height 8
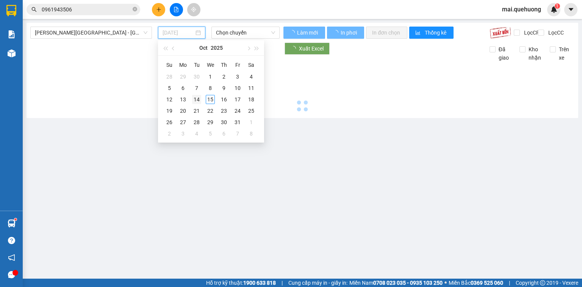
type input "14/10/2025"
click at [197, 98] on div "14" at bounding box center [196, 99] width 9 height 9
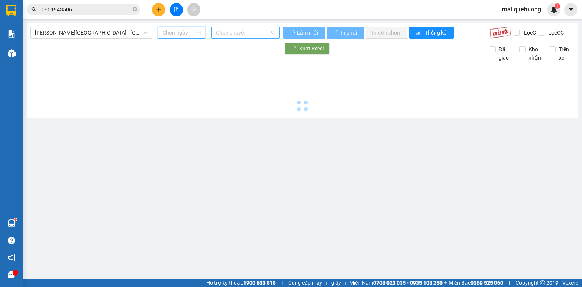
click at [236, 34] on span "Chọn chuyến" at bounding box center [246, 32] width 60 height 11
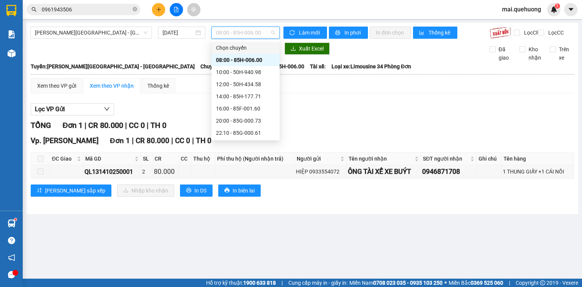
type input "14/10/2025"
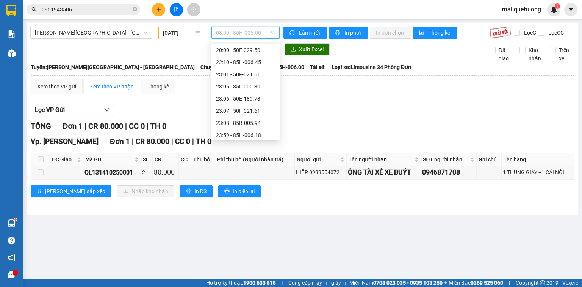
scroll to position [73, 0]
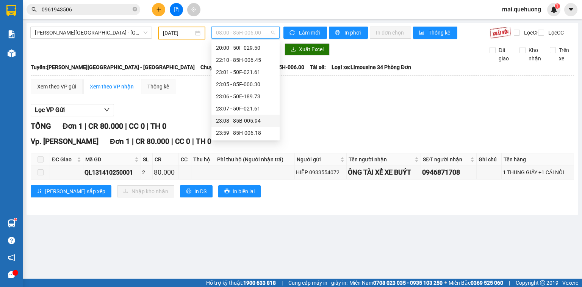
click at [250, 120] on div "23:08 - 85B-005.94" at bounding box center [245, 120] width 59 height 8
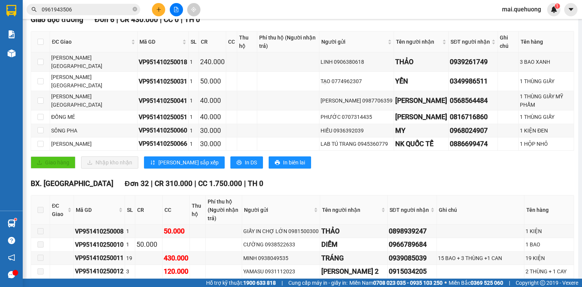
scroll to position [121, 0]
click at [103, 6] on input "0961943506" at bounding box center [86, 9] width 89 height 8
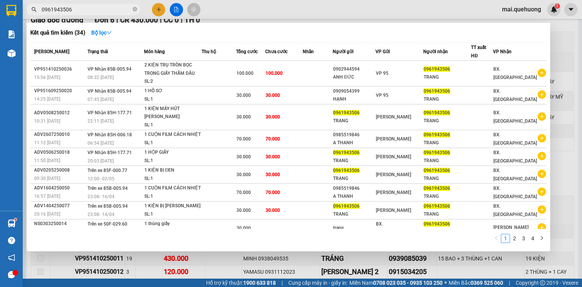
click at [103, 6] on input "0961943506" at bounding box center [86, 9] width 89 height 8
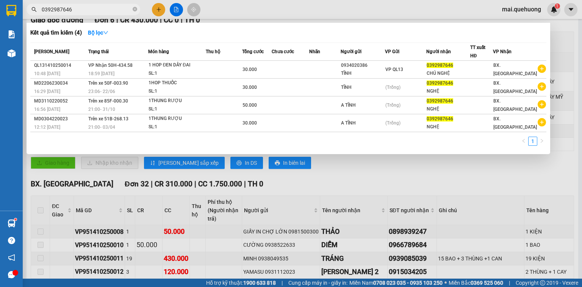
type input "0392987646"
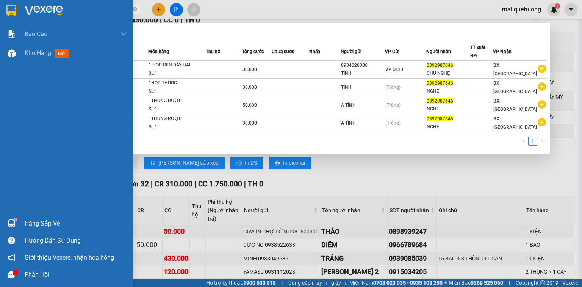
click at [0, 89] on div "Báo cáo 1. Doanh số tạo đơn theo VP gửi (nhà xe) 1. Doanh số tạo đơn theo VP gử…" at bounding box center [66, 118] width 133 height 186
click at [23, 50] on div "Kho hàng mới" at bounding box center [66, 53] width 133 height 19
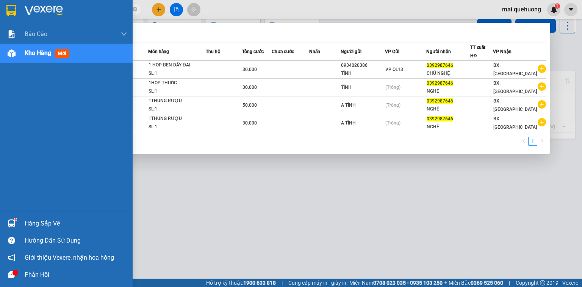
scroll to position [35, 0]
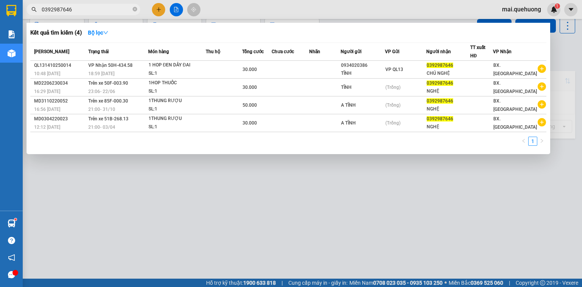
click at [207, 188] on div at bounding box center [291, 143] width 582 height 287
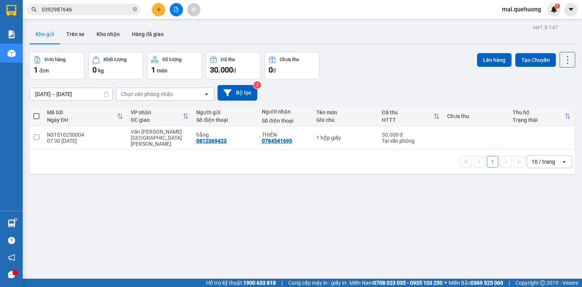
scroll to position [0, 0]
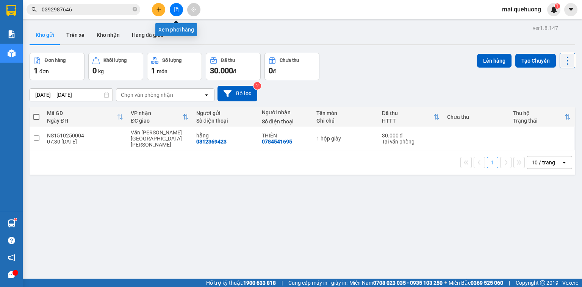
click at [176, 10] on icon "file-add" at bounding box center [176, 9] width 4 height 5
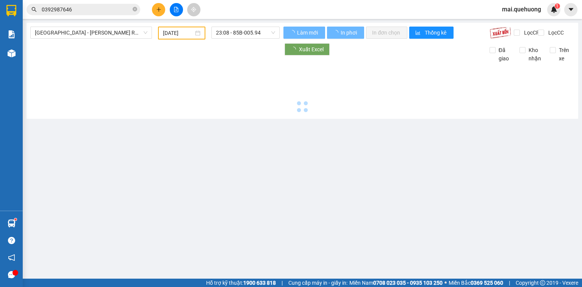
type input "15/10/2025"
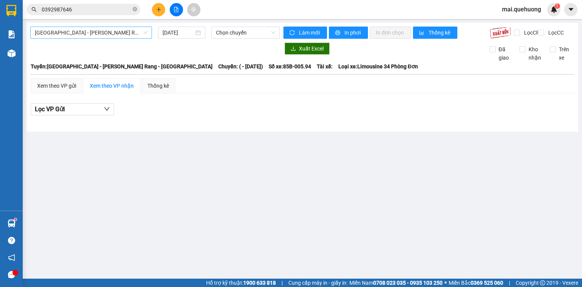
click at [117, 32] on span "Sài Gòn - Phan Rang - Ninh Sơn" at bounding box center [91, 32] width 113 height 11
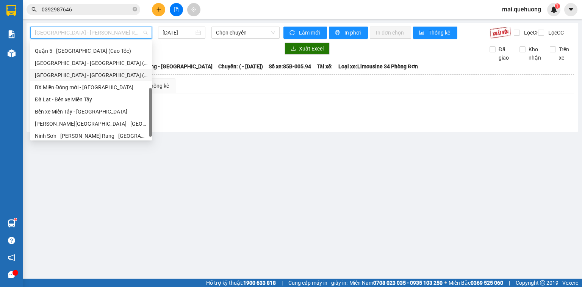
scroll to position [61, 0]
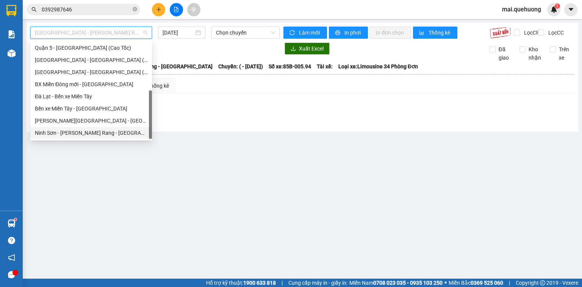
click at [107, 132] on div "Ninh Sơn - Phan Rang - Miền Tây" at bounding box center [91, 133] width 113 height 8
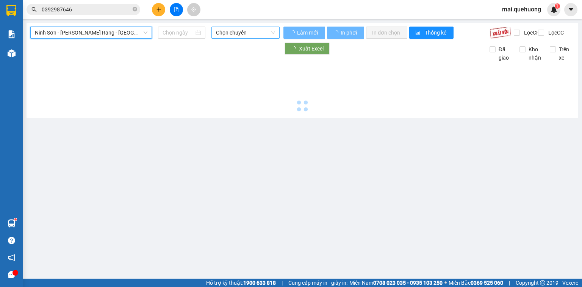
click at [253, 32] on span "Chọn chuyến" at bounding box center [246, 32] width 60 height 11
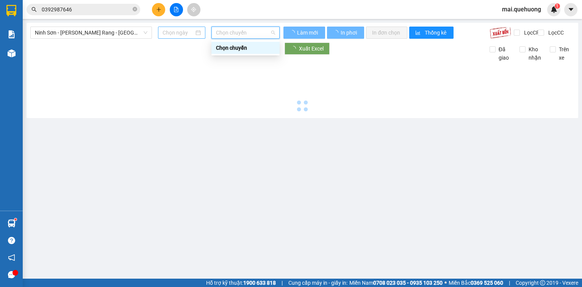
click at [183, 30] on input at bounding box center [178, 32] width 31 height 8
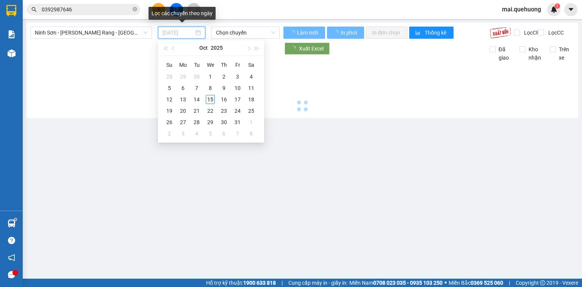
type input "15/10/2025"
click at [210, 98] on div "15" at bounding box center [210, 99] width 9 height 9
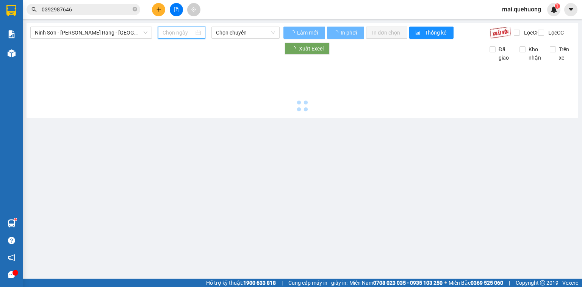
type input "15/10/2025"
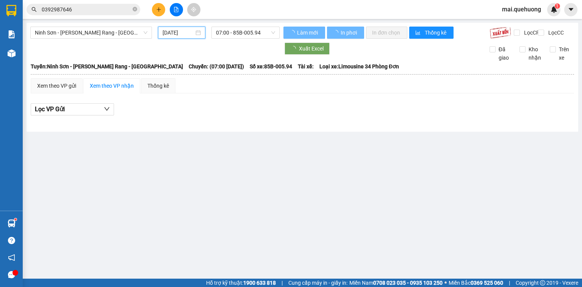
click at [182, 34] on input "15/10/2025" at bounding box center [178, 32] width 31 height 8
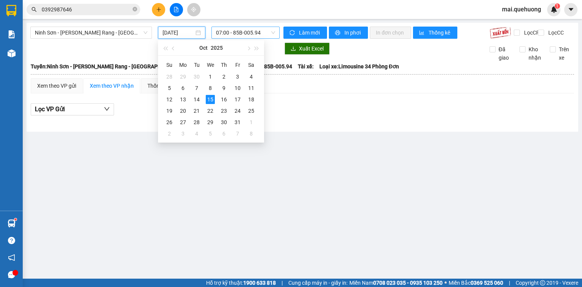
click at [246, 29] on span "07:00 - 85B-005.94" at bounding box center [246, 32] width 60 height 11
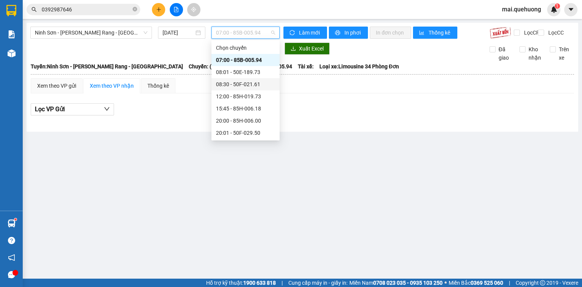
click at [254, 83] on div "08:30 - 50F-021.61" at bounding box center [245, 84] width 59 height 8
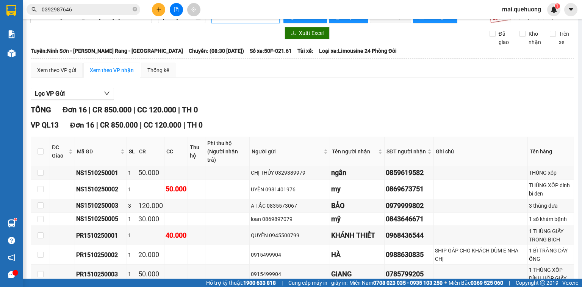
scroll to position [30, 0]
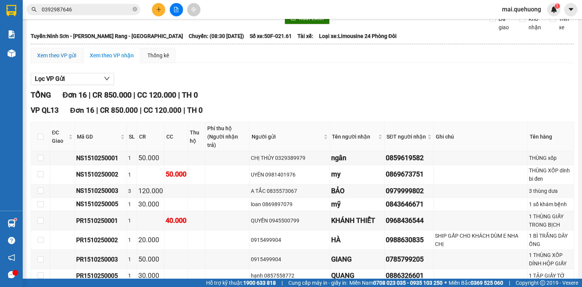
click at [49, 60] on div "Xem theo VP gửi" at bounding box center [56, 55] width 39 height 8
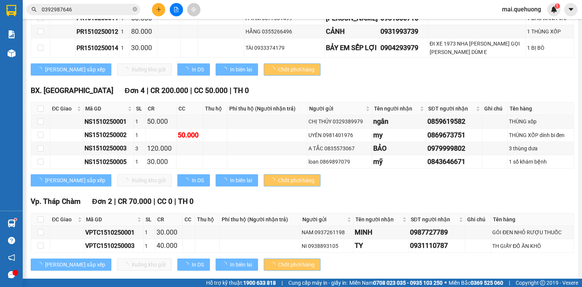
scroll to position [296, 0]
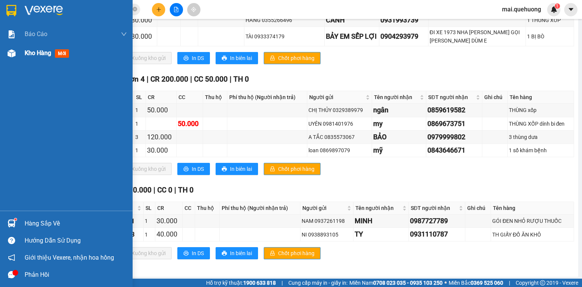
click at [31, 55] on span "Kho hàng" at bounding box center [38, 52] width 27 height 7
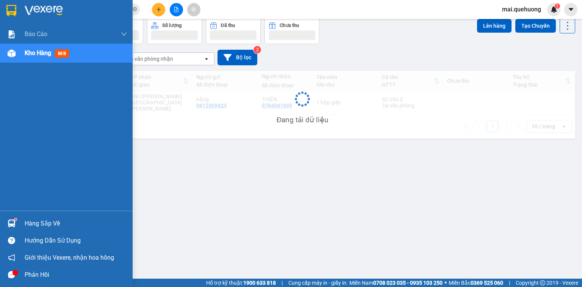
scroll to position [35, 0]
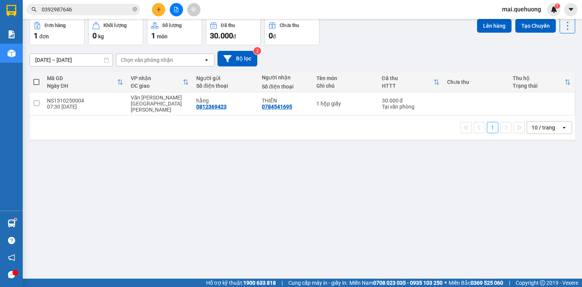
click at [177, 252] on div "ver 1.8.147 Kho gửi Trên xe Kho nhận Hàng đã giao Đơn hàng 1 đơn Khối lượng 0 k…" at bounding box center [303, 131] width 552 height 287
click at [114, 10] on input "0392987646" at bounding box center [86, 9] width 89 height 8
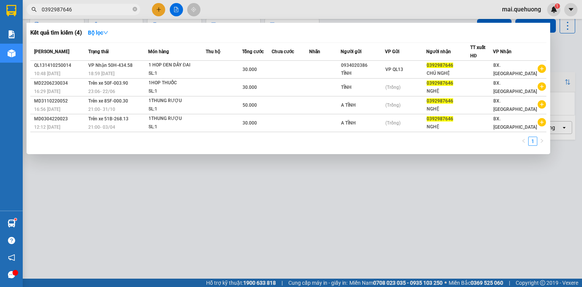
click at [114, 10] on input "0392987646" at bounding box center [86, 9] width 89 height 8
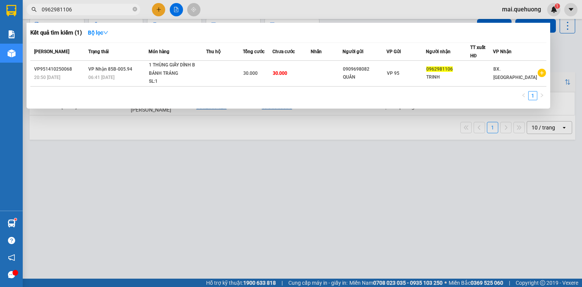
type input "0962981106"
click at [289, 170] on div at bounding box center [291, 143] width 582 height 287
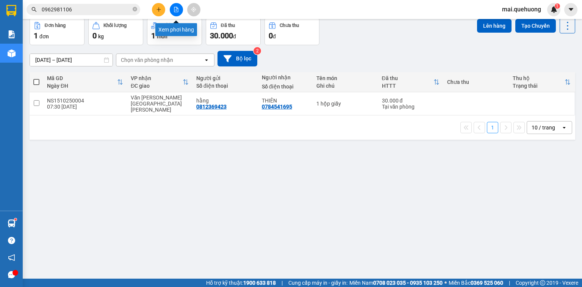
click at [174, 7] on icon "file-add" at bounding box center [176, 9] width 5 height 5
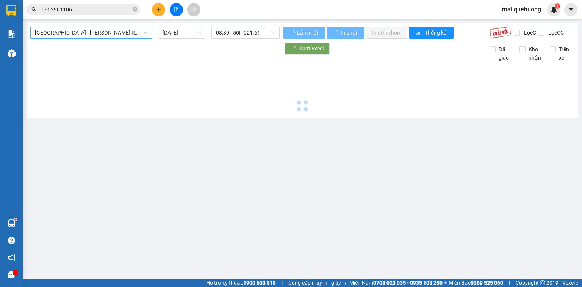
click at [108, 32] on span "Sài Gòn - Phan Rang - Ninh Sơn" at bounding box center [91, 32] width 113 height 11
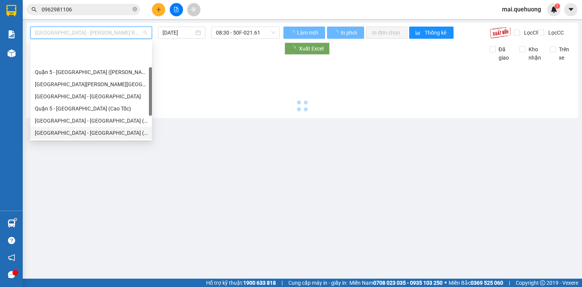
scroll to position [61, 0]
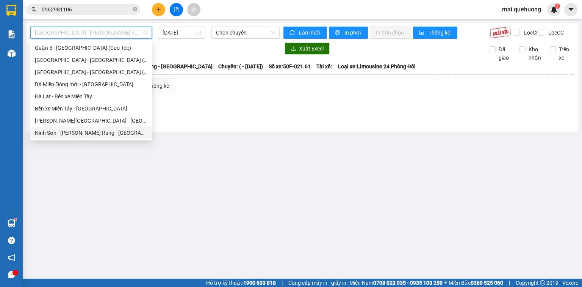
click at [94, 131] on div "Ninh Sơn - Phan Rang - Miền Tây" at bounding box center [91, 133] width 113 height 8
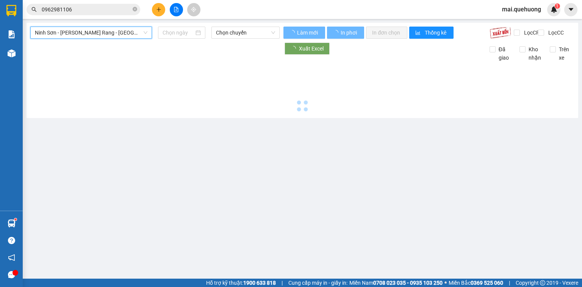
type input "15/10/2025"
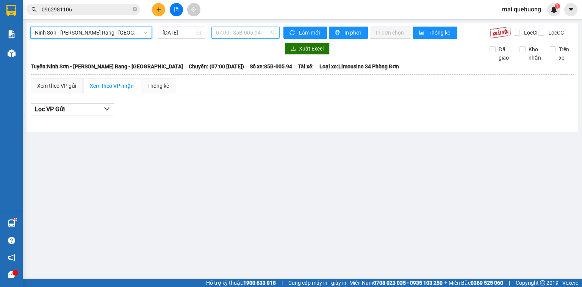
click at [225, 35] on span "07:00 - 85B-005.94" at bounding box center [246, 32] width 60 height 11
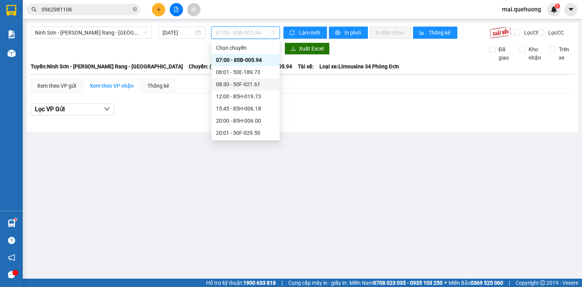
click at [248, 83] on div "08:30 - 50F-021.61" at bounding box center [245, 84] width 59 height 8
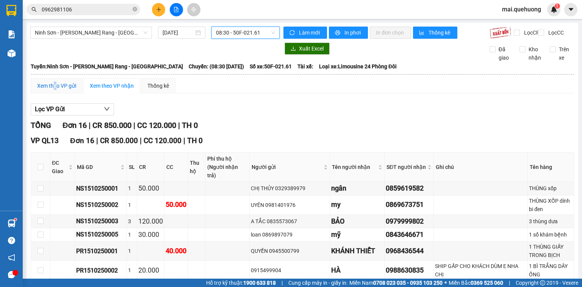
click at [55, 90] on div "Xem theo VP gửi" at bounding box center [56, 85] width 39 height 8
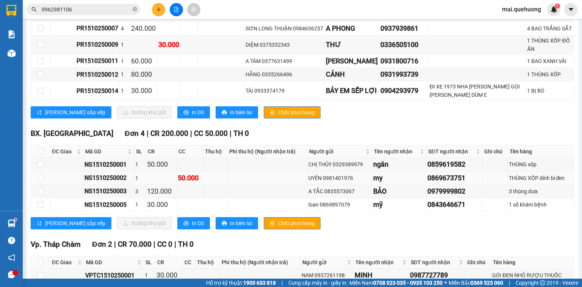
scroll to position [205, 0]
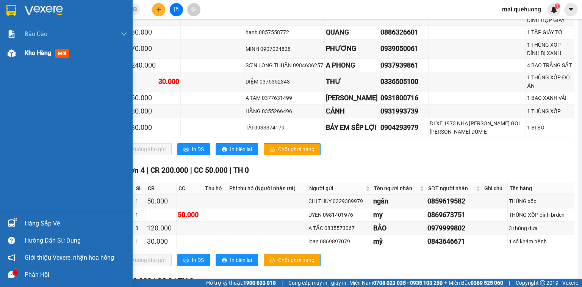
click at [26, 52] on span "Kho hàng" at bounding box center [38, 52] width 27 height 7
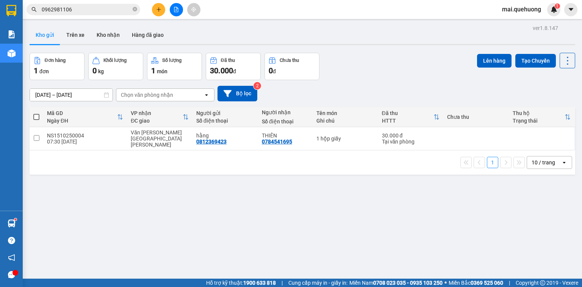
click at [177, 8] on icon "file-add" at bounding box center [176, 9] width 5 height 5
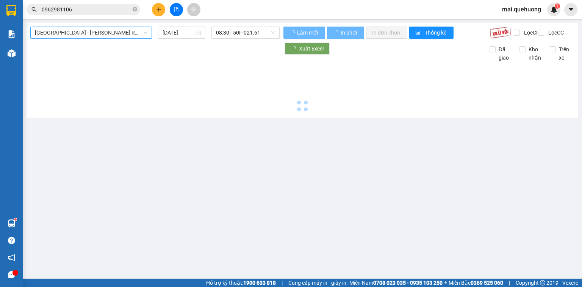
click at [132, 30] on span "Sài Gòn - Phan Rang - Ninh Sơn" at bounding box center [91, 32] width 113 height 11
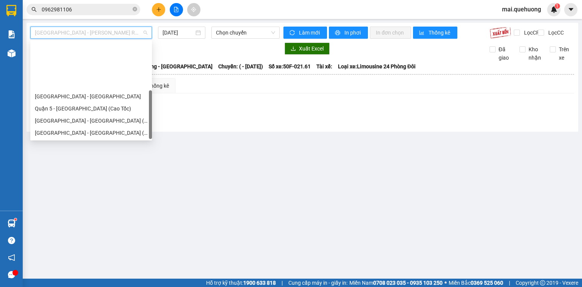
scroll to position [61, 0]
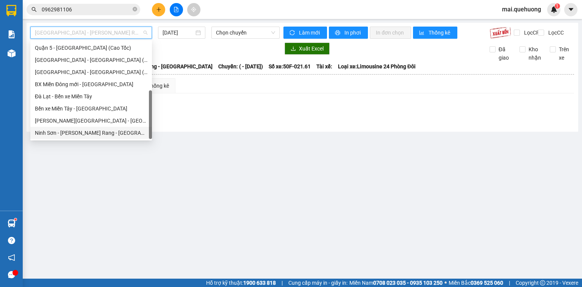
click at [93, 131] on div "Ninh Sơn - Phan Rang - Miền Tây" at bounding box center [91, 133] width 113 height 8
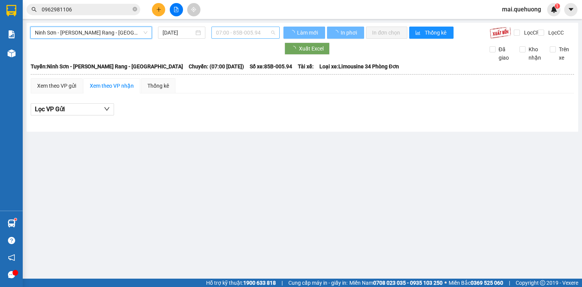
click at [259, 28] on span "07:00 - 85B-005.94" at bounding box center [246, 32] width 60 height 11
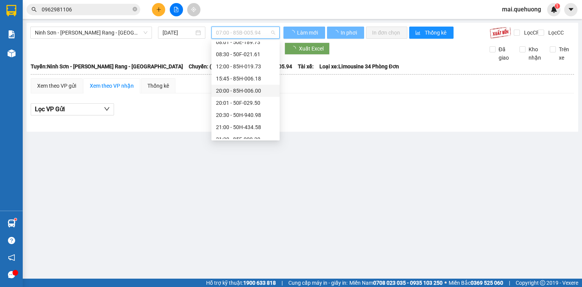
scroll to position [73, 0]
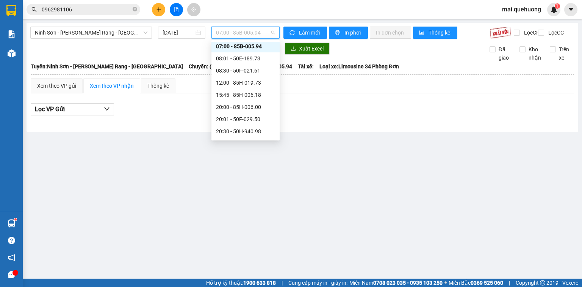
scroll to position [12, 0]
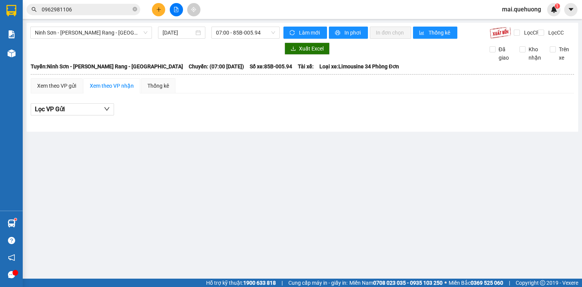
click at [305, 144] on main "Ninh Sơn - Phan Rang - Miền Tây 15/10/2025 07:00 - 85B-005.94 Làm mới In phơi I…" at bounding box center [291, 139] width 582 height 278
click at [177, 9] on icon "file-add" at bounding box center [176, 9] width 5 height 5
click at [179, 9] on button at bounding box center [176, 9] width 13 height 13
click at [110, 32] on span "Ninh Sơn - Phan Rang - Miền Tây" at bounding box center [91, 32] width 113 height 11
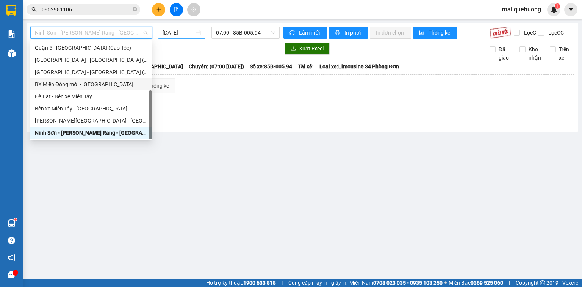
click at [189, 32] on input "15/10/2025" at bounding box center [178, 32] width 31 height 8
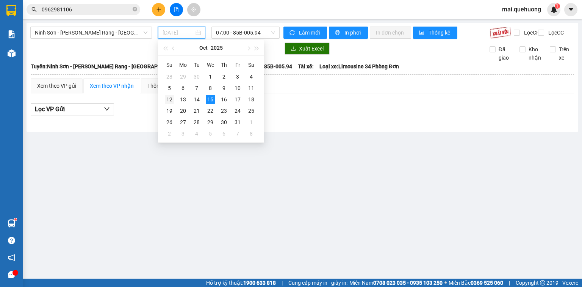
click at [170, 99] on div "12" at bounding box center [169, 99] width 9 height 9
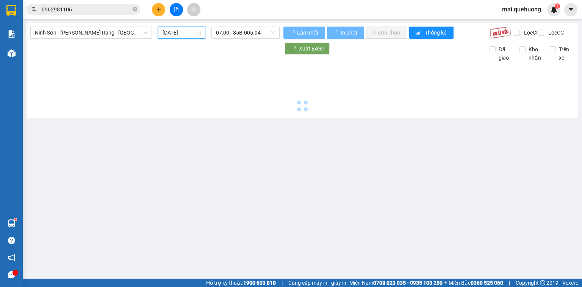
click at [173, 33] on input "15/10/2025" at bounding box center [178, 32] width 31 height 8
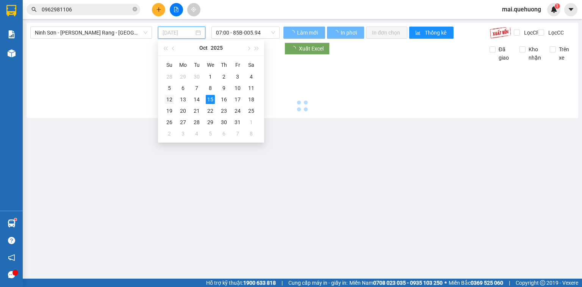
click at [170, 100] on div "12" at bounding box center [169, 99] width 9 height 9
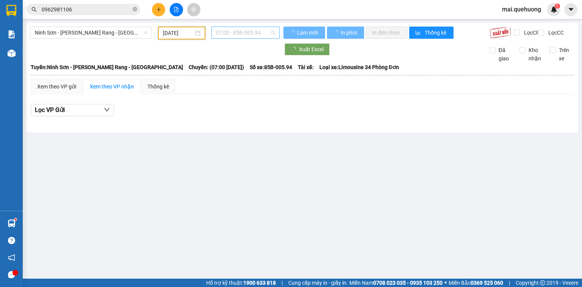
click at [238, 33] on span "07:00 - 85B-005.94" at bounding box center [246, 32] width 60 height 11
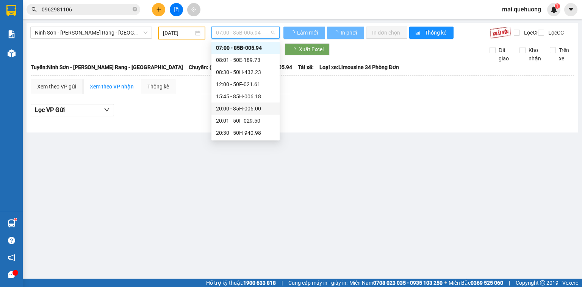
scroll to position [97, 0]
click at [255, 133] on div "23:00 - 85F-001.60" at bounding box center [245, 133] width 59 height 8
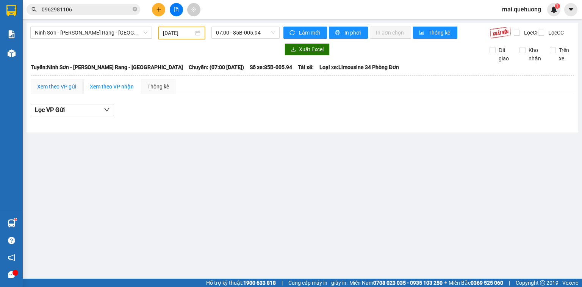
click at [47, 89] on div "Xem theo VP gửi" at bounding box center [56, 86] width 39 height 8
click at [235, 30] on span "07:00 - 85B-005.94" at bounding box center [246, 32] width 60 height 11
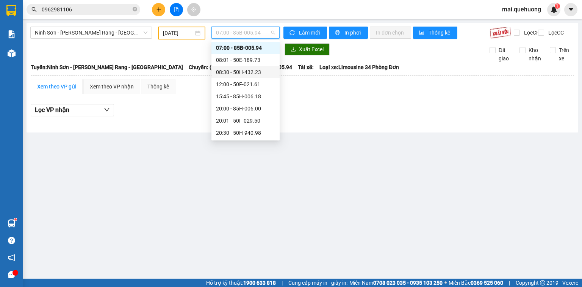
click at [255, 69] on div "08:30 - 50H-432.23" at bounding box center [245, 72] width 59 height 8
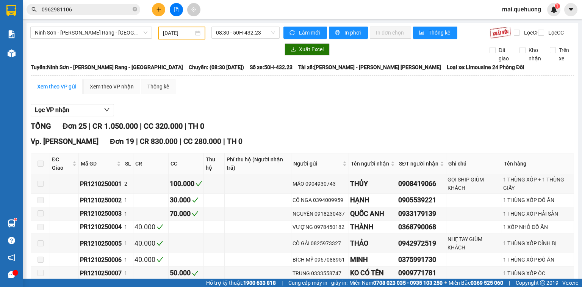
click at [67, 90] on div "Xem theo VP gửi" at bounding box center [56, 86] width 39 height 8
click at [183, 32] on input "12/10/2025" at bounding box center [178, 33] width 30 height 8
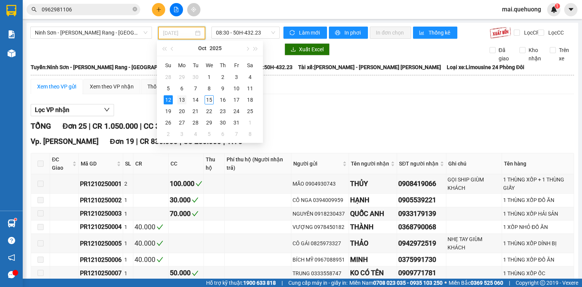
click at [182, 102] on div "13" at bounding box center [181, 99] width 9 height 9
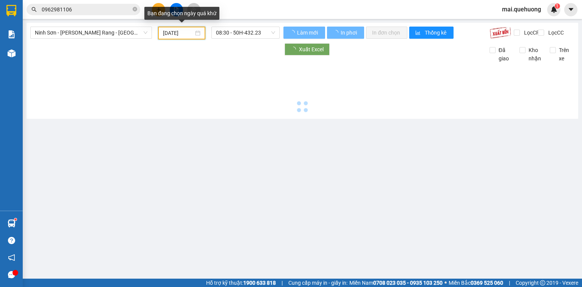
type input "13/10/2025"
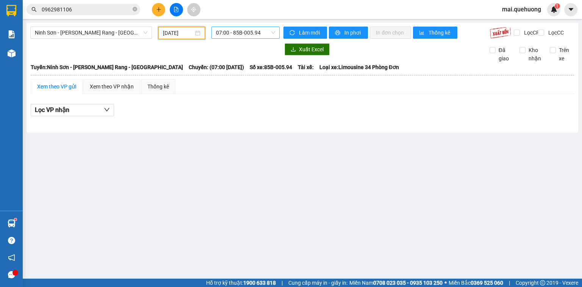
click at [237, 31] on span "07:00 - 85B-005.94" at bounding box center [246, 32] width 60 height 11
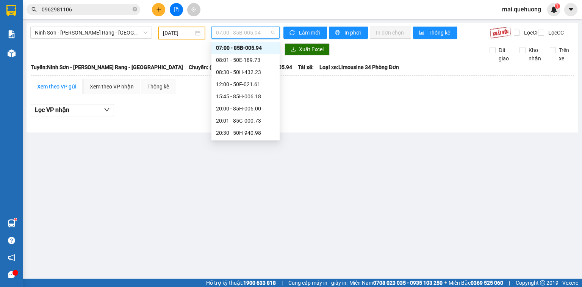
click at [254, 47] on div "07:00 - 85B-005.94" at bounding box center [245, 48] width 59 height 8
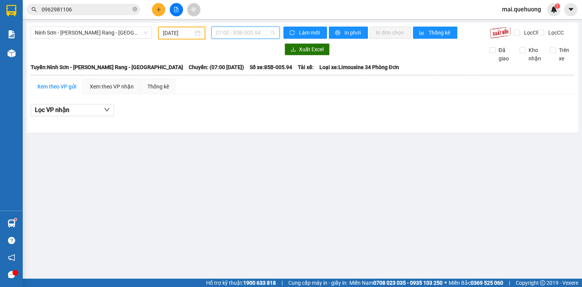
click at [253, 36] on span "07:00 - 85B-005.94" at bounding box center [246, 32] width 60 height 11
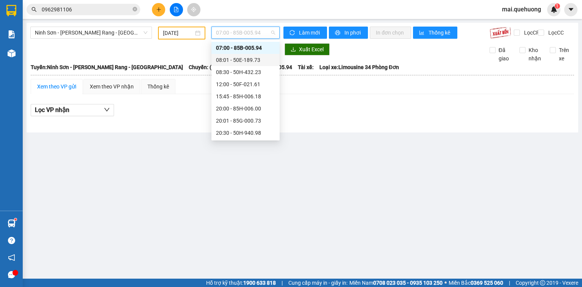
click at [257, 59] on div "08:01 - 50E-189.73" at bounding box center [245, 60] width 59 height 8
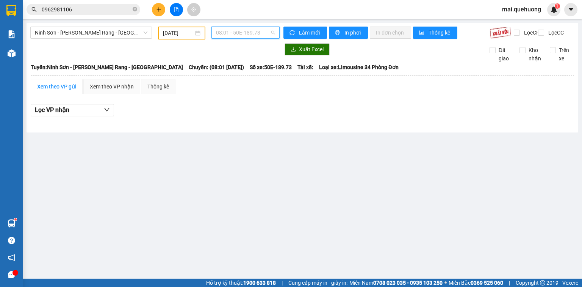
click at [255, 31] on span "08:01 - 50E-189.73" at bounding box center [246, 32] width 60 height 11
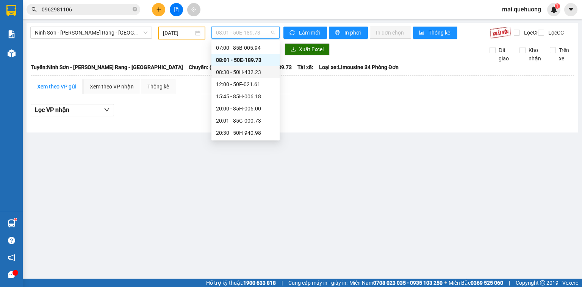
click at [254, 70] on div "08:30 - 50H-432.23" at bounding box center [245, 72] width 59 height 8
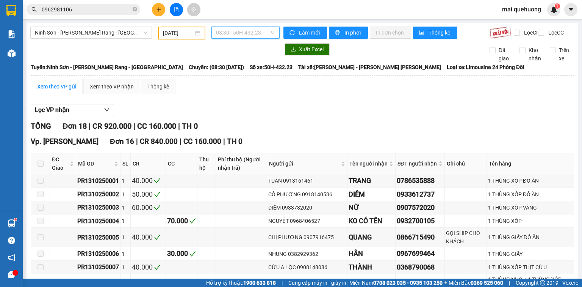
click at [243, 31] on span "08:30 - 50H-432.23" at bounding box center [246, 32] width 60 height 11
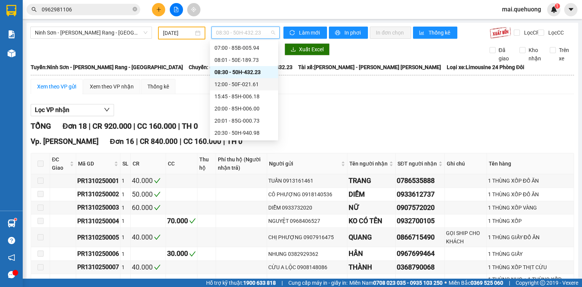
click at [258, 84] on div "12:00 - 50F-021.61" at bounding box center [244, 84] width 59 height 8
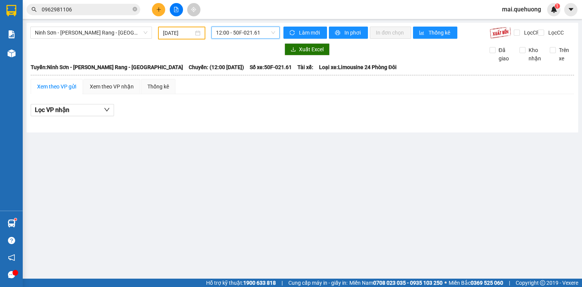
click at [260, 30] on span "12:00 - 50F-021.61" at bounding box center [246, 32] width 60 height 11
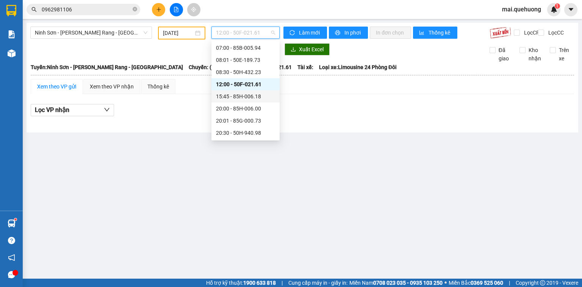
click at [255, 92] on div "15:45 - 85H-006.18" at bounding box center [245, 96] width 59 height 8
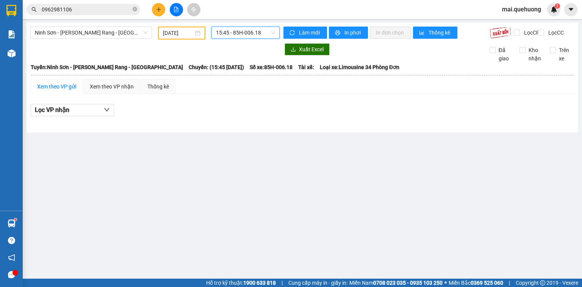
click at [258, 34] on span "15:45 - 85H-006.18" at bounding box center [246, 32] width 60 height 11
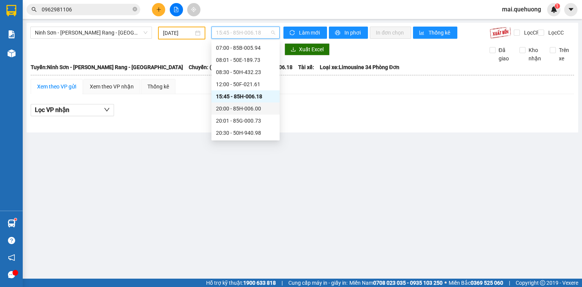
click at [252, 107] on div "20:00 - 85H-006.00" at bounding box center [245, 108] width 59 height 8
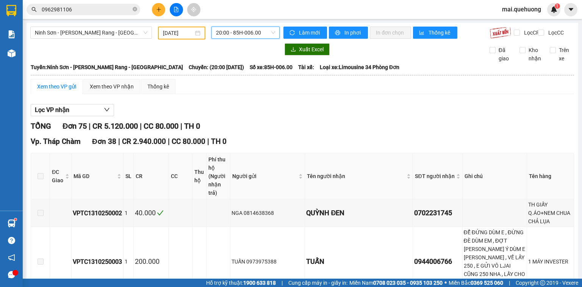
click at [234, 32] on span "20:00 - 85H-006.00" at bounding box center [246, 32] width 60 height 11
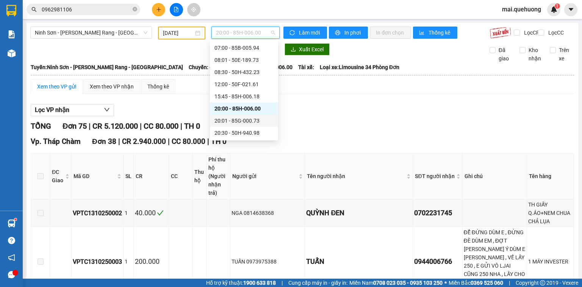
click at [256, 119] on div "20:01 - 85G-000.73" at bounding box center [244, 120] width 59 height 8
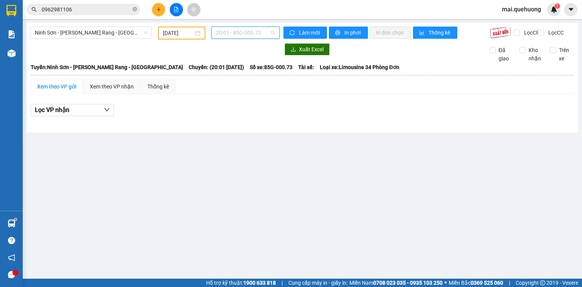
click at [249, 30] on span "20:01 - 85G-000.73" at bounding box center [246, 32] width 60 height 11
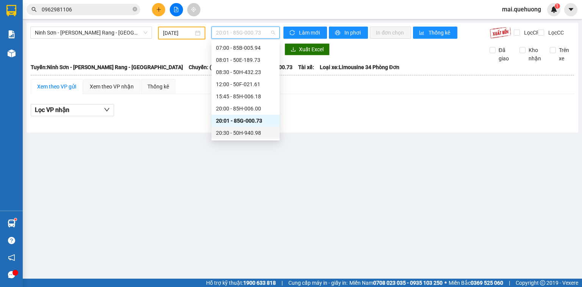
click at [257, 133] on div "20:30 - 50H-940.98" at bounding box center [245, 133] width 59 height 8
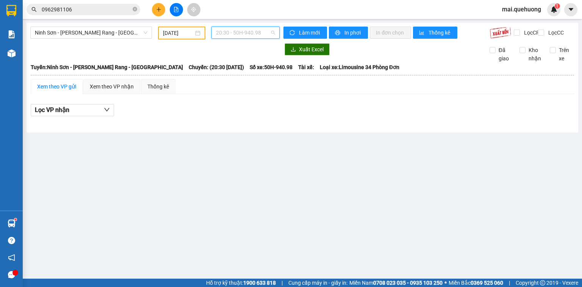
click at [263, 32] on span "20:30 - 50H-940.98" at bounding box center [246, 32] width 60 height 11
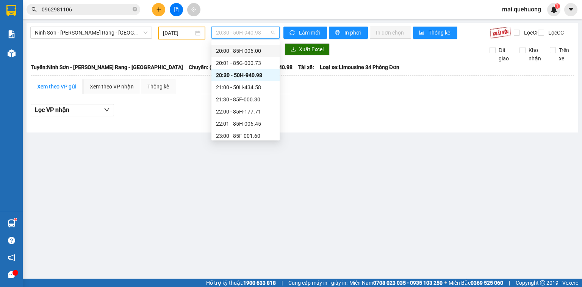
scroll to position [73, 0]
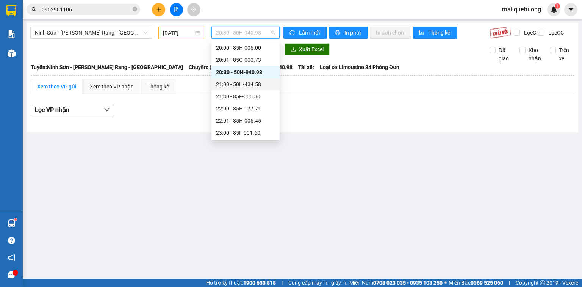
click at [258, 87] on div "21:00 - 50H-434.58" at bounding box center [245, 84] width 59 height 8
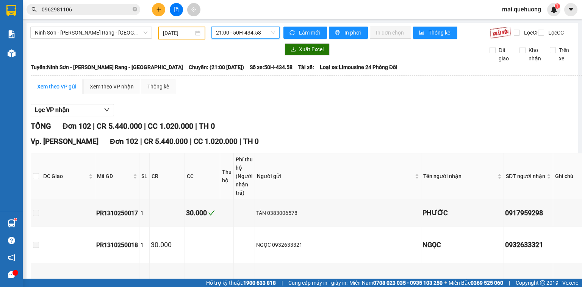
click at [257, 33] on span "21:00 - 50H-434.58" at bounding box center [246, 32] width 60 height 11
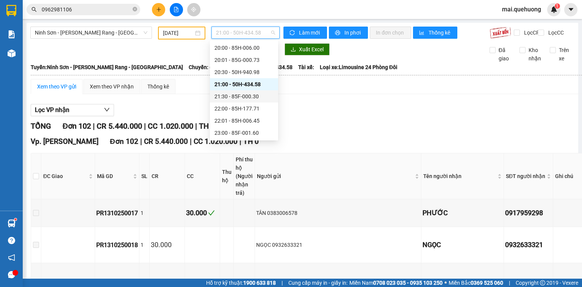
click at [252, 97] on div "21:30 - 85F-000.30" at bounding box center [244, 96] width 59 height 8
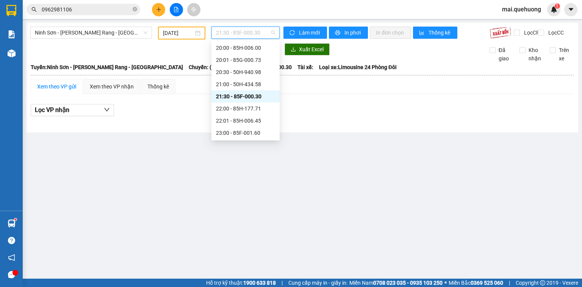
click at [247, 33] on span "21:30 - 85F-000.30" at bounding box center [246, 32] width 60 height 11
click at [255, 110] on div "22:00 - 85H-177.71" at bounding box center [245, 108] width 59 height 8
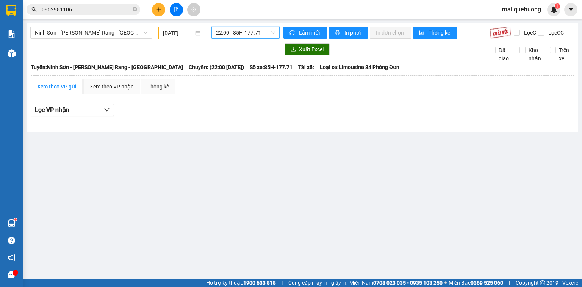
click at [241, 28] on span "22:00 - 85H-177.71" at bounding box center [246, 32] width 60 height 11
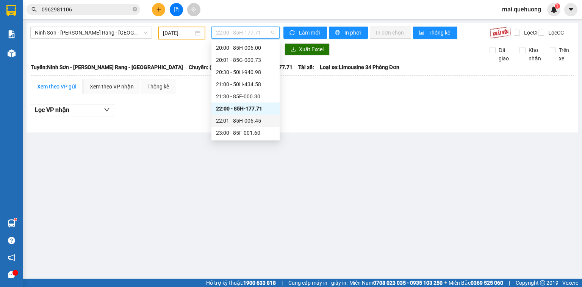
click at [256, 121] on div "22:01 - 85H-006.45" at bounding box center [245, 120] width 59 height 8
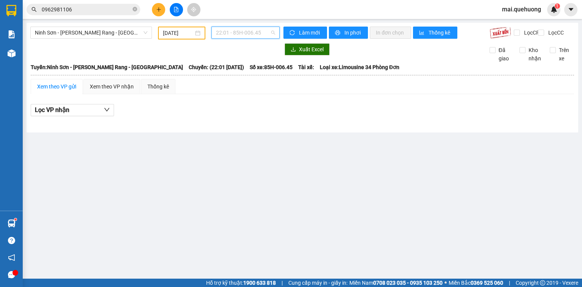
click at [256, 32] on span "22:01 - 85H-006.45" at bounding box center [246, 32] width 60 height 11
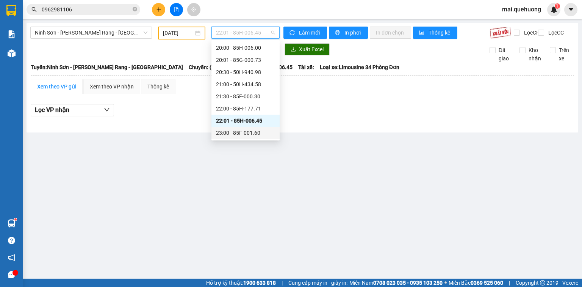
click at [251, 135] on div "23:00 - 85F-001.60" at bounding box center [245, 133] width 59 height 8
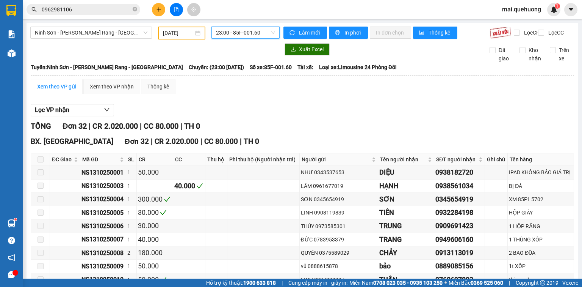
click at [68, 89] on div "Xem theo VP gửi" at bounding box center [56, 86] width 39 height 8
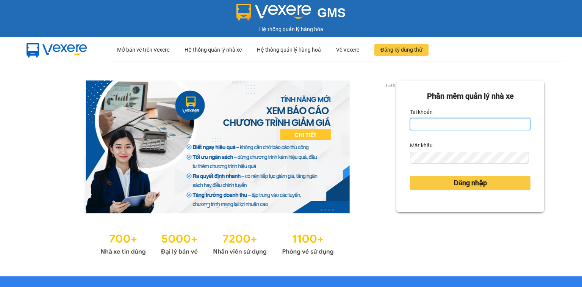
click at [464, 122] on input "Tài khoản" at bounding box center [470, 124] width 121 height 12
type input "mai.quehuong"
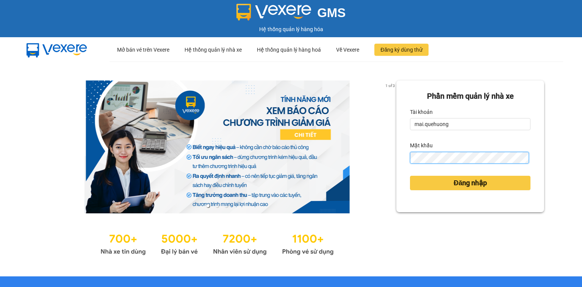
click at [410, 176] on button "Đăng nhập" at bounding box center [470, 183] width 121 height 14
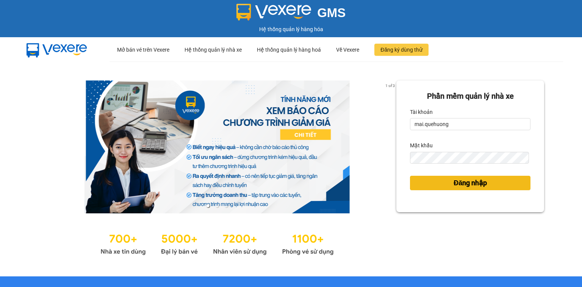
click at [433, 186] on button "Đăng nhập" at bounding box center [470, 183] width 121 height 14
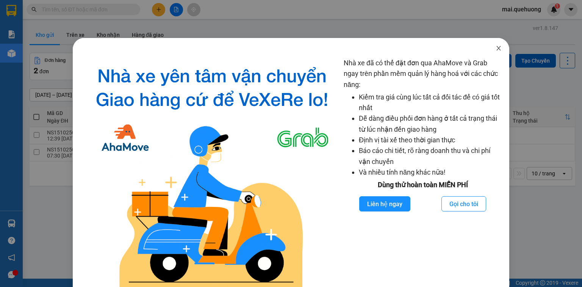
click at [497, 45] on span "Close" at bounding box center [498, 48] width 21 height 21
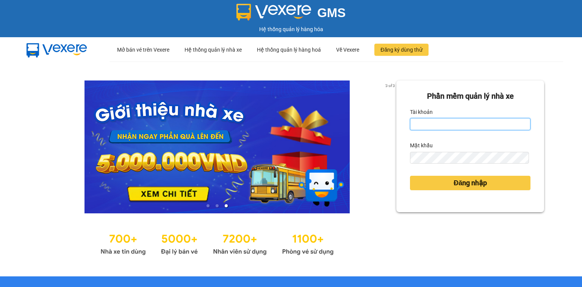
click at [439, 123] on input "Tài khoản" at bounding box center [470, 124] width 121 height 12
type input "mai.quehuong"
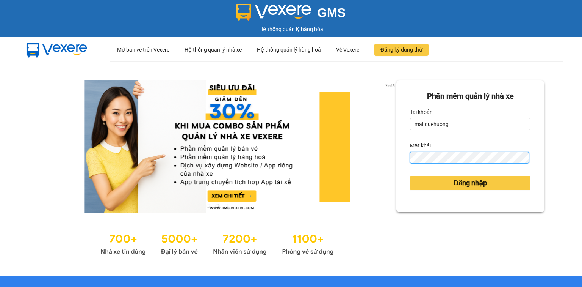
click at [410, 176] on button "Đăng nhập" at bounding box center [470, 183] width 121 height 14
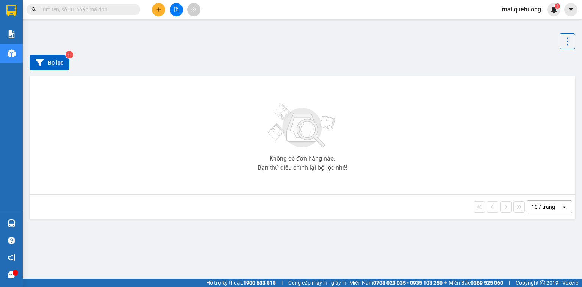
click at [433, 136] on div "Không có đơn hàng nào. Bạn thử điều chỉnh lại bộ lọc nhé!" at bounding box center [302, 135] width 538 height 114
